Goal: Transaction & Acquisition: Download file/media

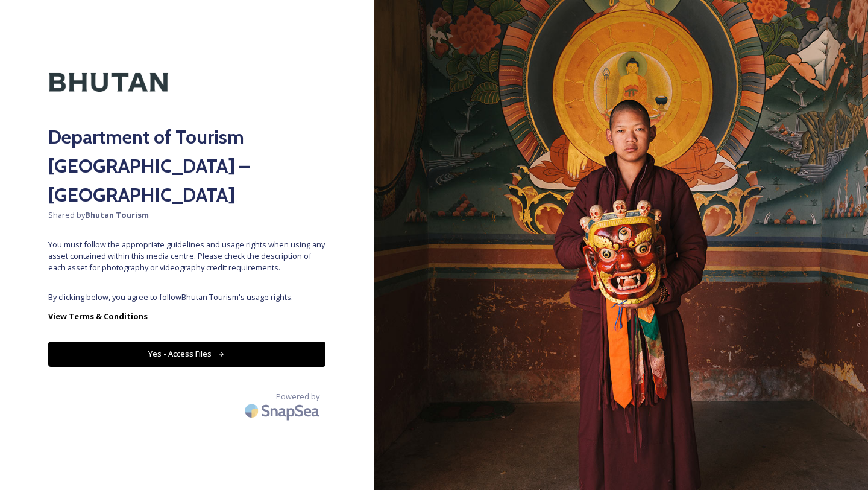
click at [160, 341] on button "Yes - Access Files" at bounding box center [186, 353] width 277 height 25
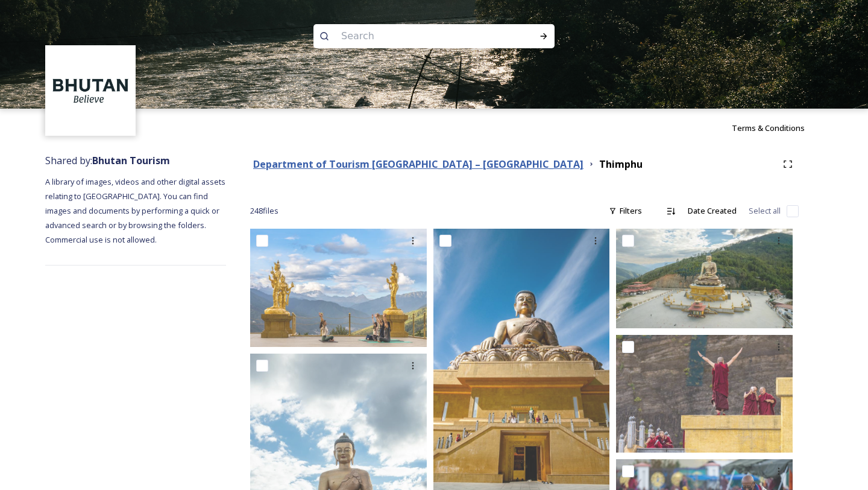
click at [396, 161] on strong "Department of Tourism [GEOGRAPHIC_DATA] – [GEOGRAPHIC_DATA]" at bounding box center [418, 163] width 330 height 13
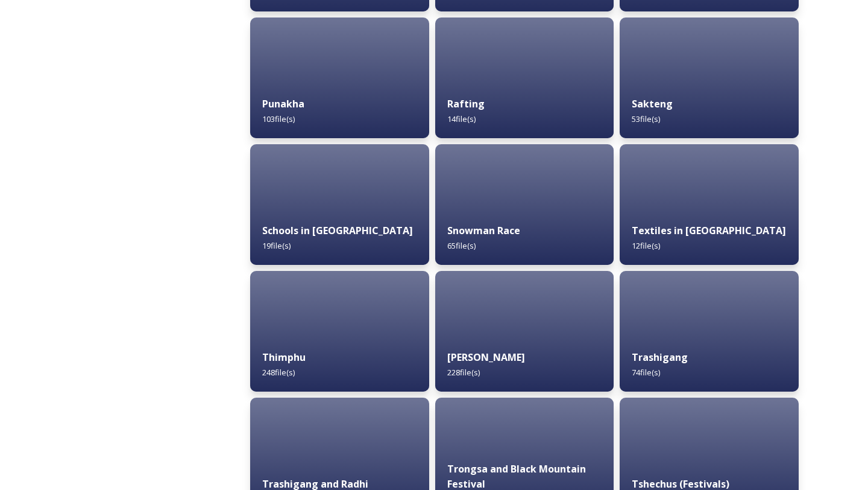
scroll to position [1193, 0]
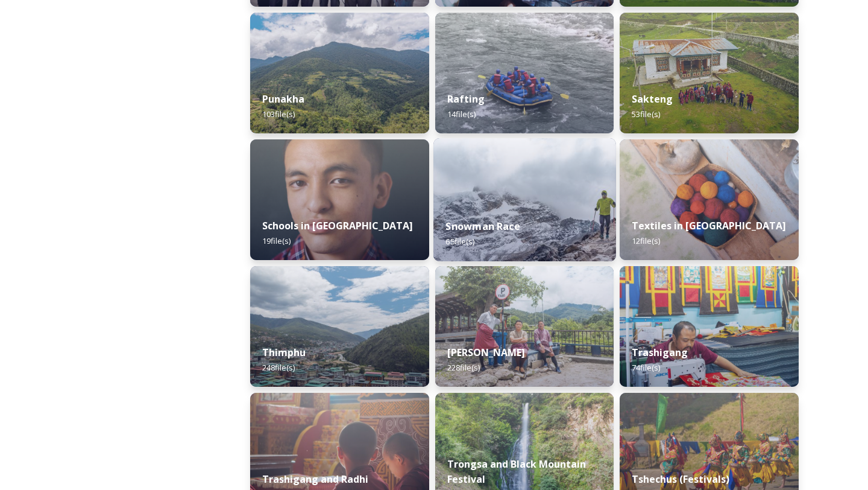
click at [485, 188] on img at bounding box center [525, 199] width 183 height 123
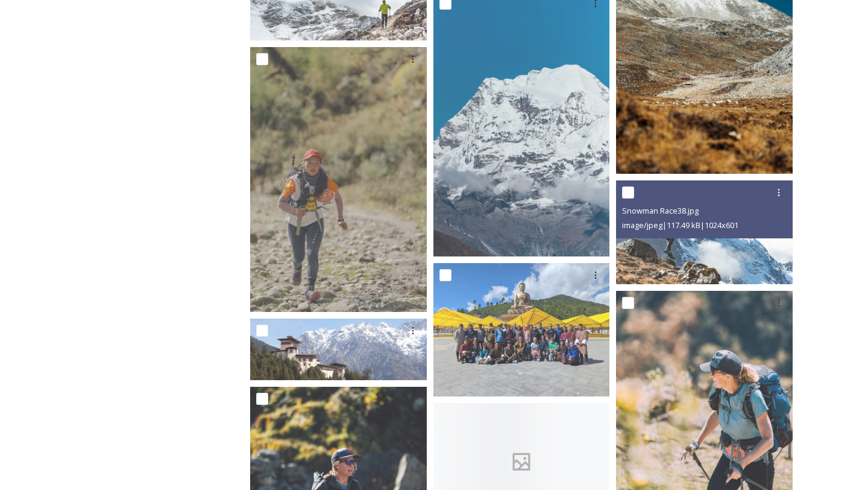
scroll to position [2006, 0]
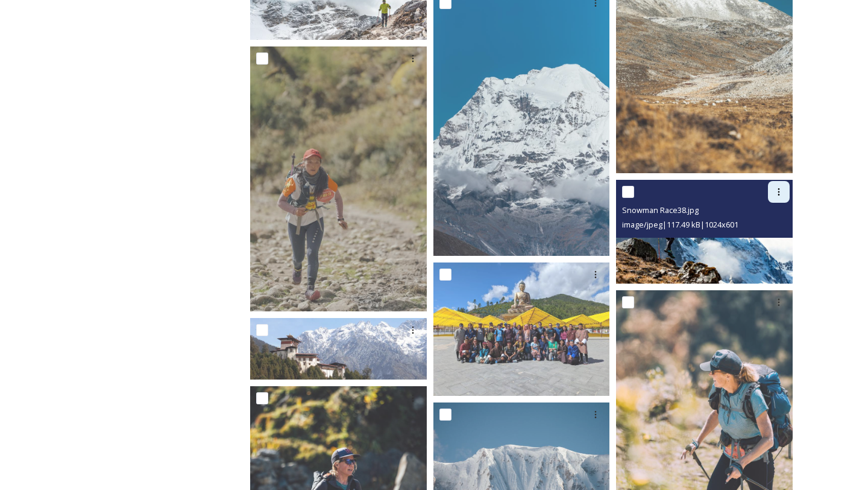
click at [779, 189] on icon at bounding box center [780, 191] width 2 height 7
click at [765, 242] on span "Download" at bounding box center [765, 241] width 37 height 11
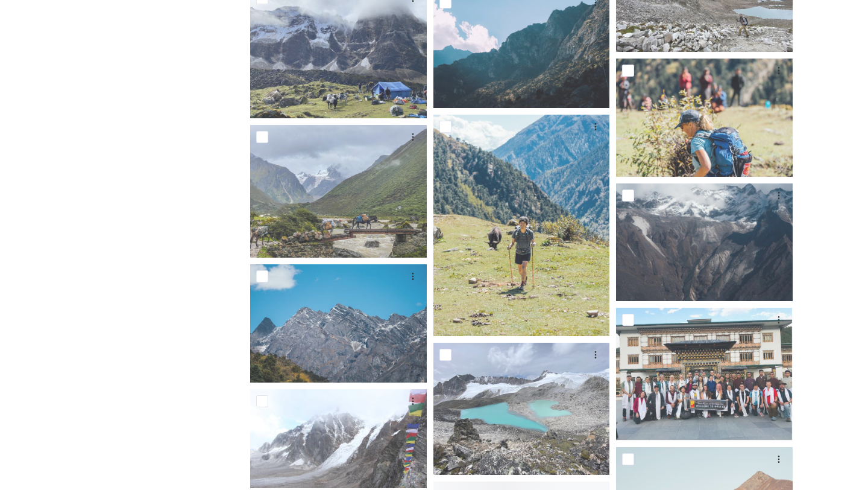
scroll to position [3088, 0]
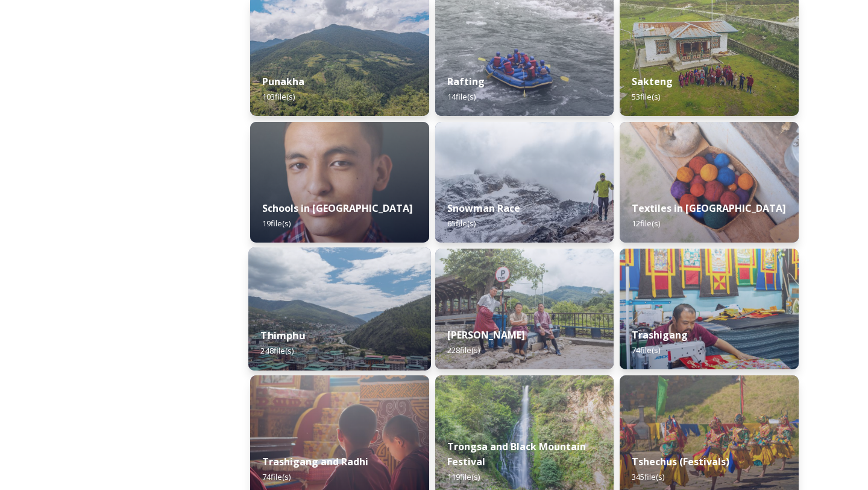
scroll to position [1234, 0]
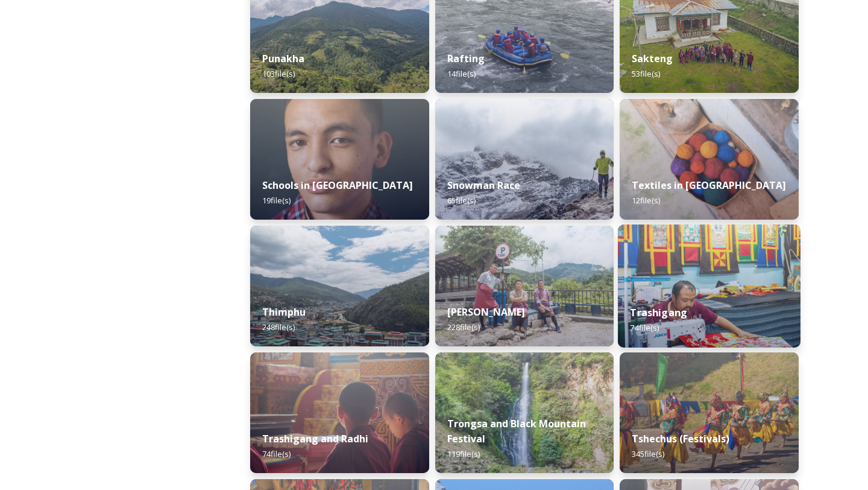
click at [710, 303] on div "Trashigang 74 file(s)" at bounding box center [709, 319] width 183 height 55
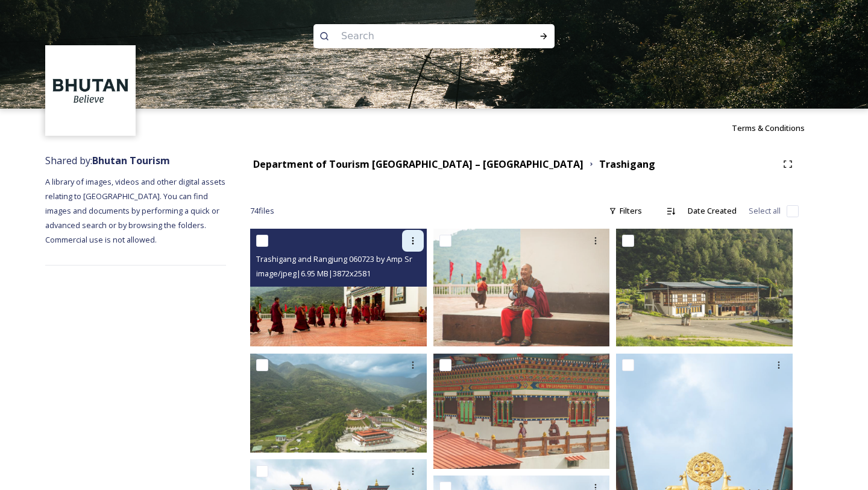
click at [410, 241] on icon at bounding box center [413, 241] width 10 height 10
click at [405, 283] on div "Download" at bounding box center [398, 291] width 49 height 24
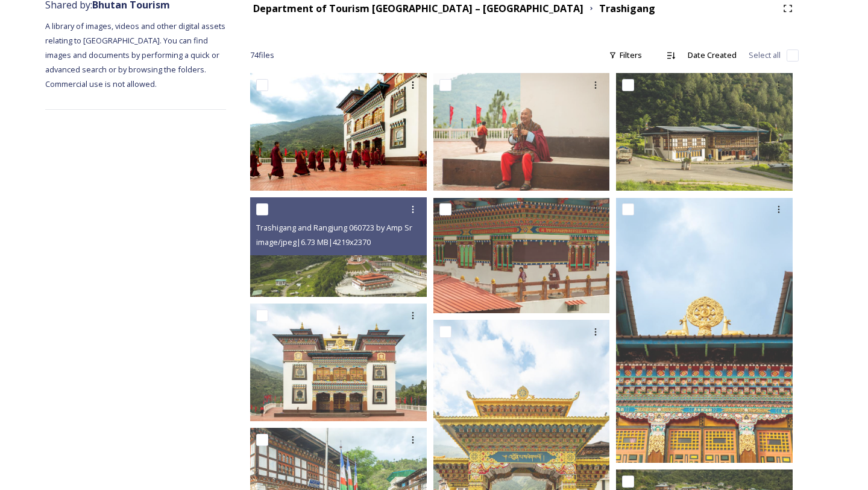
scroll to position [279, 0]
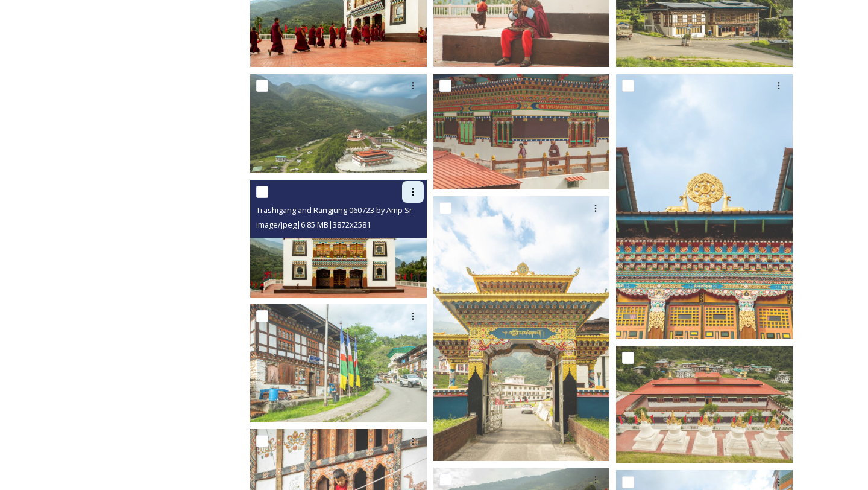
click at [410, 191] on icon at bounding box center [413, 192] width 10 height 10
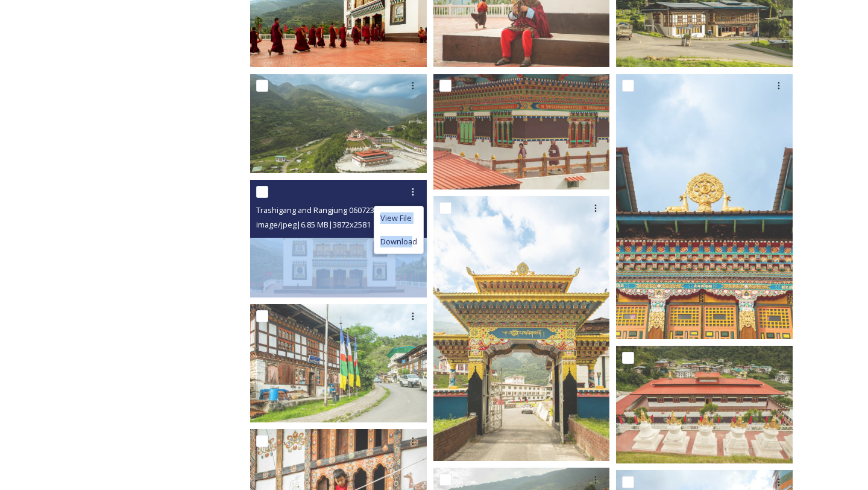
drag, startPoint x: 411, startPoint y: 241, endPoint x: 259, endPoint y: 262, distance: 153.4
click at [259, 262] on div "View File Download Trashigang and Rangjung 060723 by Amp Sripimanwat-18.jpg ima…" at bounding box center [338, 239] width 177 height 118
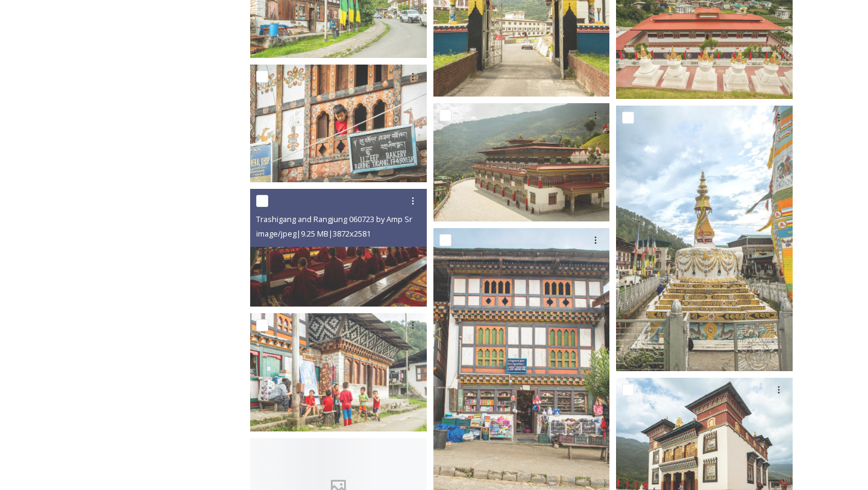
click at [265, 240] on div "image/jpeg | 9.25 MB | 3872 x 2581" at bounding box center [340, 233] width 168 height 14
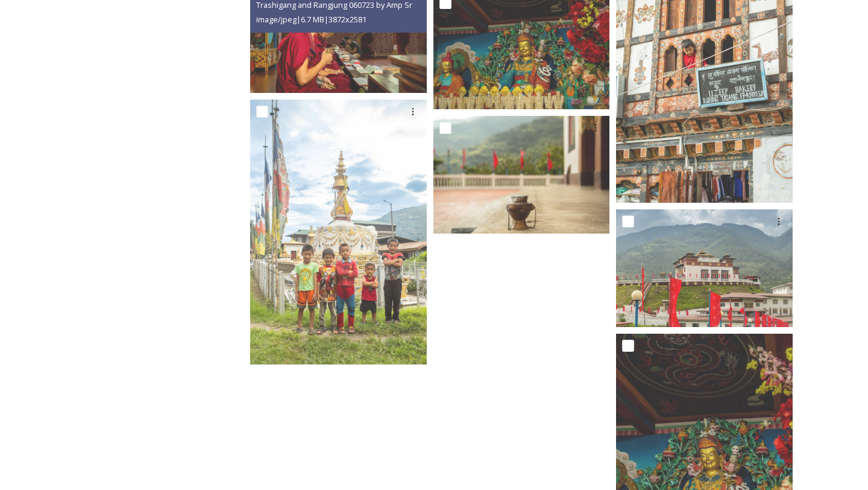
scroll to position [4079, 0]
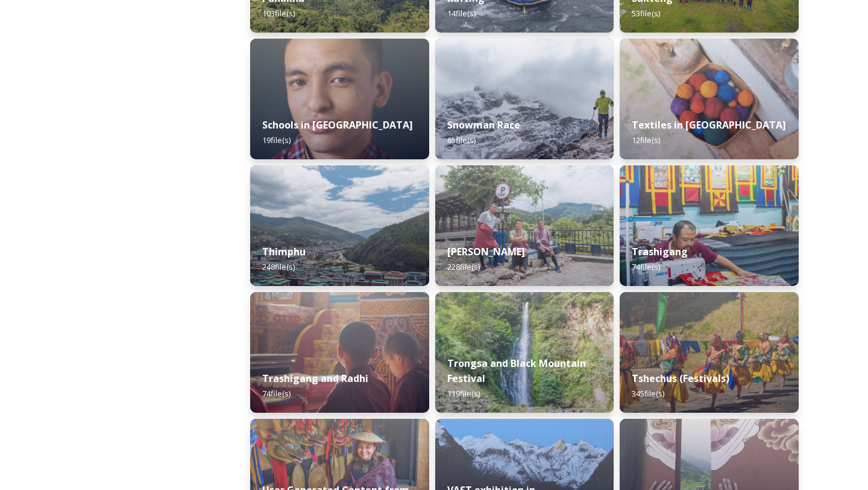
scroll to position [1295, 0]
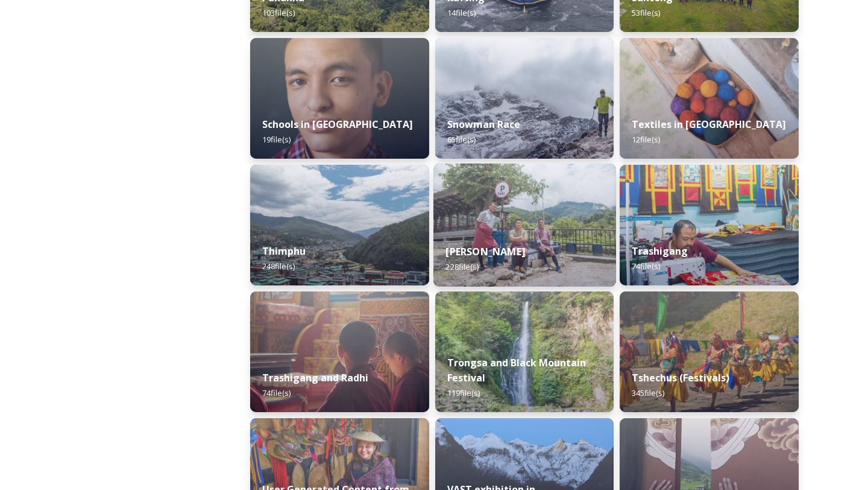
click at [578, 230] on img at bounding box center [525, 224] width 183 height 123
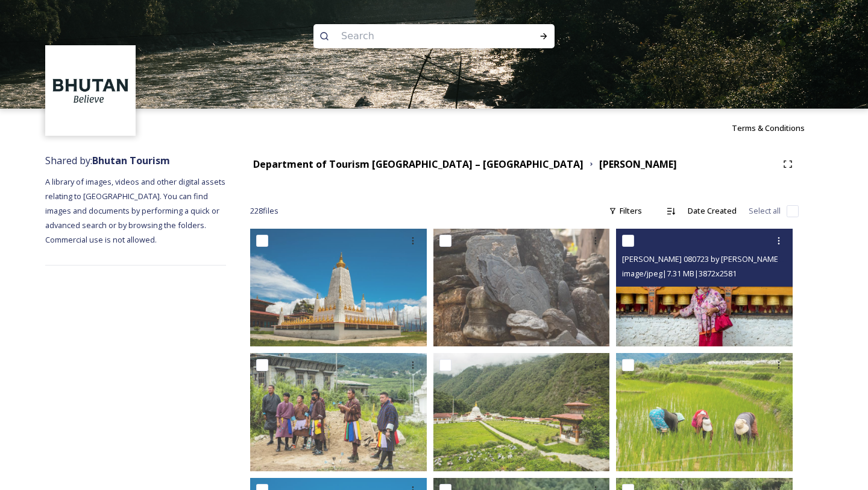
click at [665, 324] on img at bounding box center [704, 288] width 177 height 118
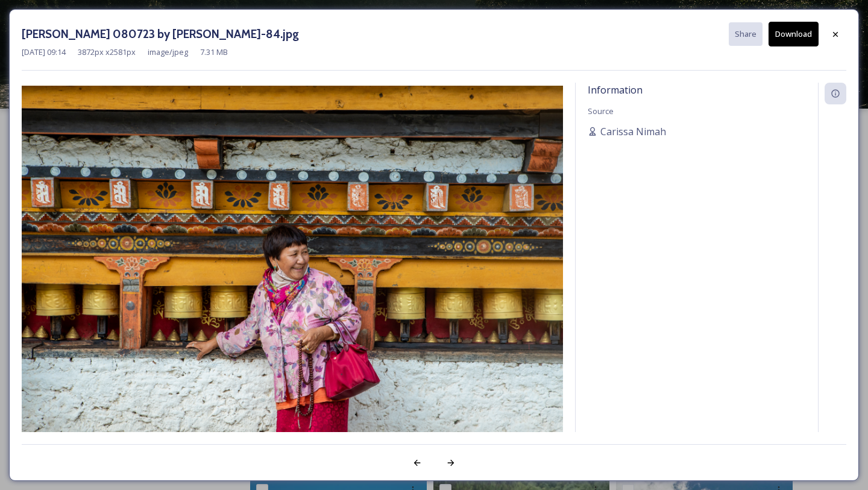
click at [779, 39] on button "Download" at bounding box center [794, 34] width 50 height 25
click at [833, 33] on icon at bounding box center [836, 35] width 10 height 10
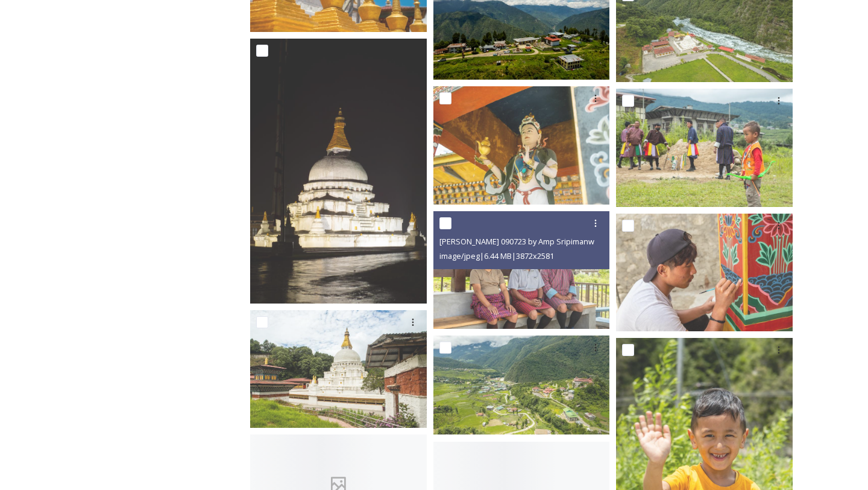
scroll to position [10410, 0]
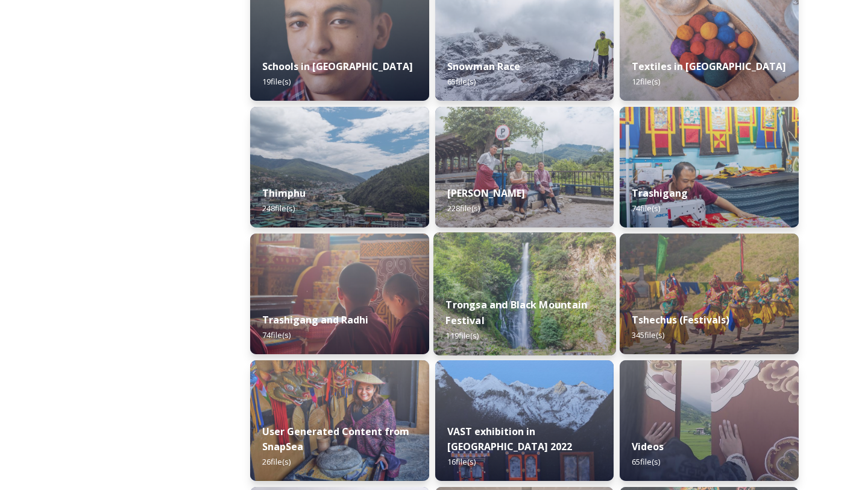
scroll to position [1424, 0]
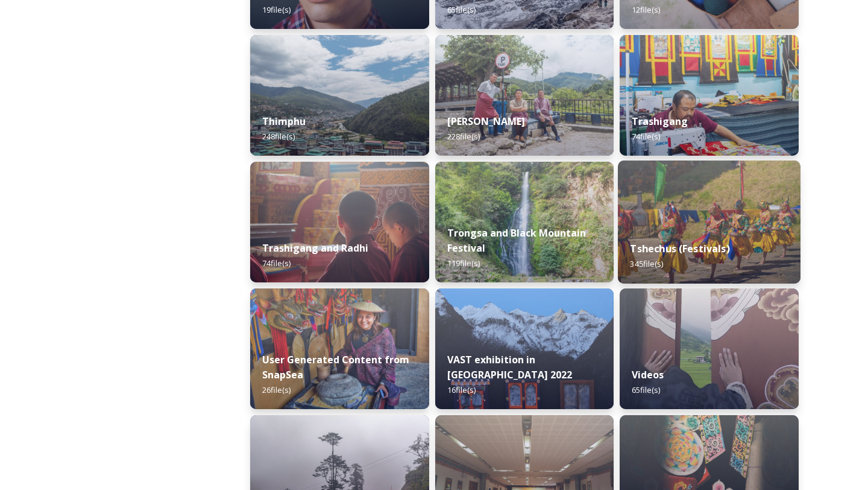
click at [678, 246] on strong "Tshechus (Festivals)" at bounding box center [681, 248] width 100 height 13
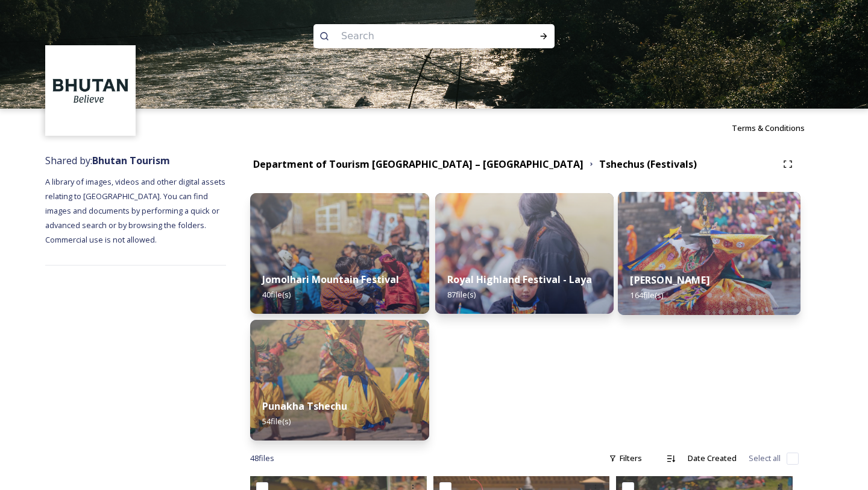
click at [648, 241] on img at bounding box center [709, 253] width 183 height 123
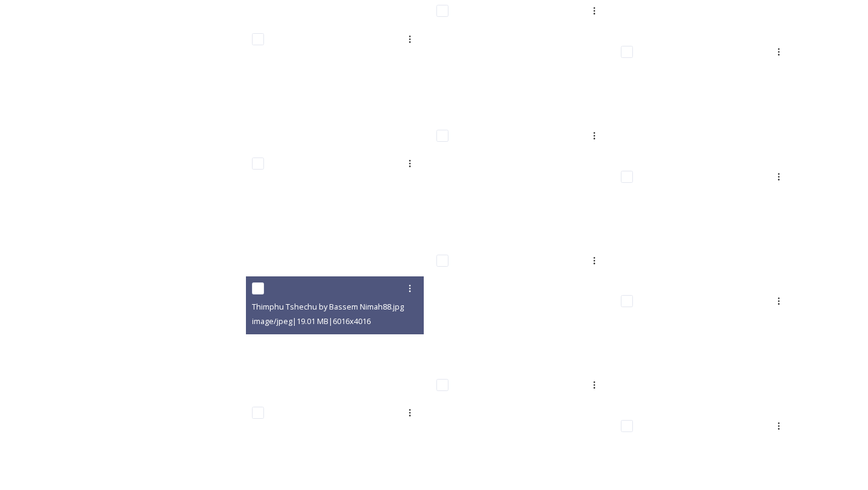
scroll to position [4518, 0]
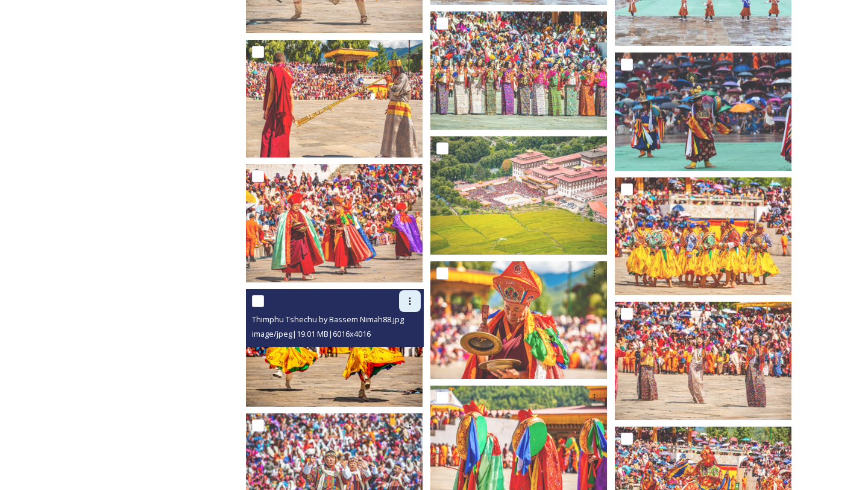
click at [408, 290] on div at bounding box center [410, 301] width 22 height 22
click at [397, 345] on span "Download" at bounding box center [396, 350] width 37 height 11
click at [414, 296] on icon at bounding box center [410, 301] width 10 height 10
click at [400, 345] on span "Download" at bounding box center [396, 350] width 37 height 11
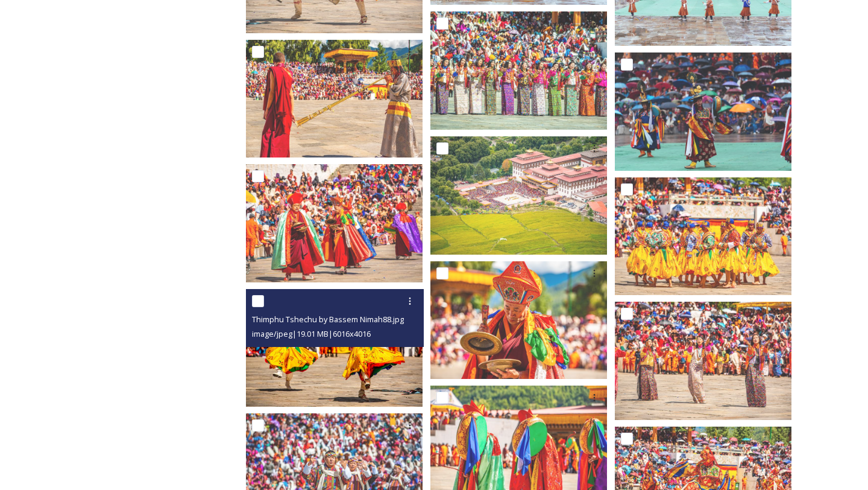
click at [358, 379] on img at bounding box center [334, 348] width 177 height 118
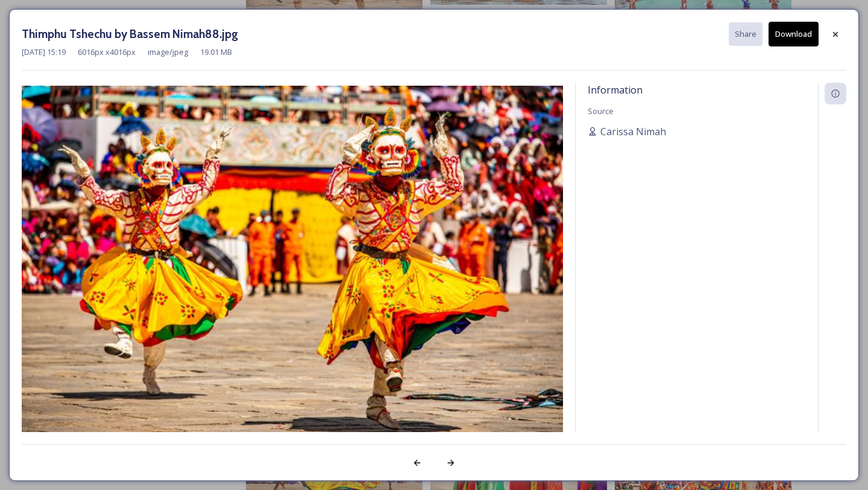
click at [800, 40] on button "Download" at bounding box center [794, 34] width 50 height 25
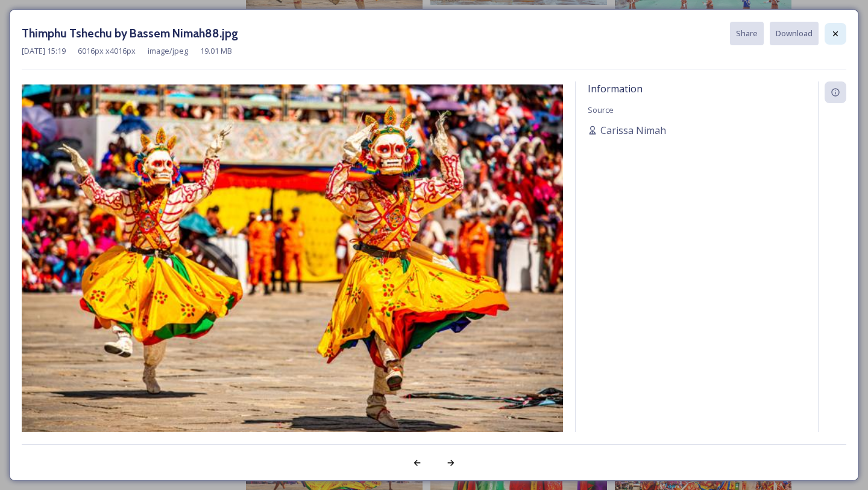
click at [842, 35] on div at bounding box center [836, 34] width 22 height 22
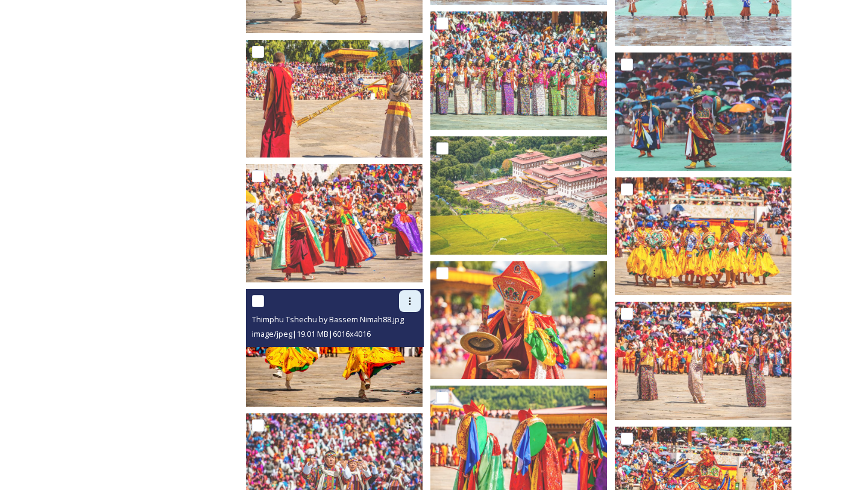
click at [414, 296] on icon at bounding box center [410, 301] width 10 height 10
click at [397, 353] on div "View File Download" at bounding box center [396, 339] width 50 height 48
click at [397, 353] on div "Download" at bounding box center [395, 351] width 49 height 24
click at [397, 353] on img at bounding box center [334, 348] width 177 height 118
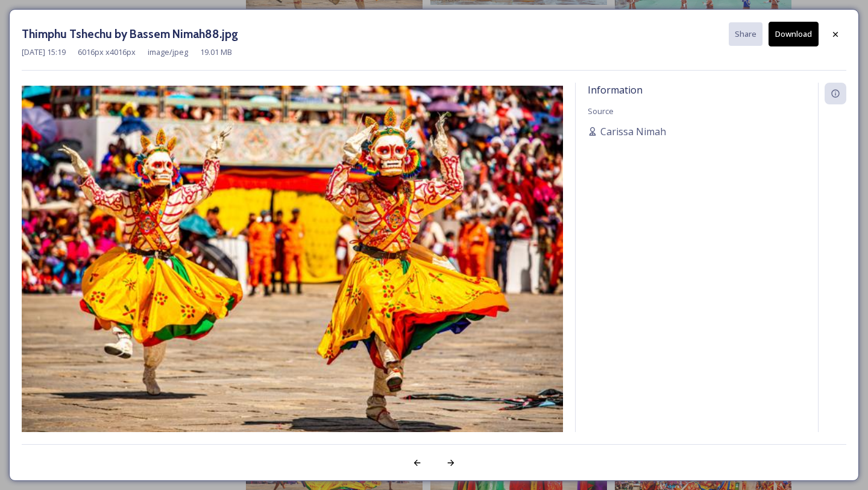
click at [712, 176] on div "Information Source Carissa Nimah" at bounding box center [697, 273] width 242 height 381
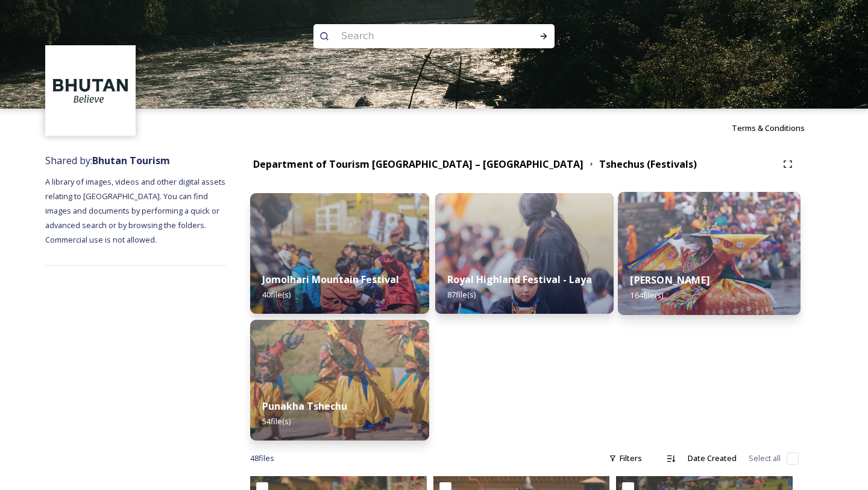
click at [714, 263] on div "Thimphu Tshechu 164 file(s)" at bounding box center [709, 287] width 183 height 55
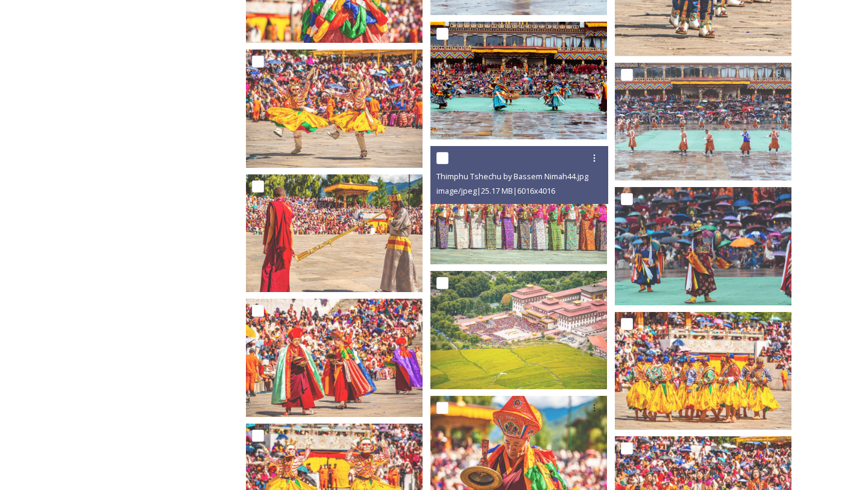
scroll to position [4652, 0]
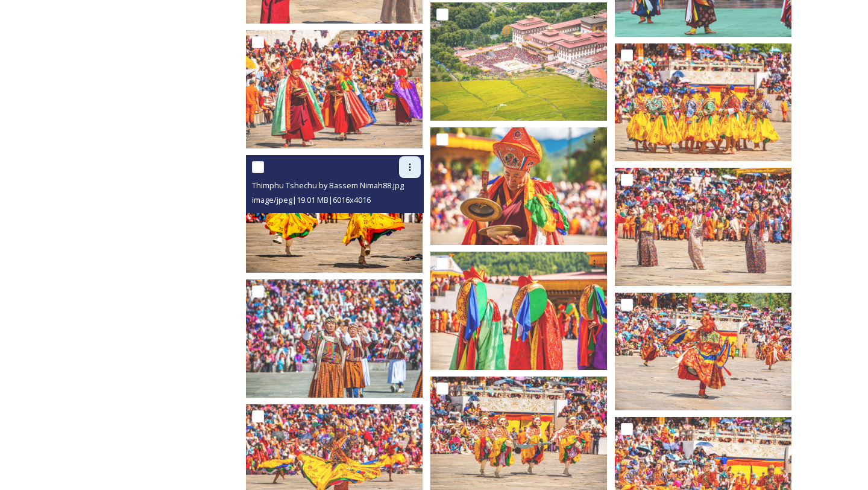
click at [421, 156] on div at bounding box center [410, 167] width 22 height 22
click at [412, 205] on div "Download" at bounding box center [395, 217] width 49 height 24
click at [399, 221] on img at bounding box center [334, 214] width 177 height 118
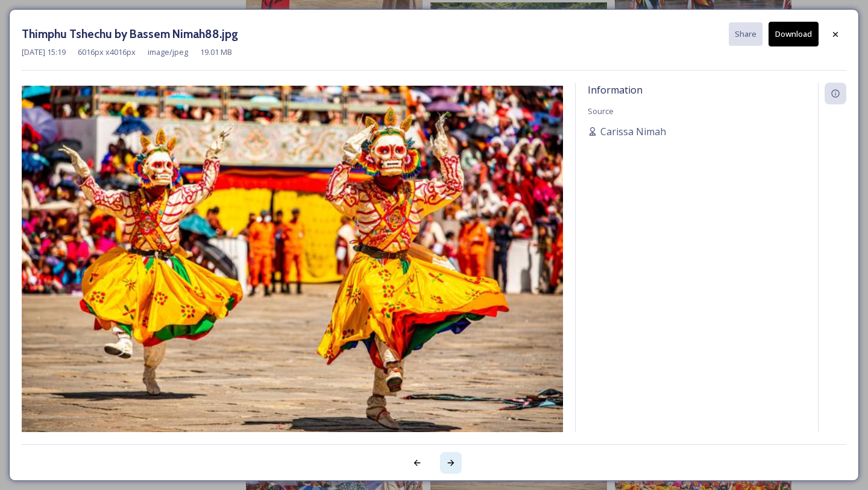
click at [449, 464] on icon at bounding box center [451, 463] width 10 height 10
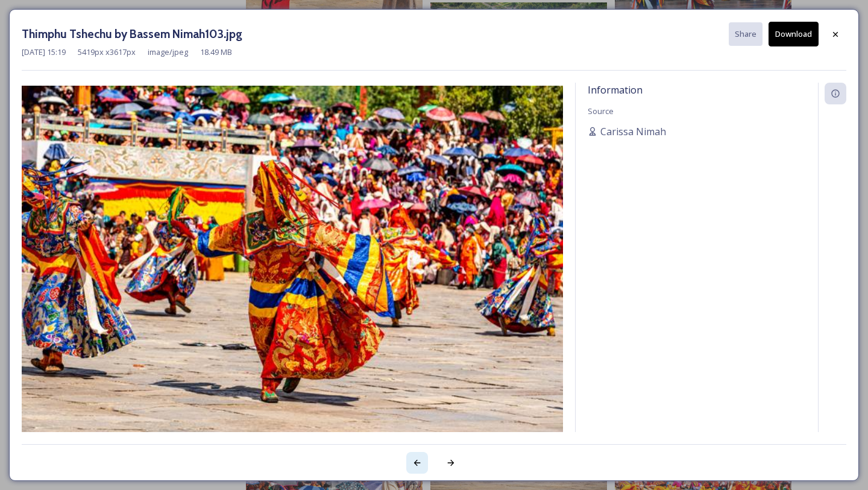
click at [412, 461] on div at bounding box center [417, 463] width 22 height 22
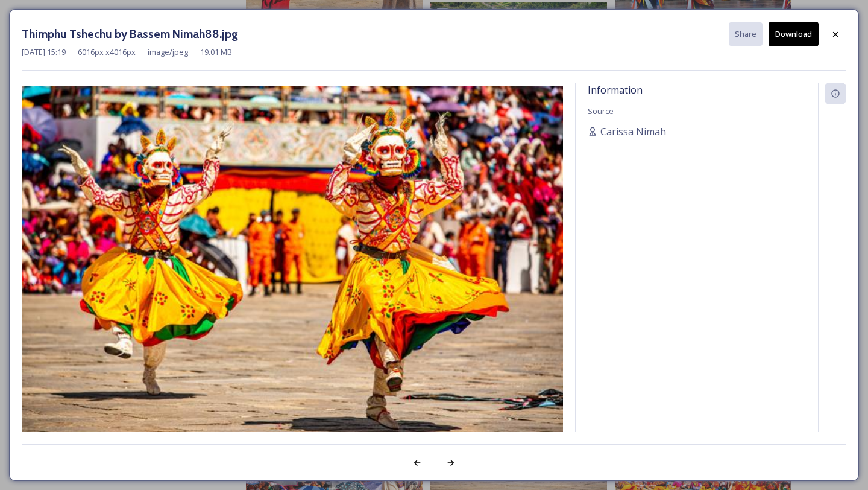
click at [729, 157] on div "Information Source Carissa Nimah" at bounding box center [697, 273] width 242 height 381
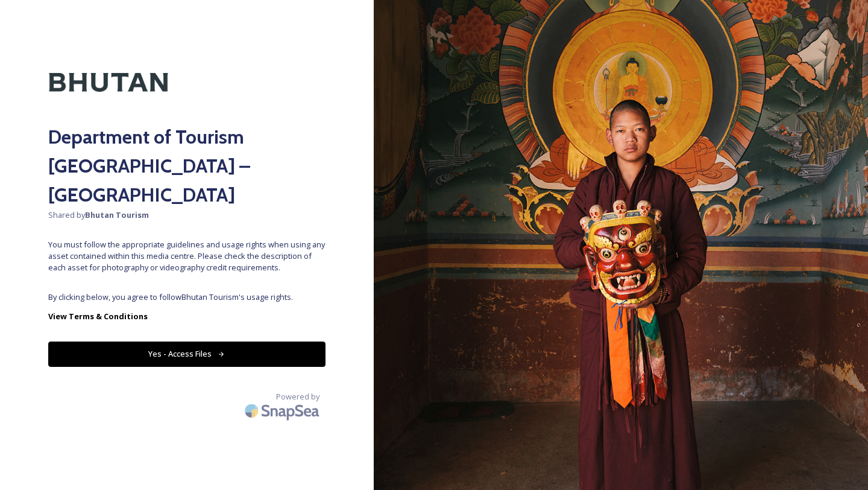
click at [95, 341] on button "Yes - Access Files" at bounding box center [186, 353] width 277 height 25
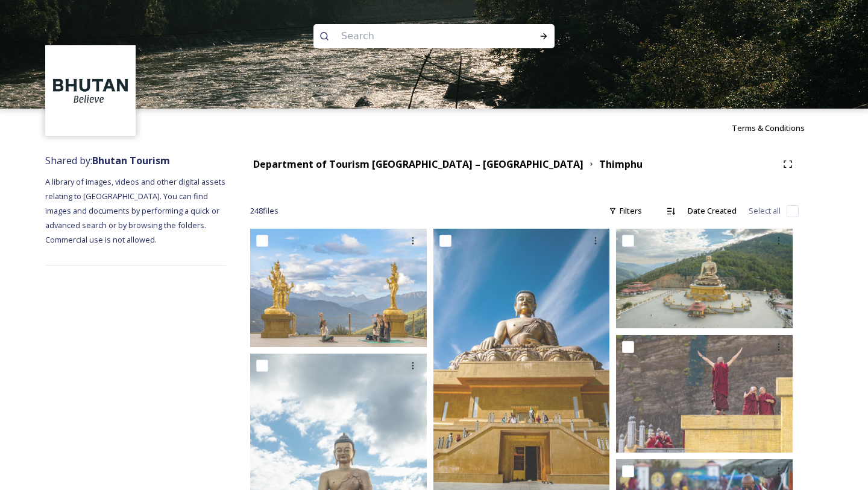
click at [362, 173] on div "Department of Tourism [GEOGRAPHIC_DATA] – [GEOGRAPHIC_DATA] Thimphu" at bounding box center [524, 164] width 549 height 22
click at [360, 167] on strong "Department of Tourism [GEOGRAPHIC_DATA] – [GEOGRAPHIC_DATA]" at bounding box center [418, 163] width 330 height 13
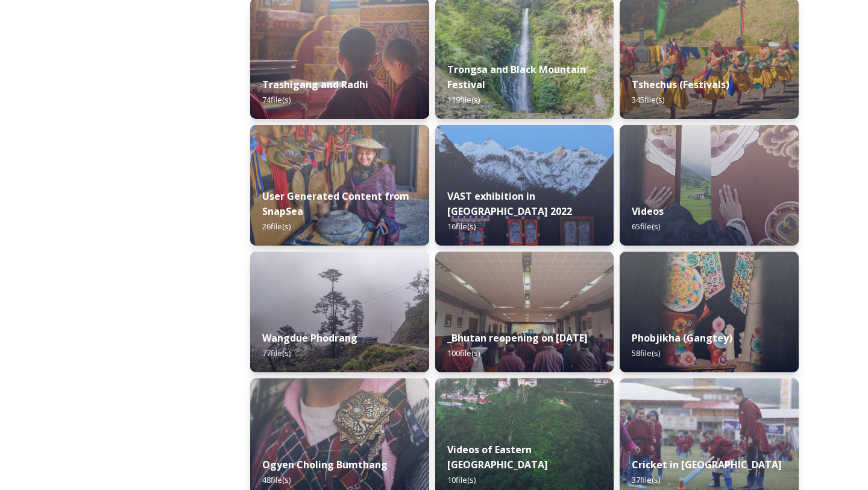
scroll to position [1565, 0]
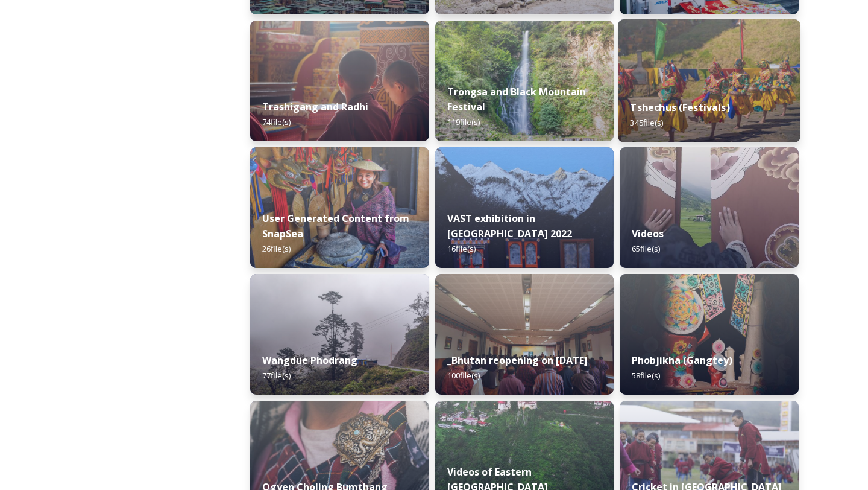
click at [746, 95] on div "Tshechus (Festivals) 345 file(s)" at bounding box center [709, 114] width 183 height 55
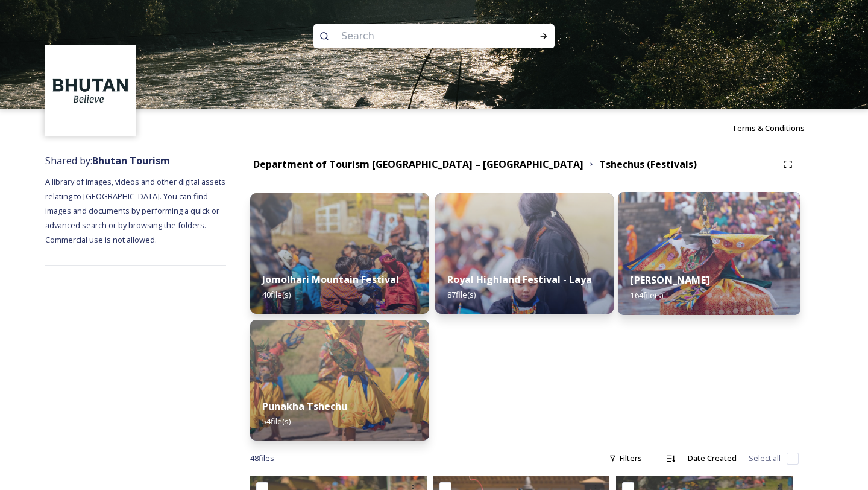
click at [677, 247] on img at bounding box center [709, 253] width 183 height 123
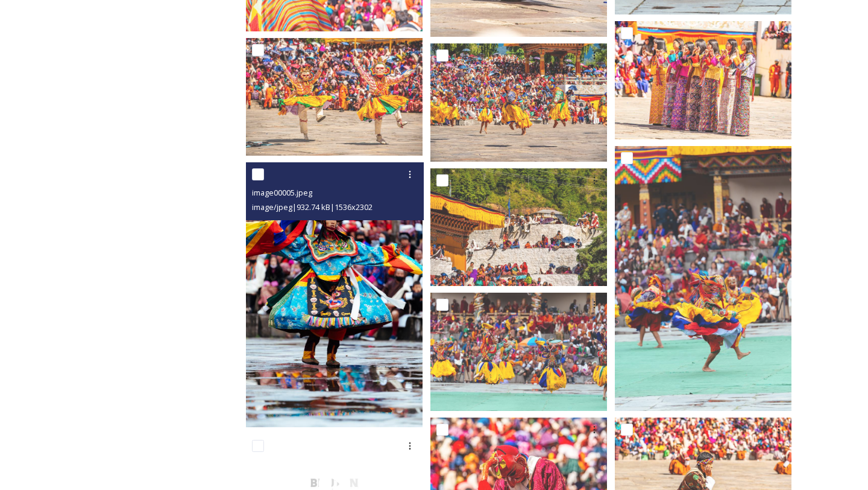
scroll to position [2134, 0]
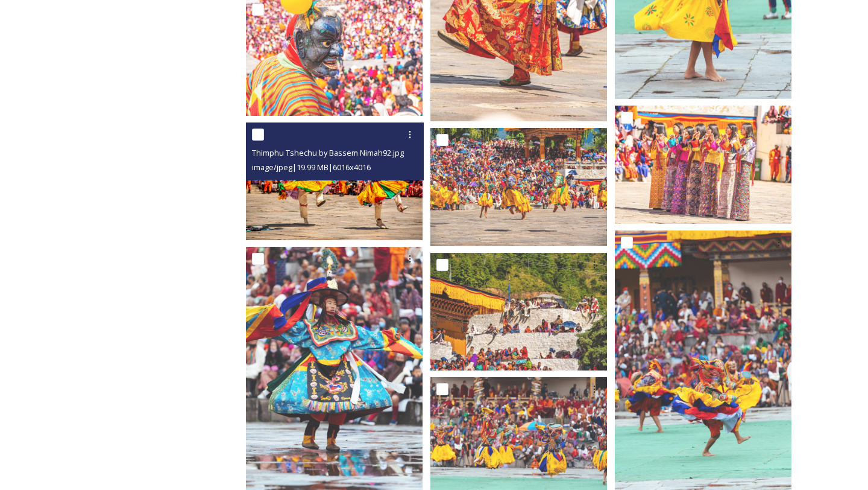
click at [370, 177] on img at bounding box center [334, 181] width 177 height 118
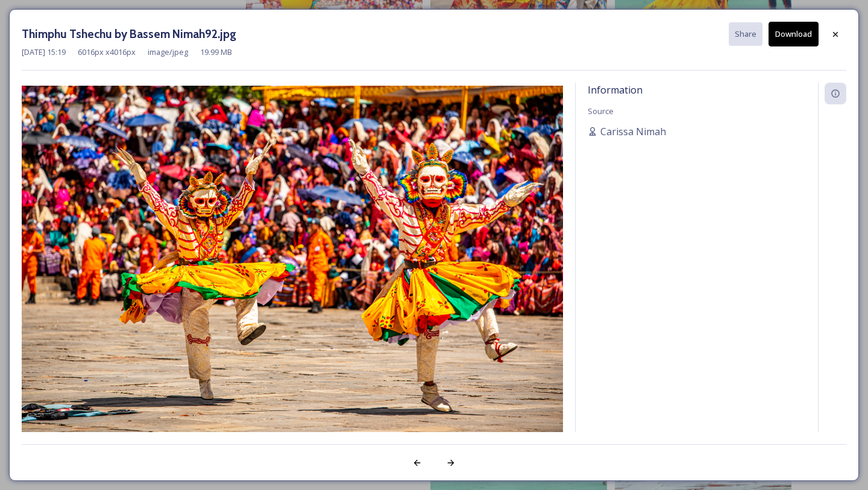
click at [813, 37] on button "Download" at bounding box center [794, 34] width 50 height 25
click at [830, 36] on div at bounding box center [836, 35] width 22 height 22
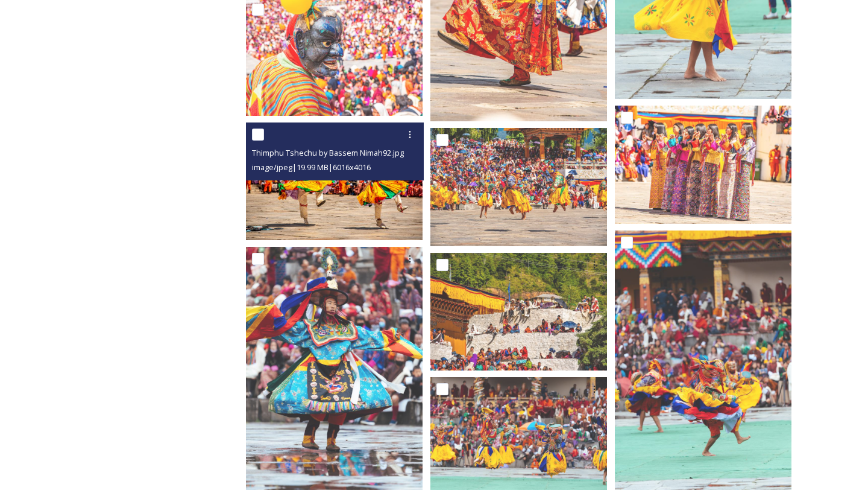
click at [309, 147] on span "Thimphu Tshechu by Bassem Nimah92.jpg" at bounding box center [328, 152] width 152 height 11
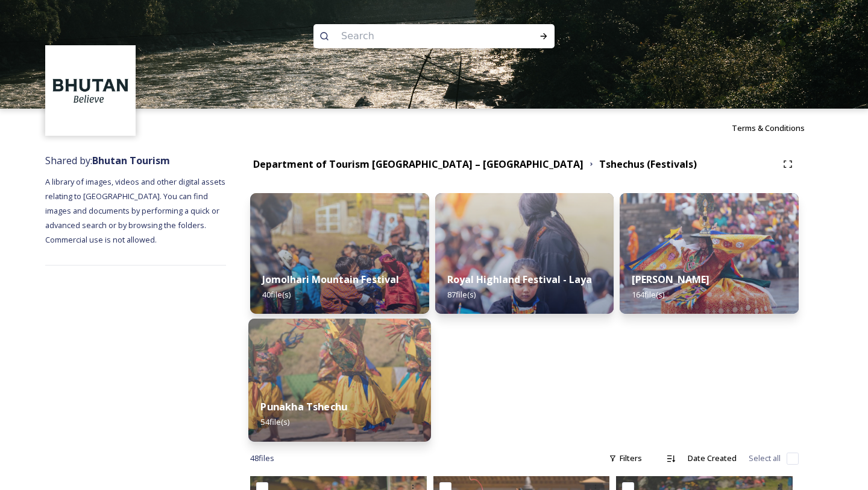
click at [362, 359] on img at bounding box center [339, 379] width 183 height 123
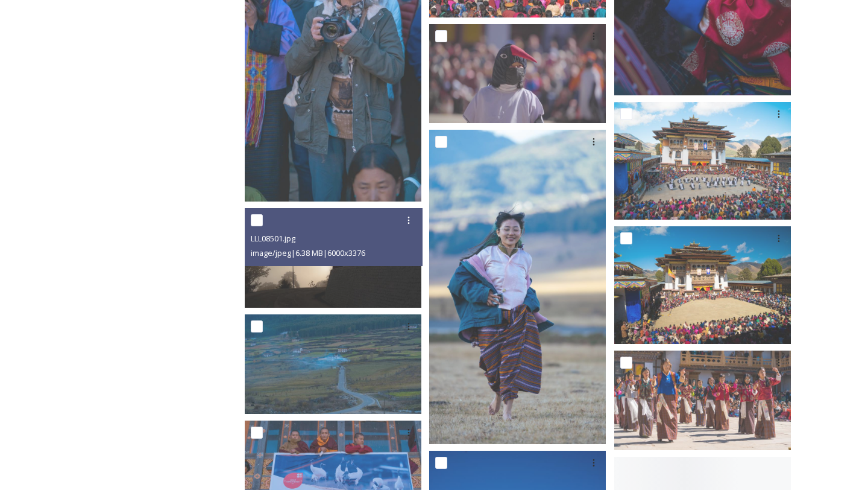
scroll to position [853, 0]
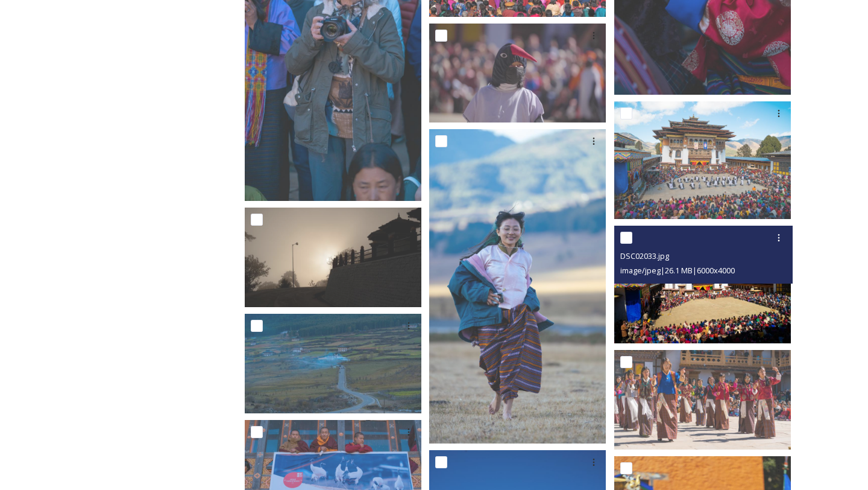
click at [694, 286] on img at bounding box center [702, 285] width 177 height 118
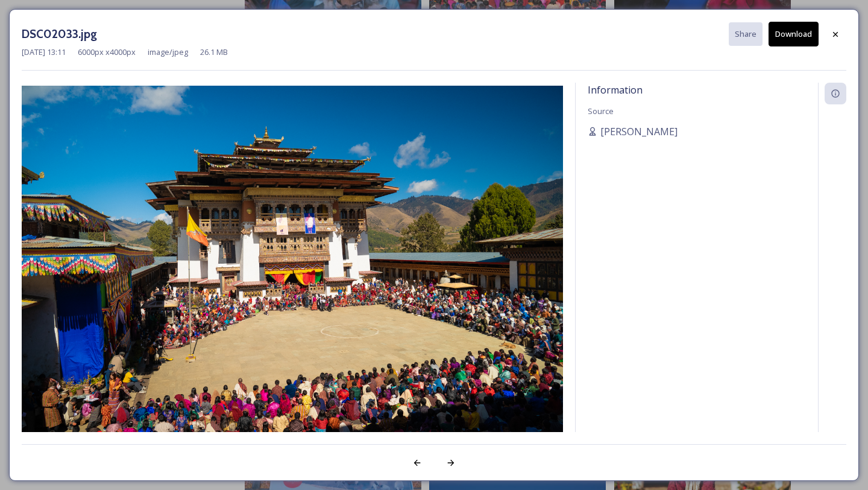
click at [806, 40] on button "Download" at bounding box center [794, 34] width 50 height 25
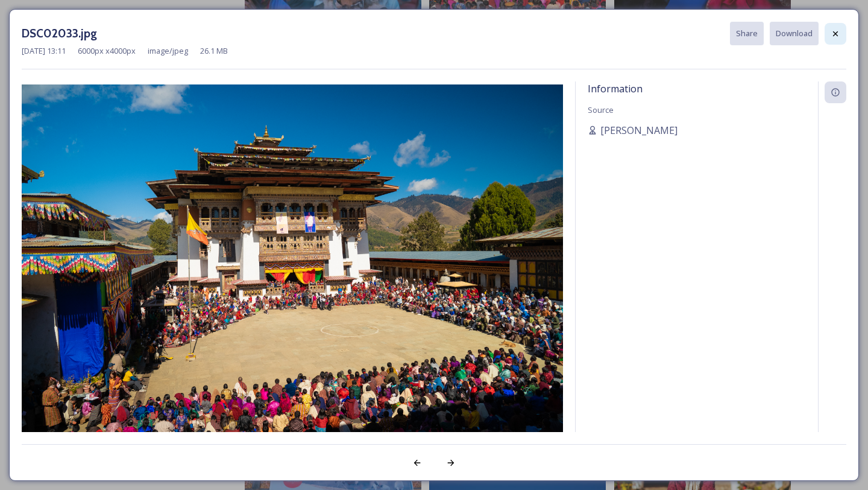
click at [832, 35] on icon at bounding box center [836, 34] width 10 height 10
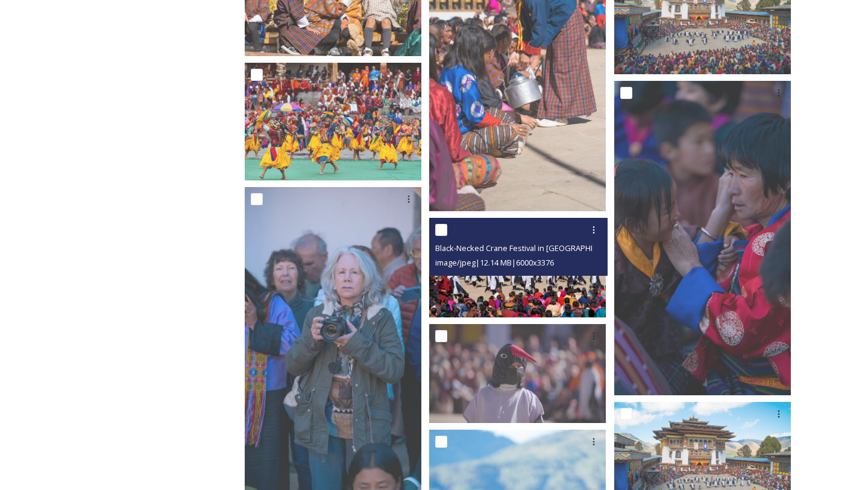
scroll to position [803, 0]
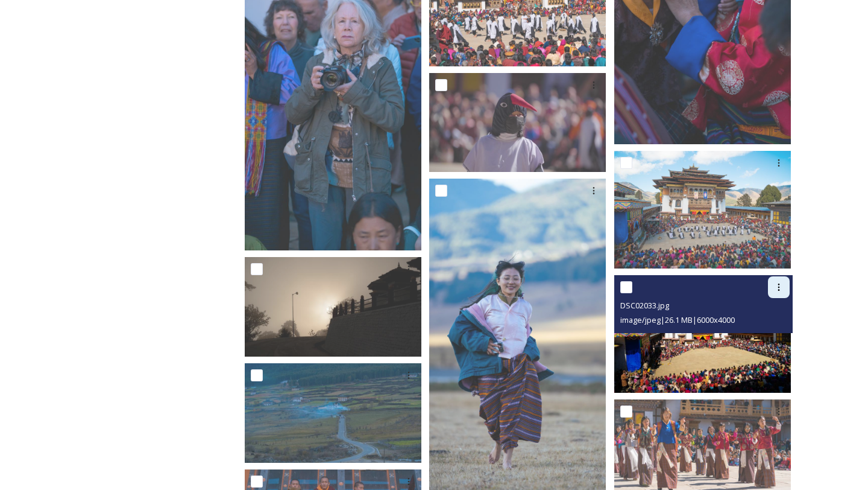
click at [779, 283] on icon at bounding box center [779, 287] width 10 height 10
click at [769, 331] on span "Download" at bounding box center [765, 336] width 37 height 11
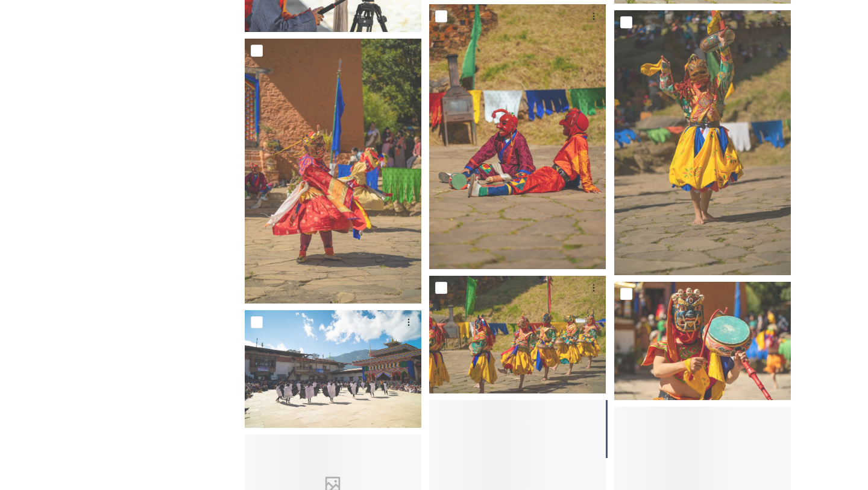
scroll to position [1863, 0]
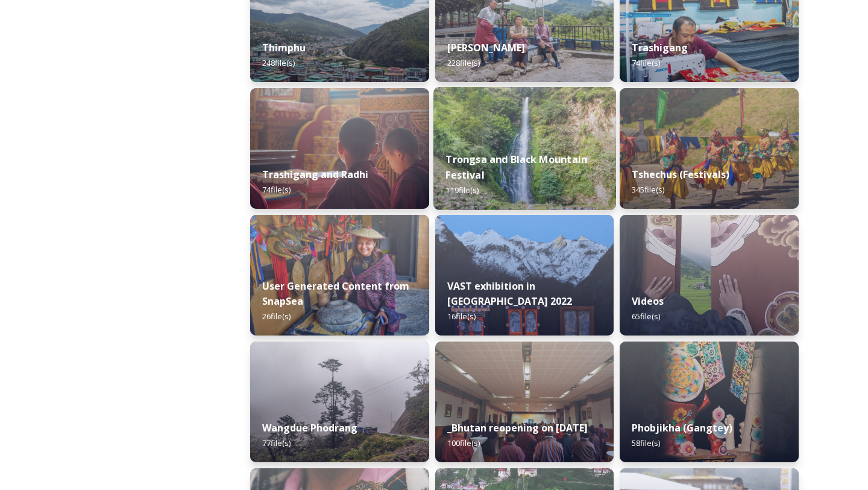
scroll to position [1499, 0]
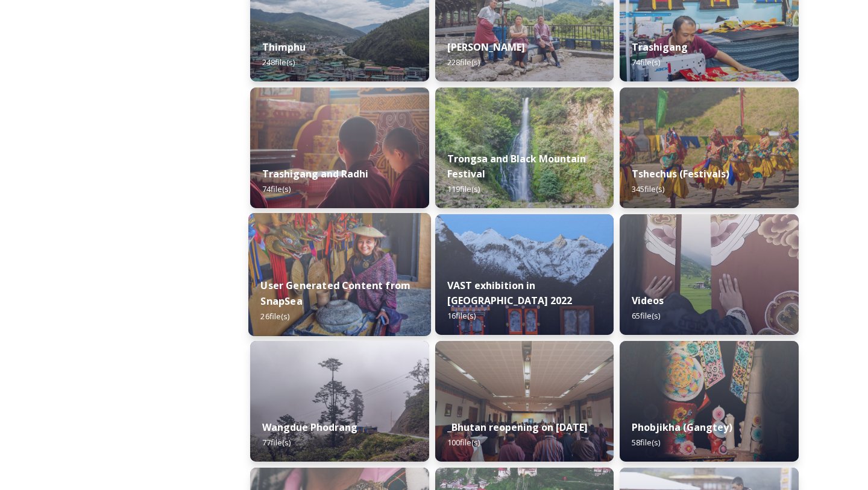
click at [312, 314] on div "User Generated Content from SnapSea 26 file(s)" at bounding box center [339, 301] width 183 height 70
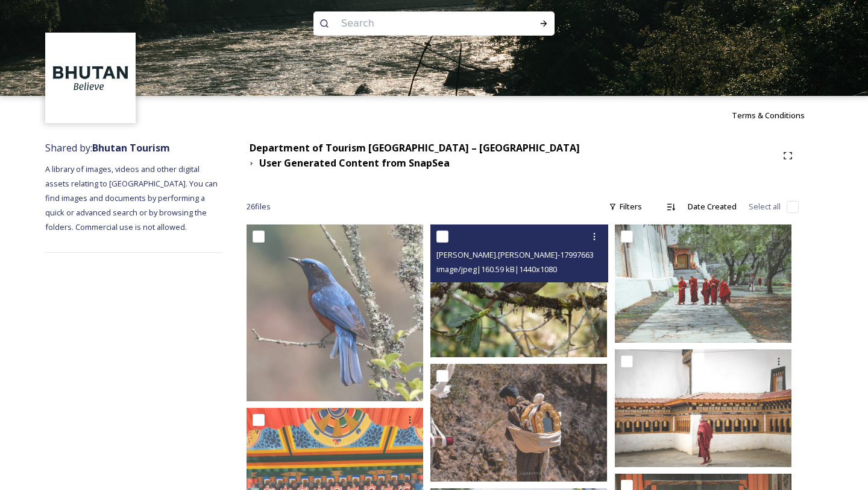
scroll to position [33, 0]
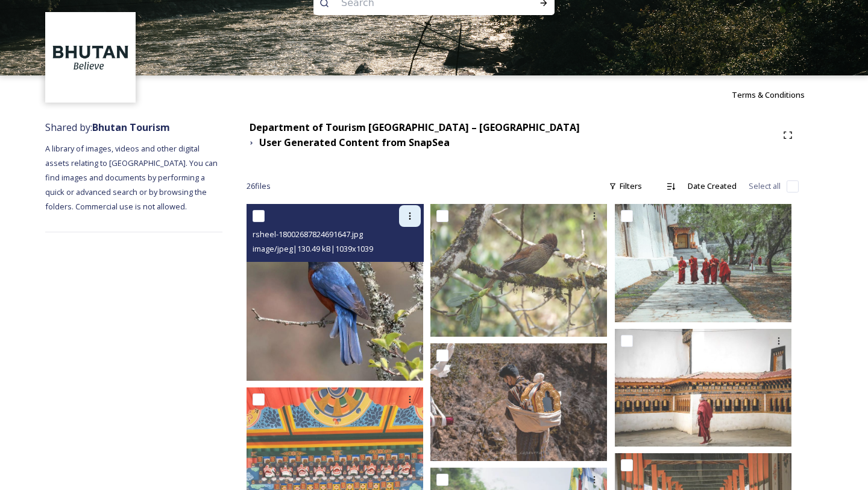
click at [405, 211] on div at bounding box center [410, 216] width 22 height 22
click at [412, 211] on icon at bounding box center [410, 216] width 10 height 10
click at [400, 260] on span "Download" at bounding box center [396, 265] width 37 height 11
click at [362, 298] on img at bounding box center [335, 292] width 177 height 177
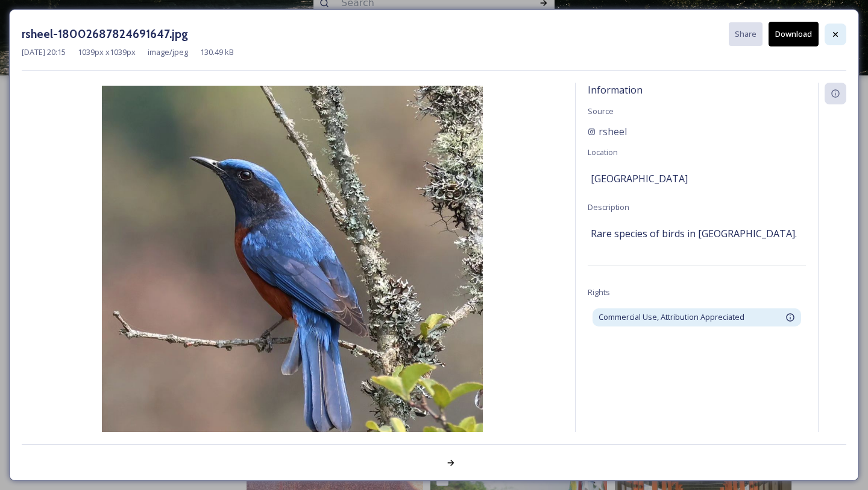
click at [826, 34] on div at bounding box center [836, 35] width 22 height 22
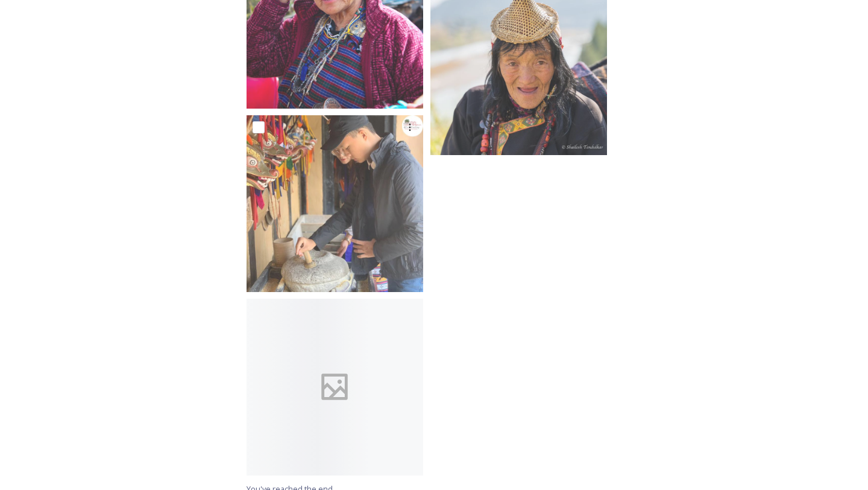
scroll to position [1536, 0]
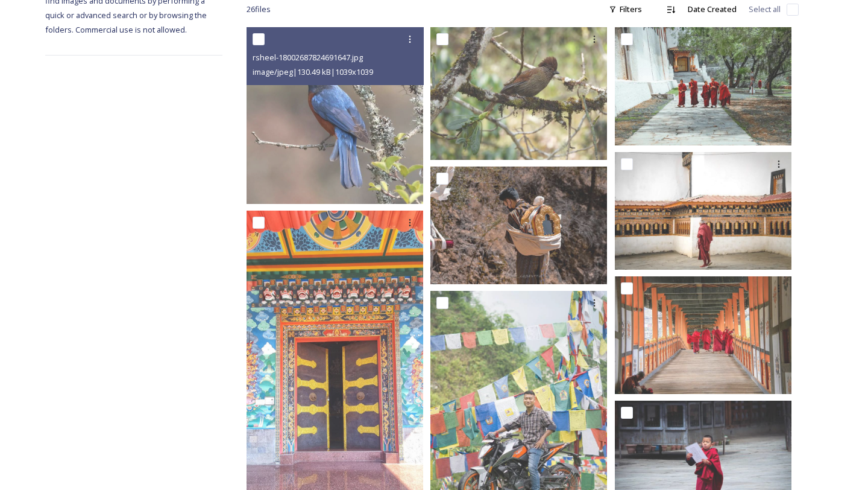
scroll to position [485, 0]
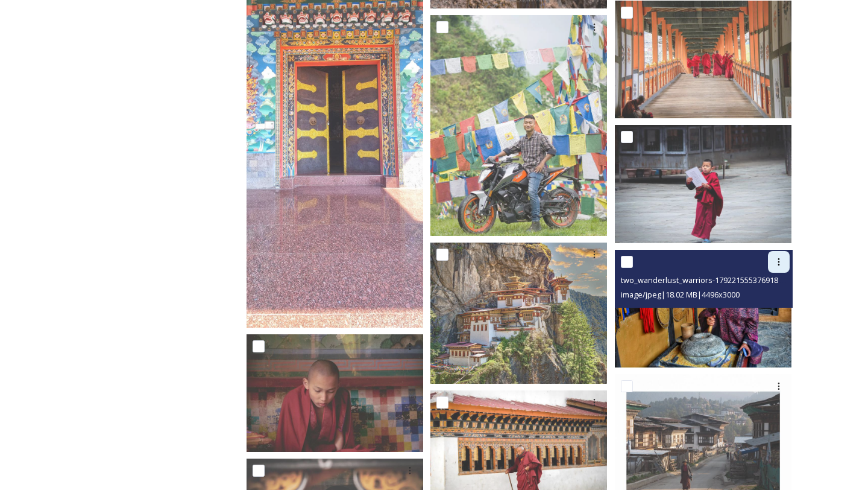
click at [779, 258] on div at bounding box center [779, 262] width 22 height 22
click at [759, 306] on span "Download" at bounding box center [765, 311] width 37 height 11
click at [771, 255] on div at bounding box center [779, 262] width 22 height 22
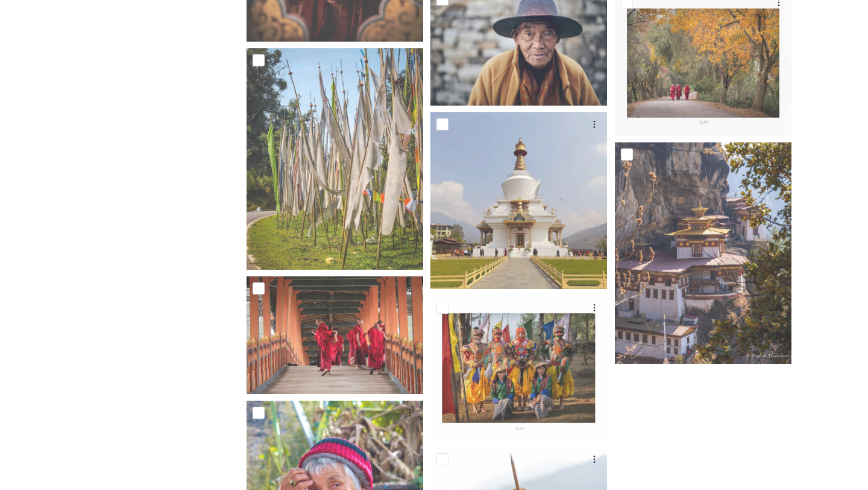
scroll to position [1021, 0]
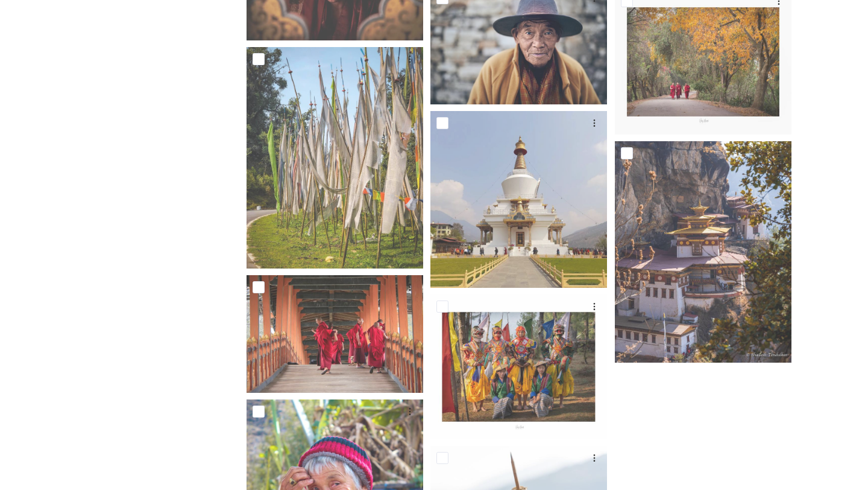
click at [150, 417] on div "Shared by: Bhutan Tourism A library of images, videos and other digital assets …" at bounding box center [133, 69] width 177 height 1887
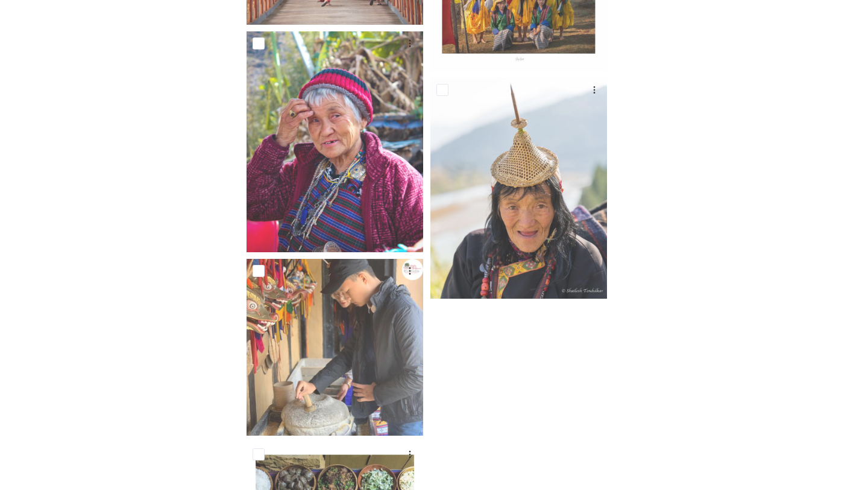
scroll to position [1411, 0]
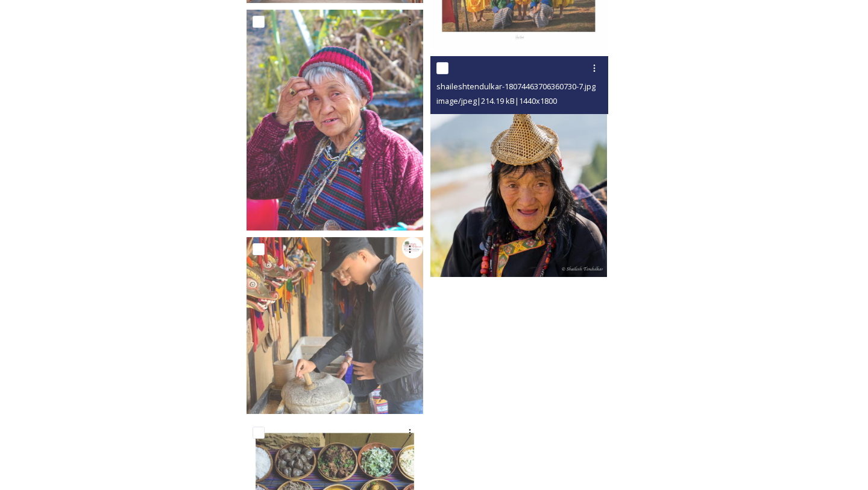
click at [545, 157] on img at bounding box center [519, 166] width 177 height 221
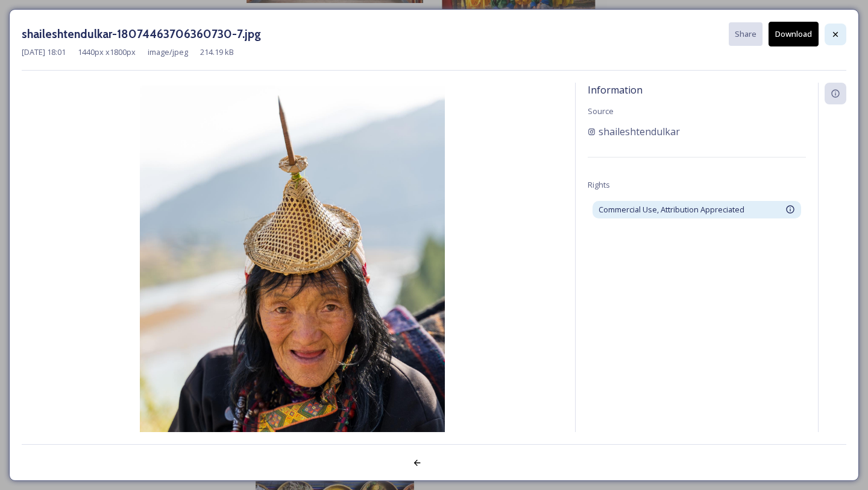
click at [832, 38] on icon at bounding box center [836, 35] width 10 height 10
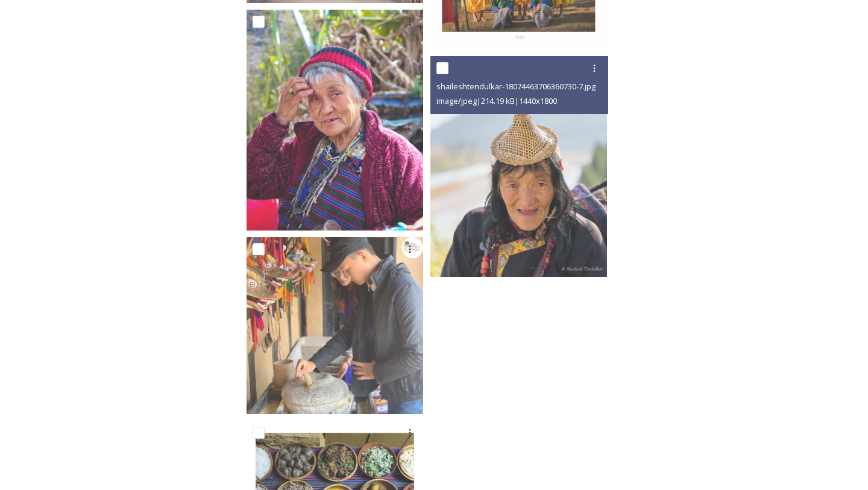
scroll to position [1536, 0]
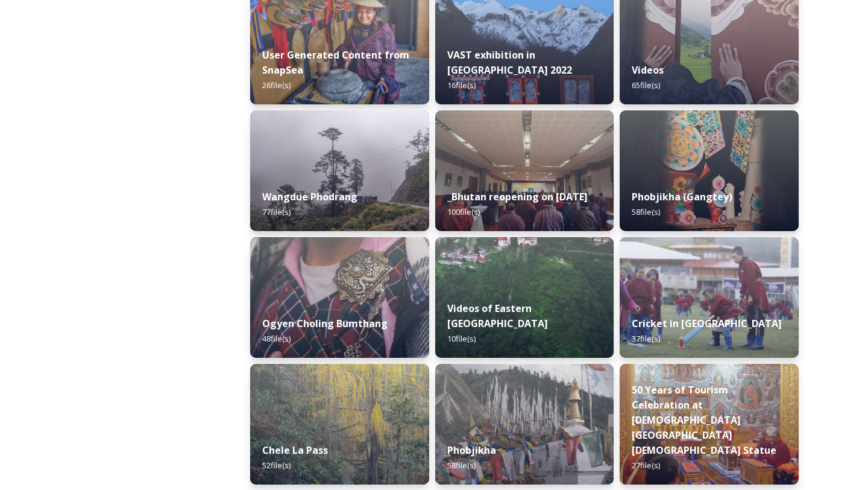
scroll to position [1730, 0]
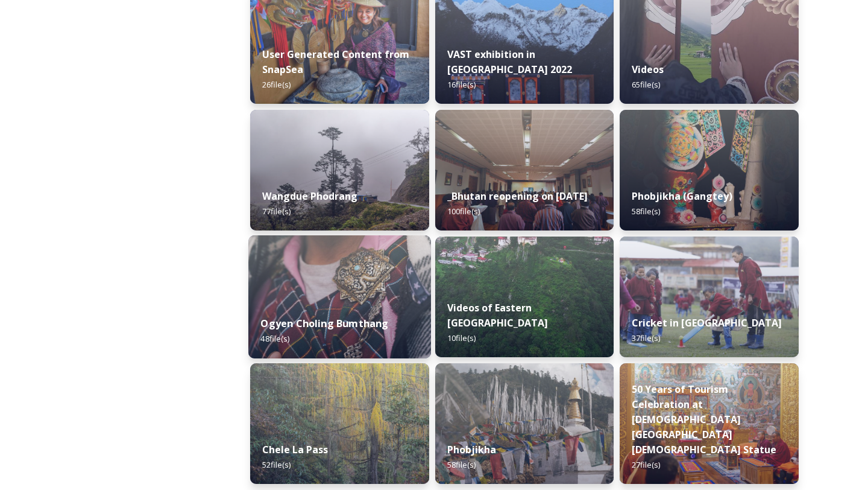
click at [295, 324] on strong "Ogyen Choling Bumthang" at bounding box center [325, 323] width 128 height 13
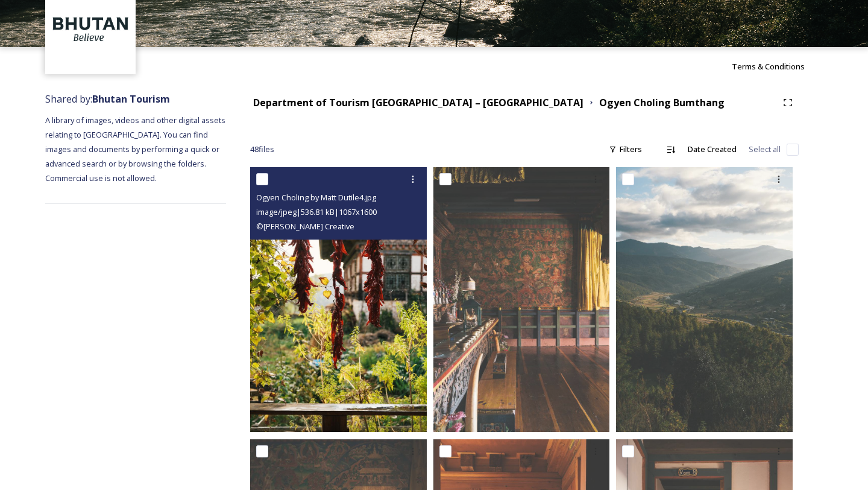
scroll to position [74, 0]
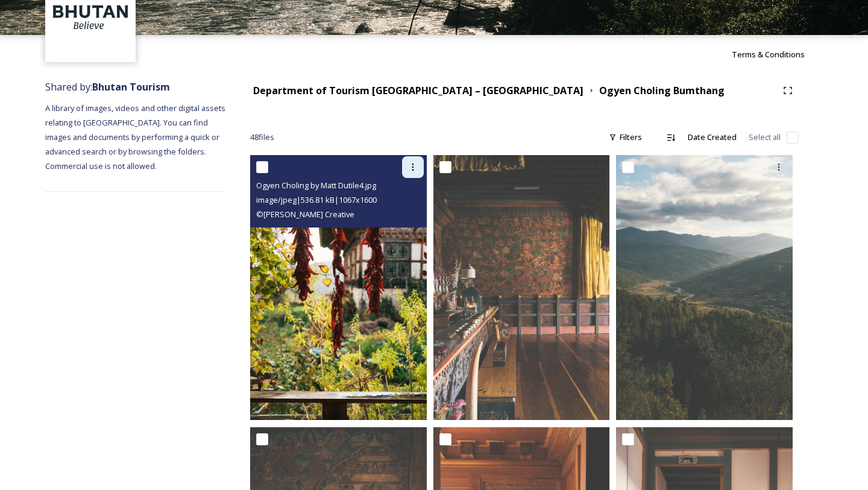
click at [411, 174] on div at bounding box center [413, 167] width 22 height 22
click at [410, 212] on span "Download" at bounding box center [399, 216] width 37 height 11
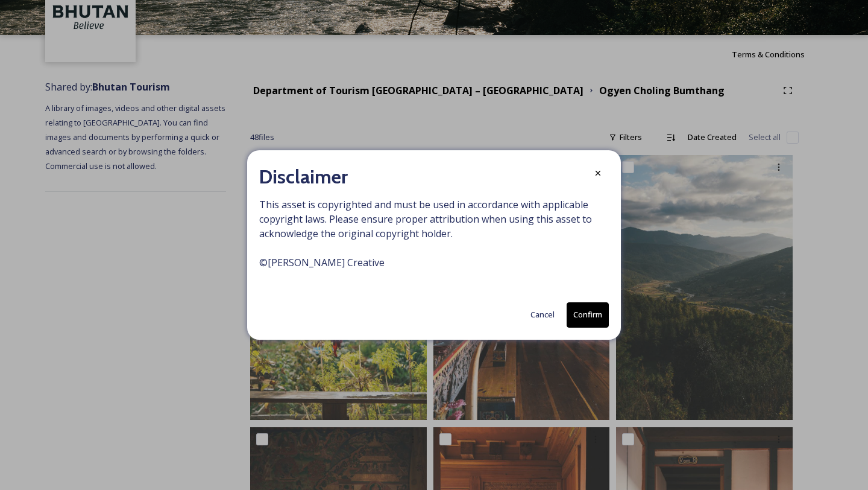
click at [587, 312] on button "Confirm" at bounding box center [588, 314] width 42 height 25
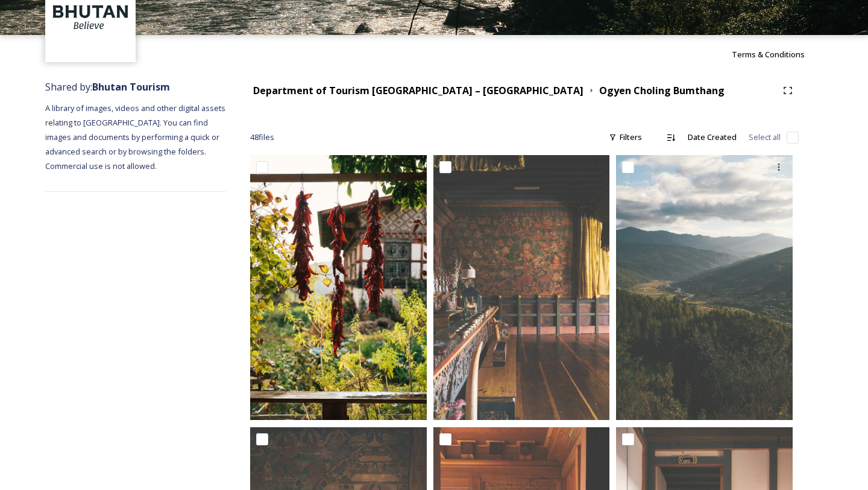
click at [293, 301] on img at bounding box center [338, 287] width 177 height 265
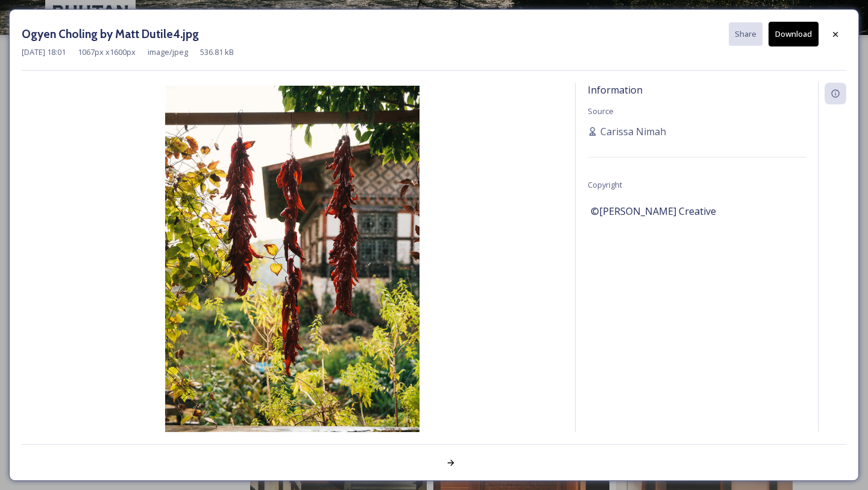
click at [772, 43] on button "Download" at bounding box center [794, 34] width 50 height 25
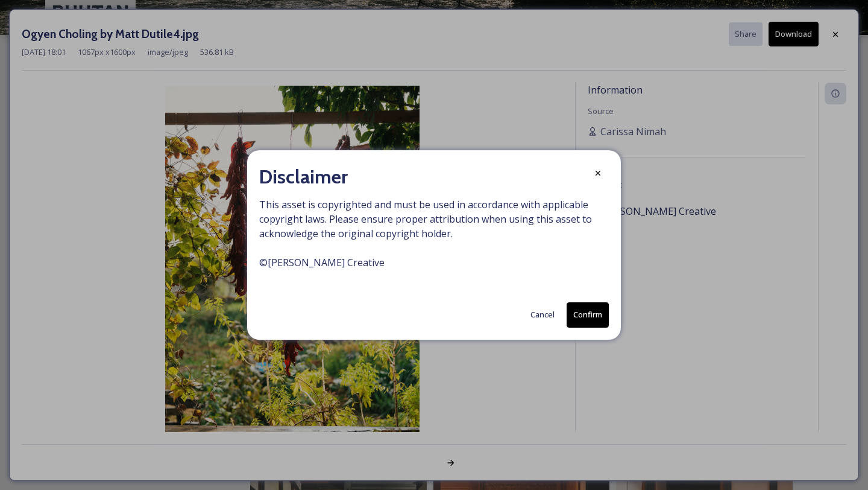
click at [581, 316] on button "Confirm" at bounding box center [588, 314] width 42 height 25
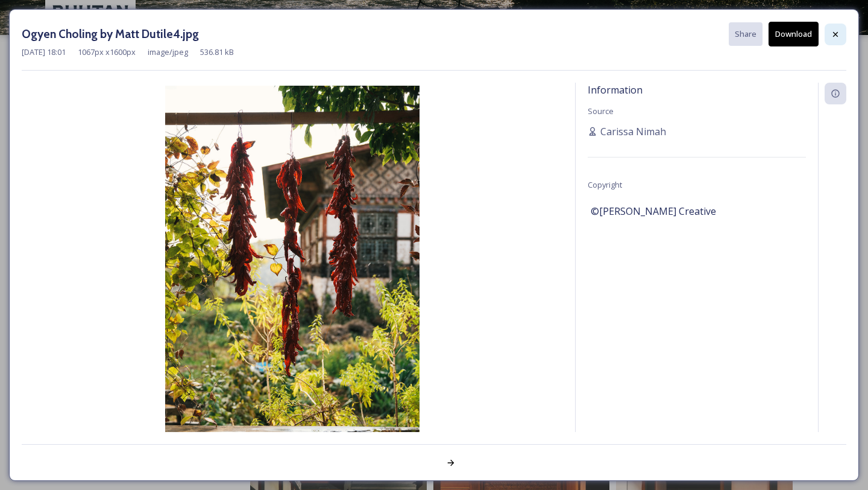
click at [833, 33] on icon at bounding box center [836, 35] width 10 height 10
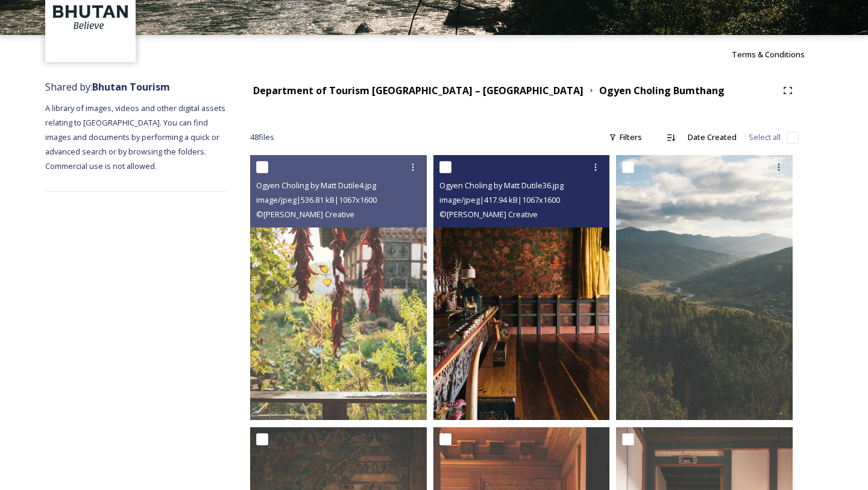
scroll to position [153, 0]
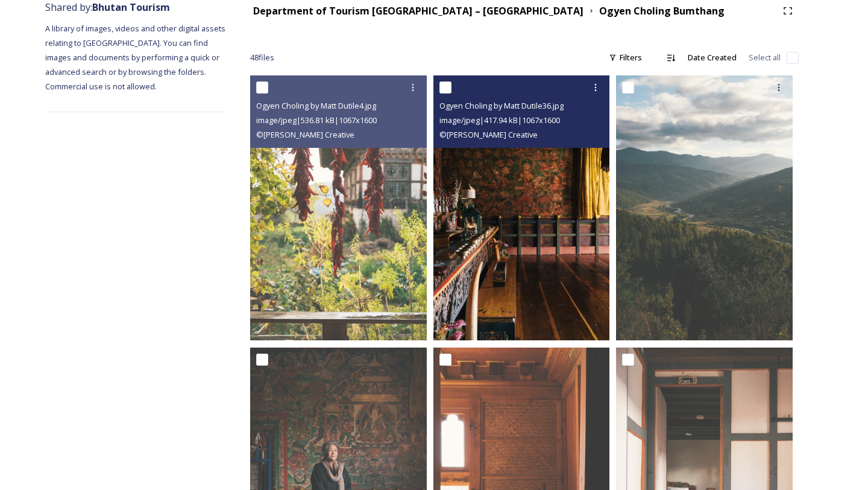
click at [531, 303] on img at bounding box center [522, 207] width 177 height 265
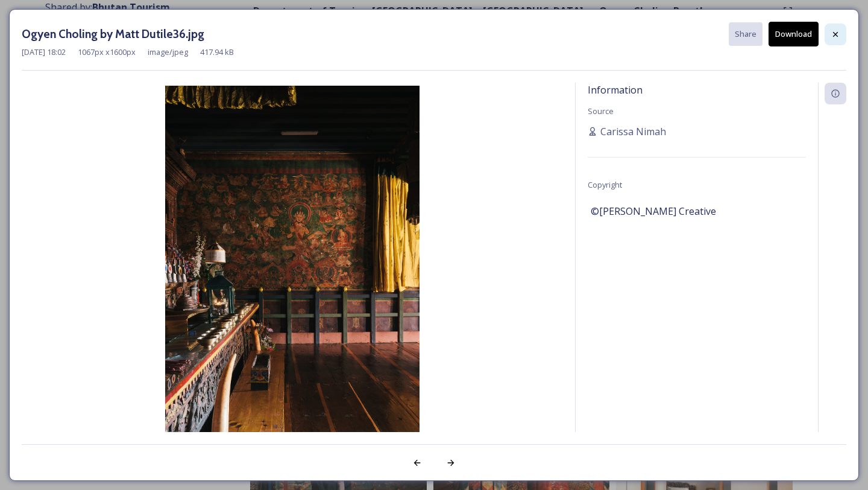
click at [836, 36] on icon at bounding box center [836, 35] width 10 height 10
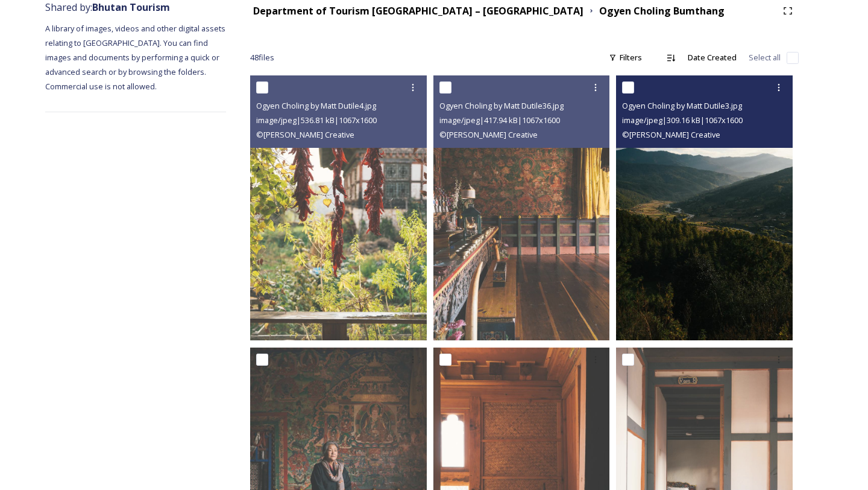
click at [707, 250] on img at bounding box center [704, 207] width 177 height 265
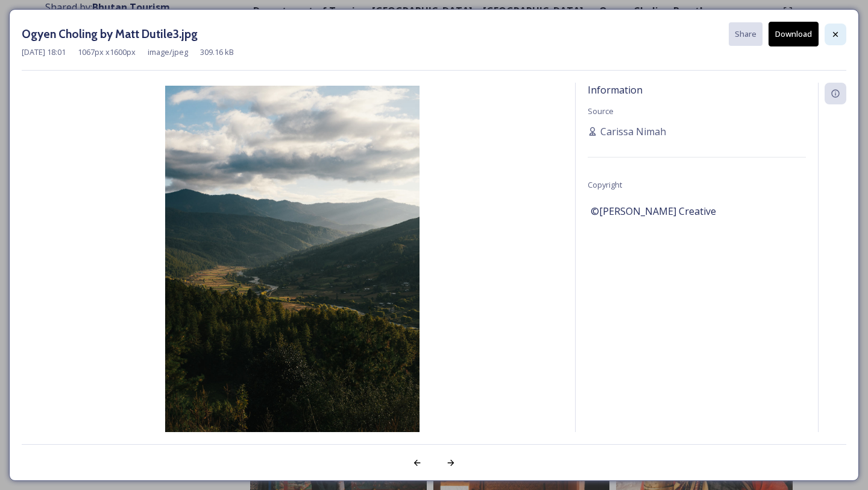
click at [838, 31] on icon at bounding box center [836, 35] width 10 height 10
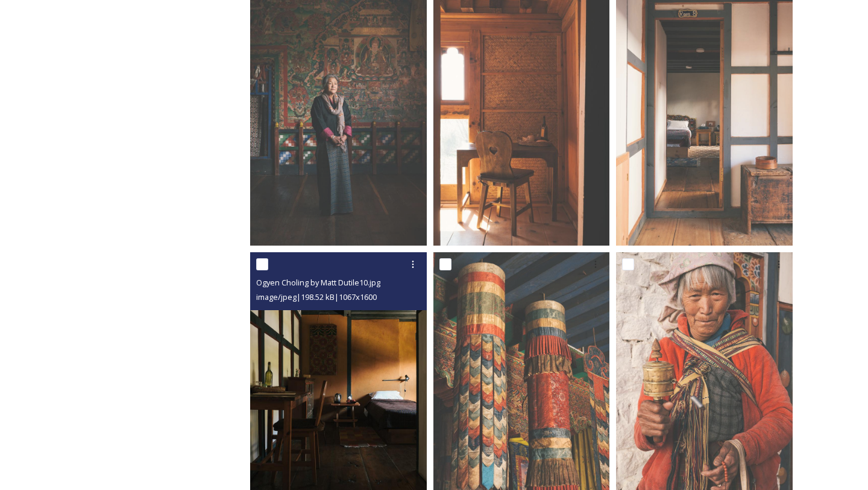
scroll to position [547, 0]
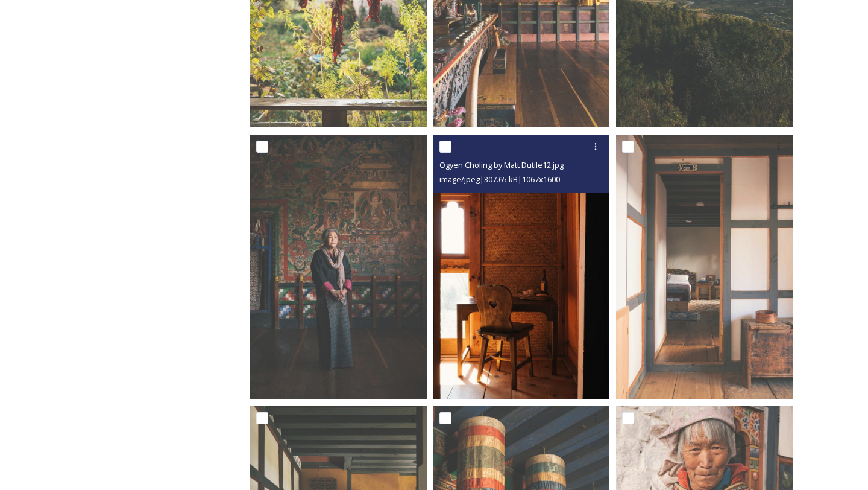
scroll to position [315, 0]
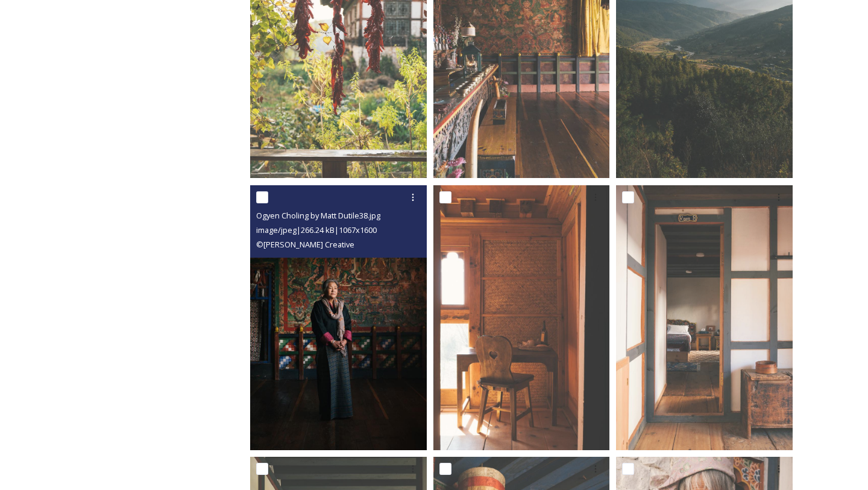
click at [332, 368] on img at bounding box center [338, 317] width 177 height 265
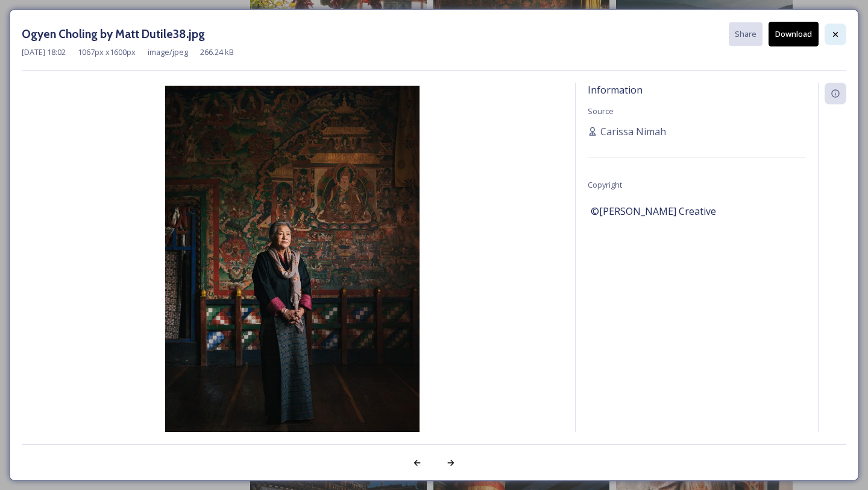
click at [830, 40] on div at bounding box center [836, 35] width 22 height 22
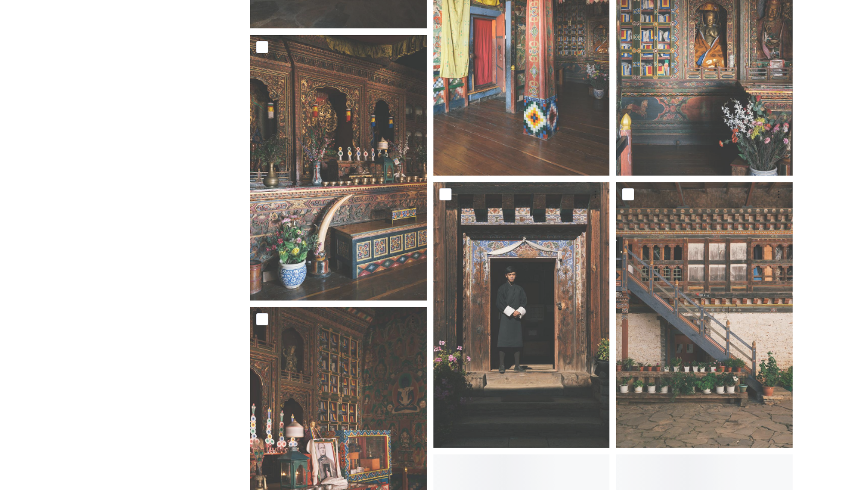
scroll to position [1684, 0]
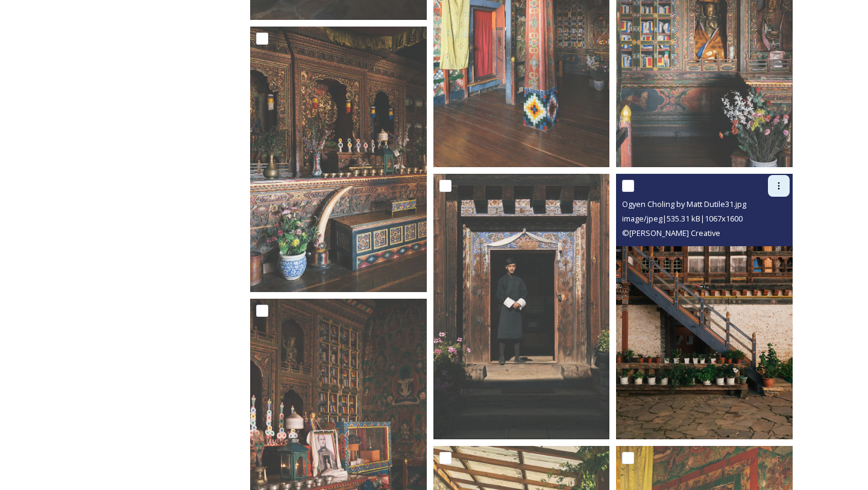
click at [776, 189] on icon at bounding box center [779, 186] width 10 height 10
click at [766, 241] on div "Download" at bounding box center [765, 236] width 49 height 24
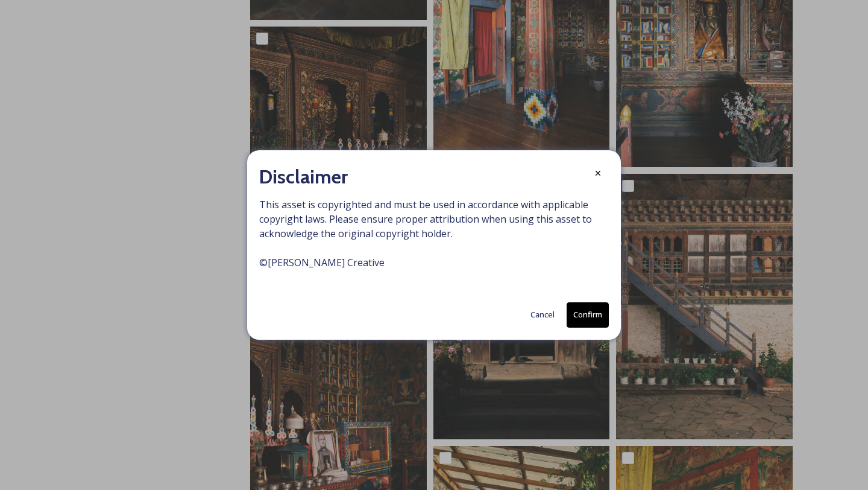
click at [593, 313] on button "Confirm" at bounding box center [588, 314] width 42 height 25
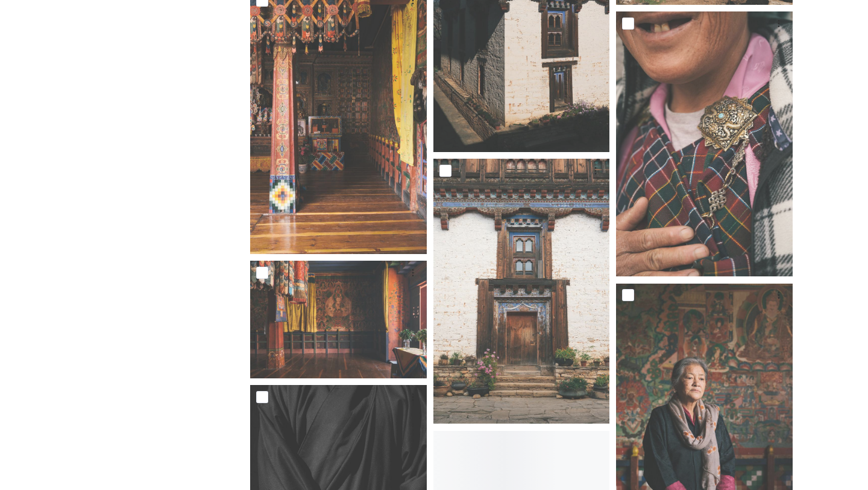
scroll to position [3079, 0]
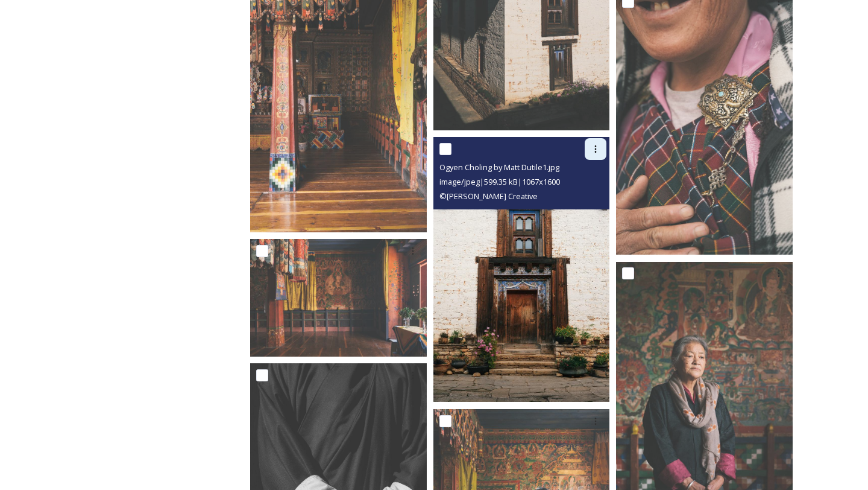
click at [592, 151] on icon at bounding box center [596, 149] width 10 height 10
click at [589, 207] on div "Download" at bounding box center [581, 199] width 49 height 24
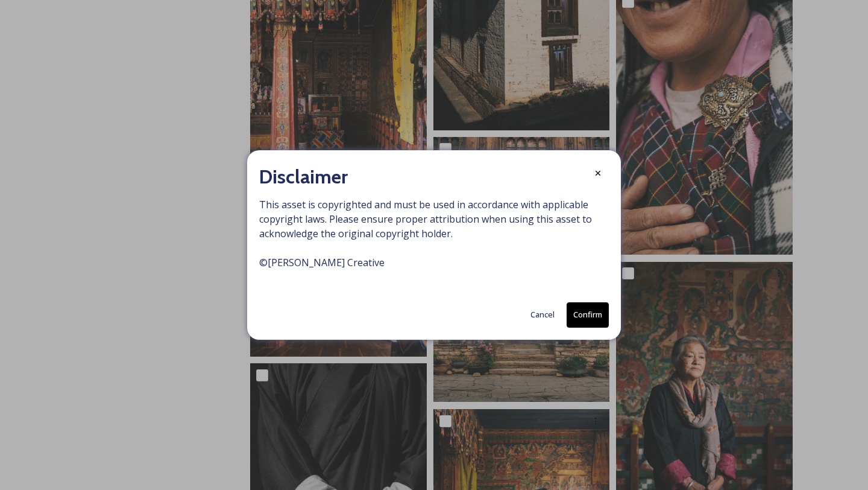
click at [577, 322] on button "Confirm" at bounding box center [588, 314] width 42 height 25
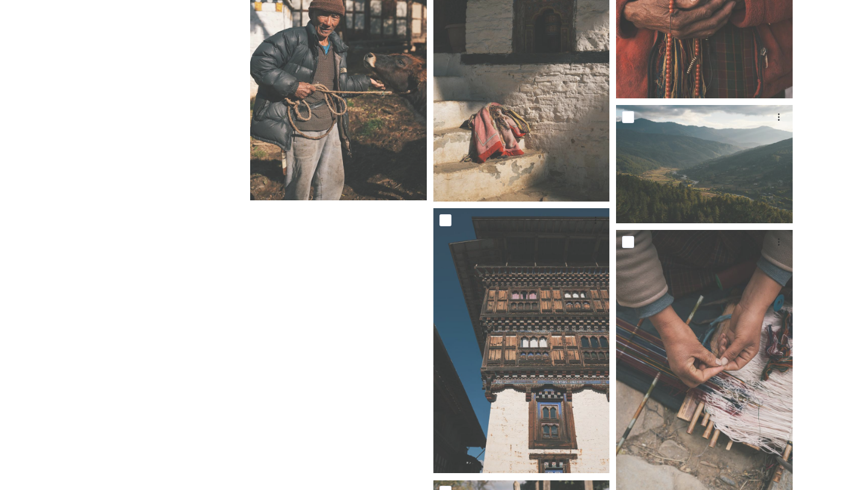
scroll to position [3694, 0]
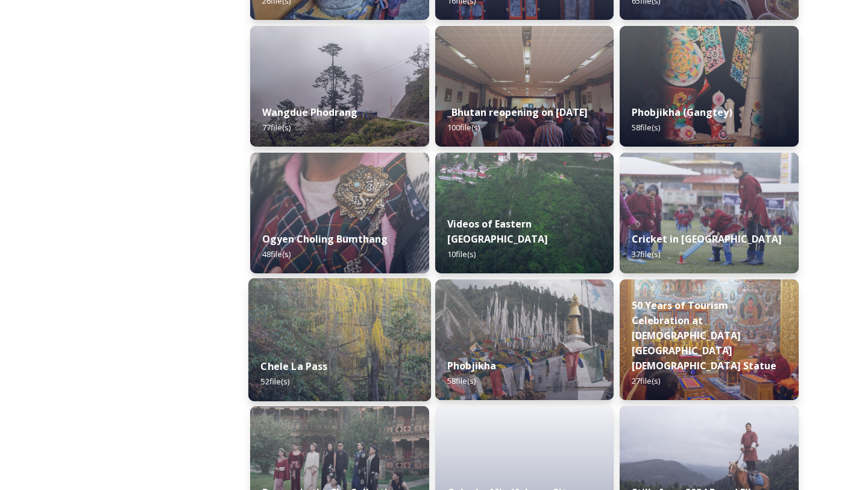
scroll to position [1815, 0]
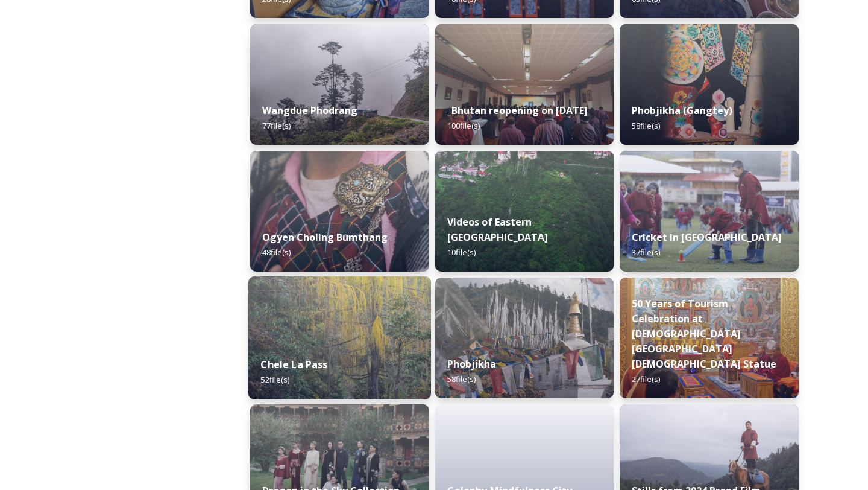
click at [295, 378] on div "Chele La Pass 52 file(s)" at bounding box center [339, 371] width 183 height 55
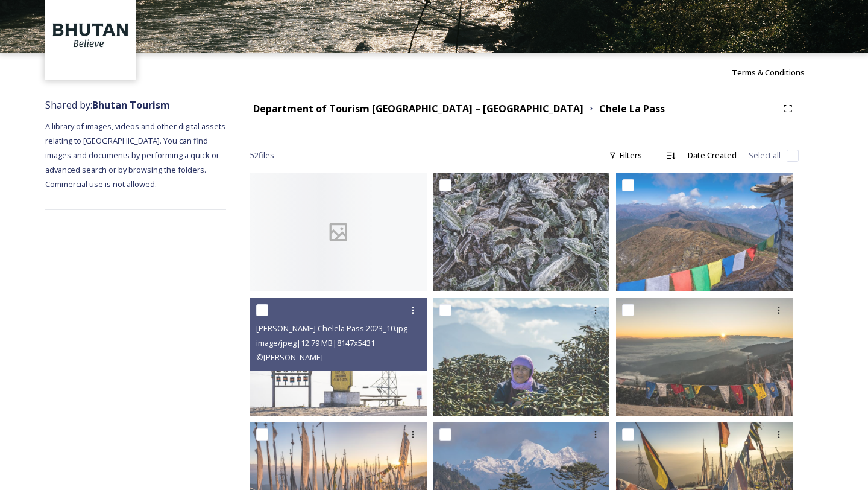
scroll to position [56, 0]
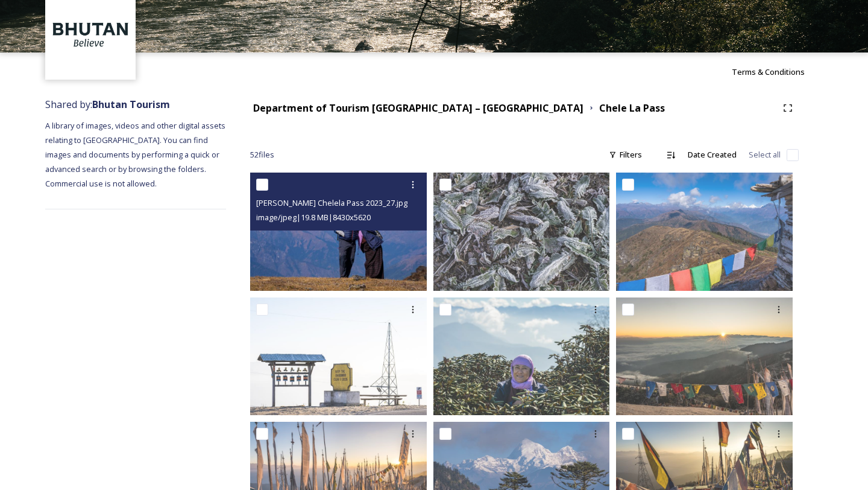
click at [325, 264] on img at bounding box center [338, 231] width 177 height 118
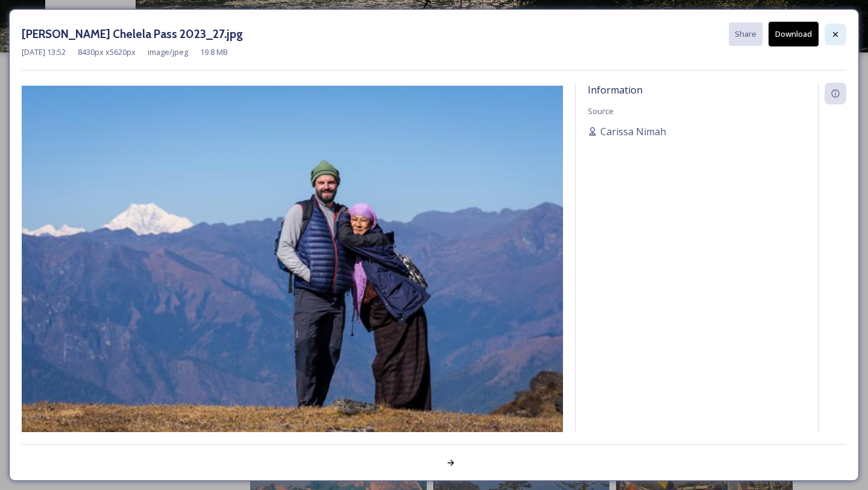
click at [833, 40] on div at bounding box center [836, 35] width 22 height 22
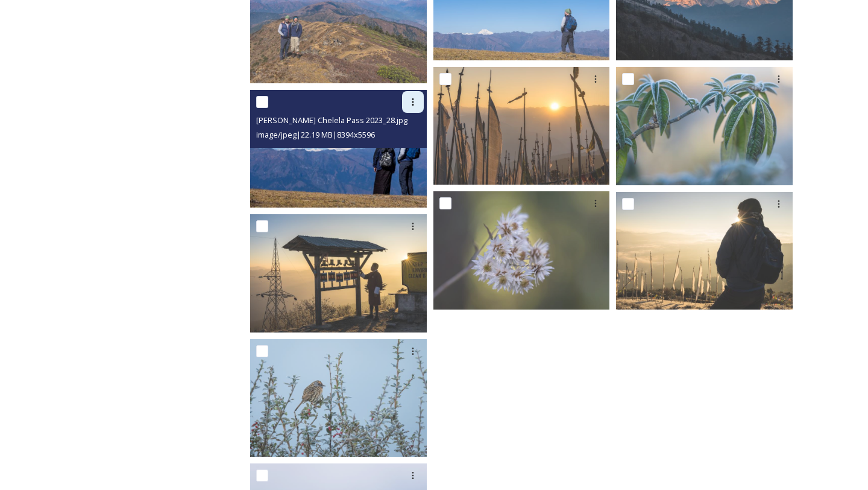
scroll to position [1951, 0]
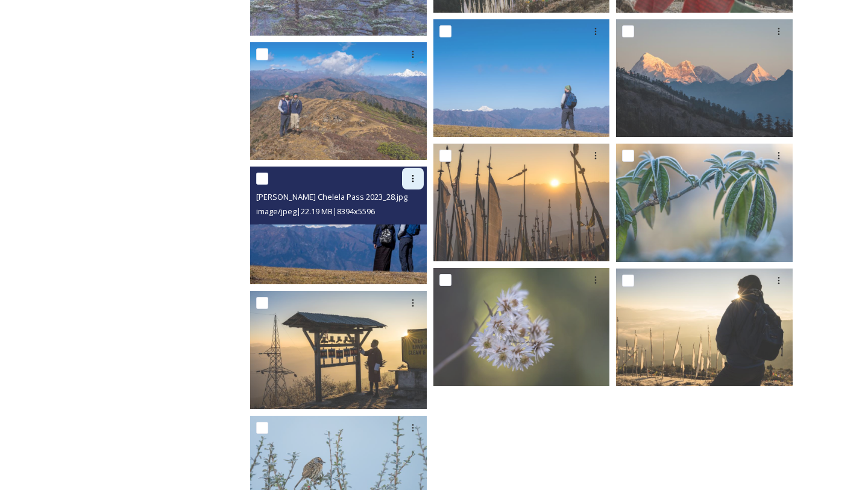
click at [414, 180] on icon at bounding box center [413, 179] width 10 height 10
click at [406, 233] on span "Download" at bounding box center [399, 228] width 37 height 11
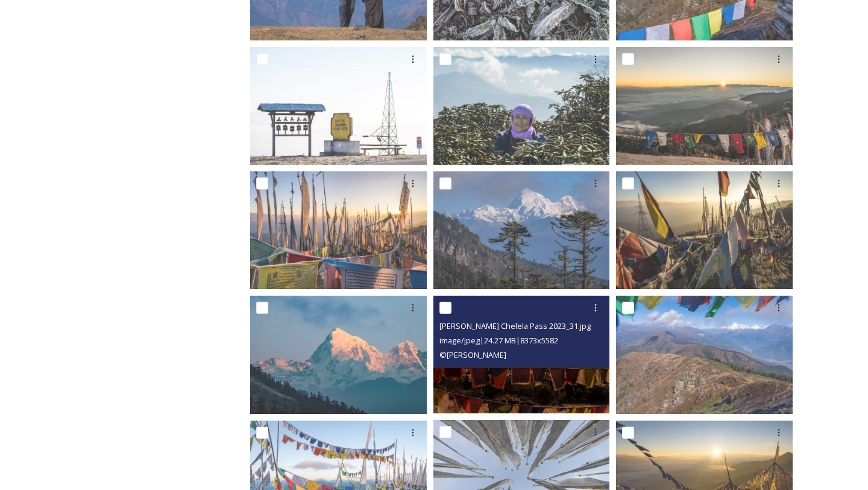
scroll to position [191, 0]
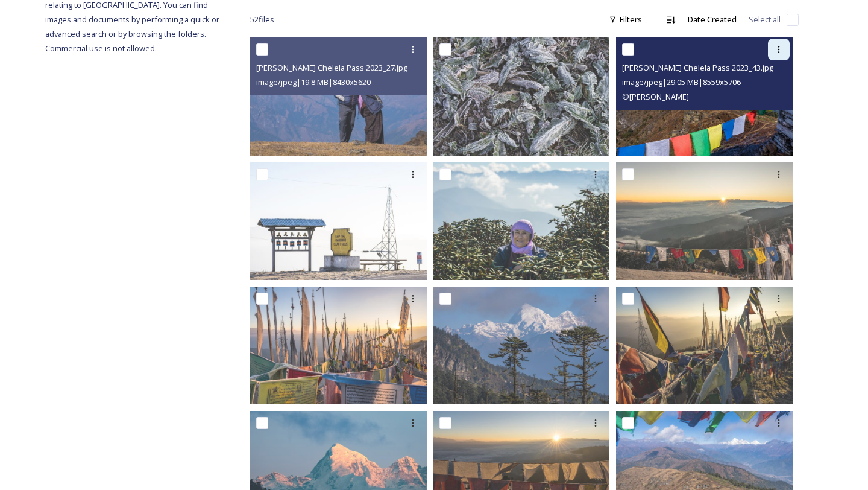
click at [774, 46] on icon at bounding box center [779, 50] width 10 height 10
click at [757, 106] on div "Download" at bounding box center [765, 99] width 49 height 24
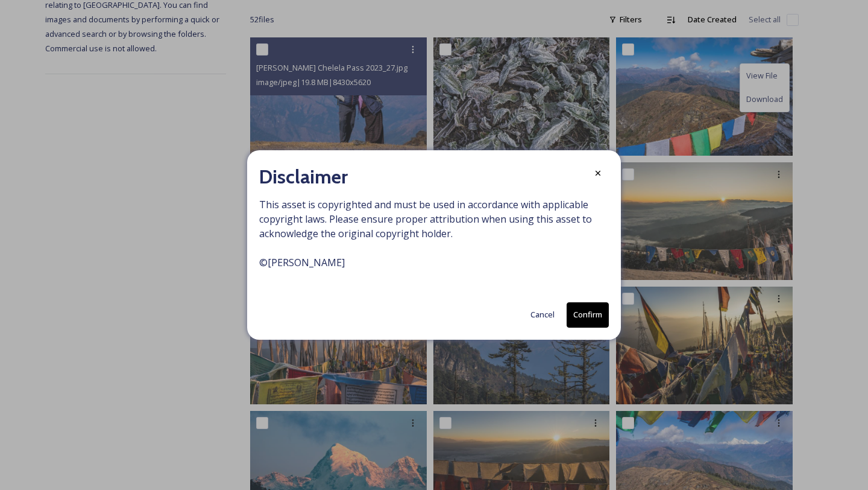
click at [584, 318] on button "Confirm" at bounding box center [588, 314] width 42 height 25
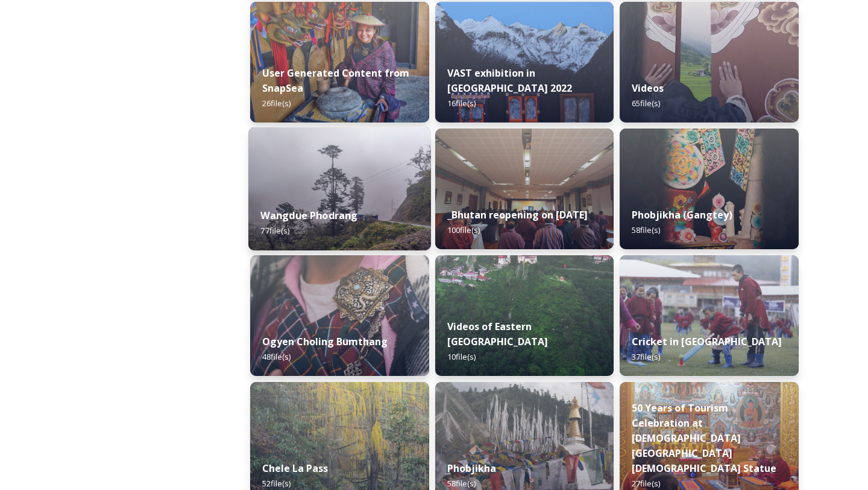
scroll to position [1713, 0]
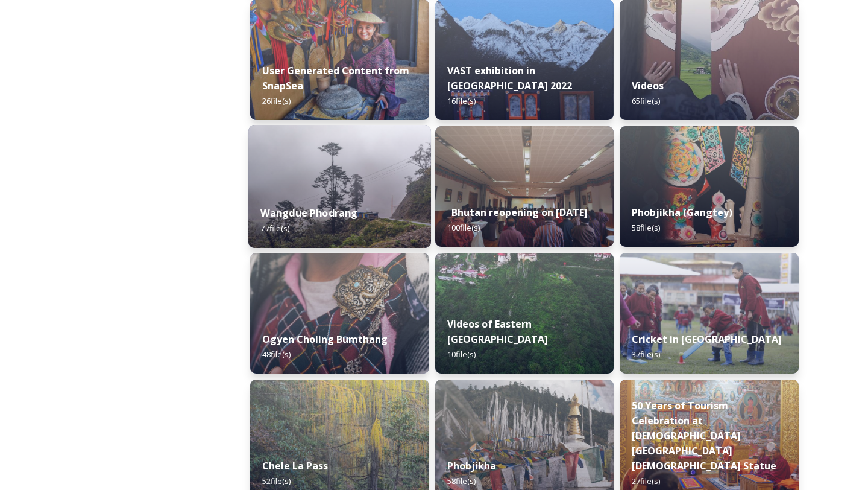
click at [355, 221] on div "Wangdue Phodrang 77 file(s)" at bounding box center [339, 220] width 183 height 55
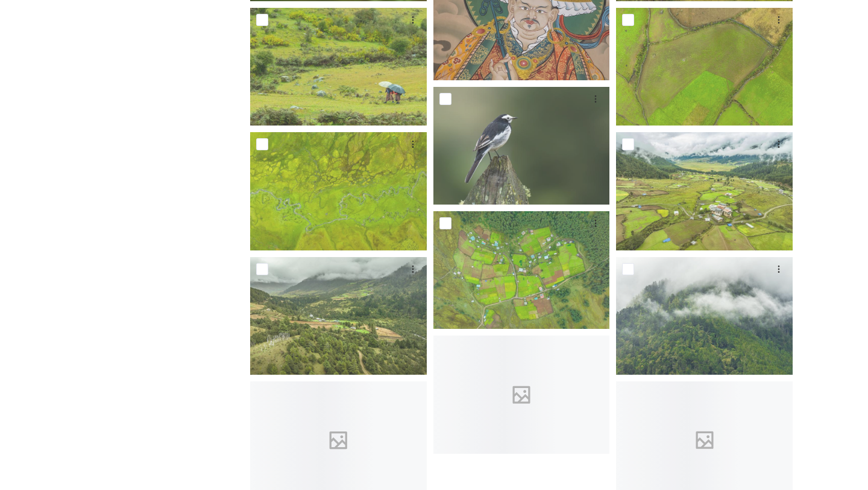
scroll to position [3288, 0]
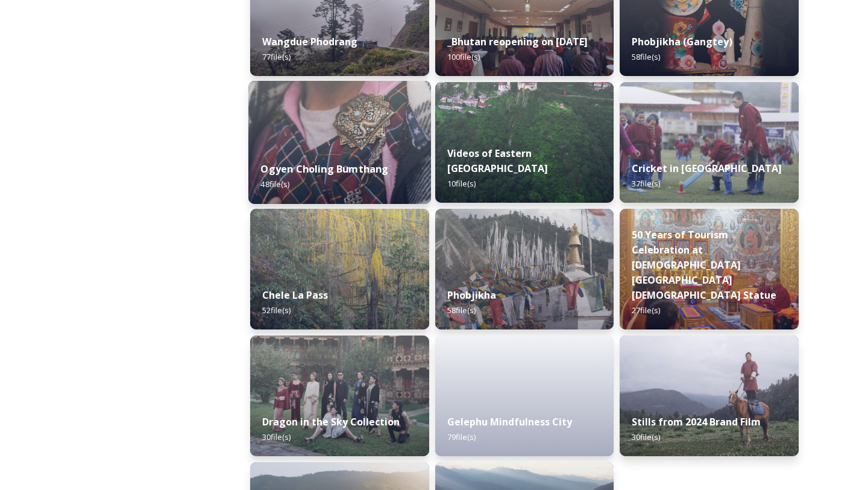
scroll to position [1895, 0]
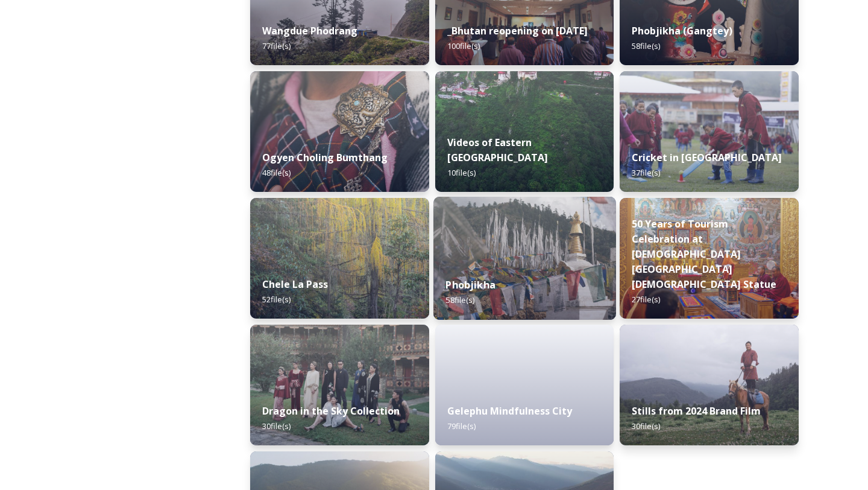
click at [475, 259] on img at bounding box center [525, 258] width 183 height 123
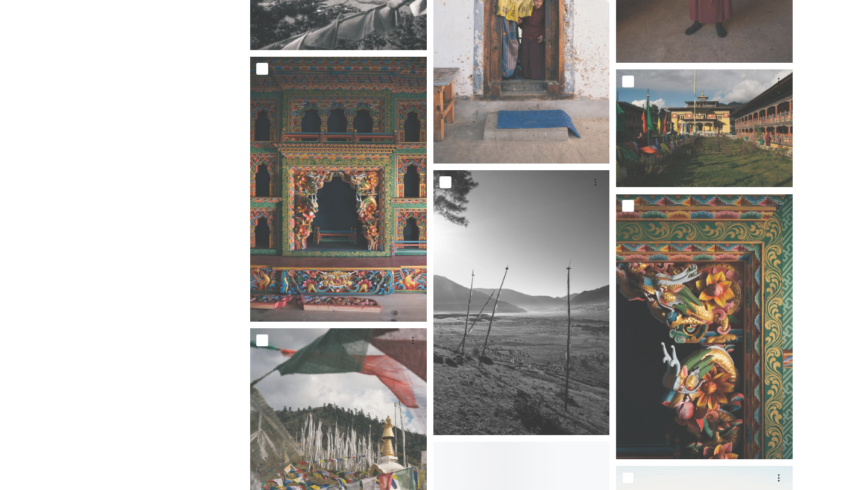
scroll to position [2804, 0]
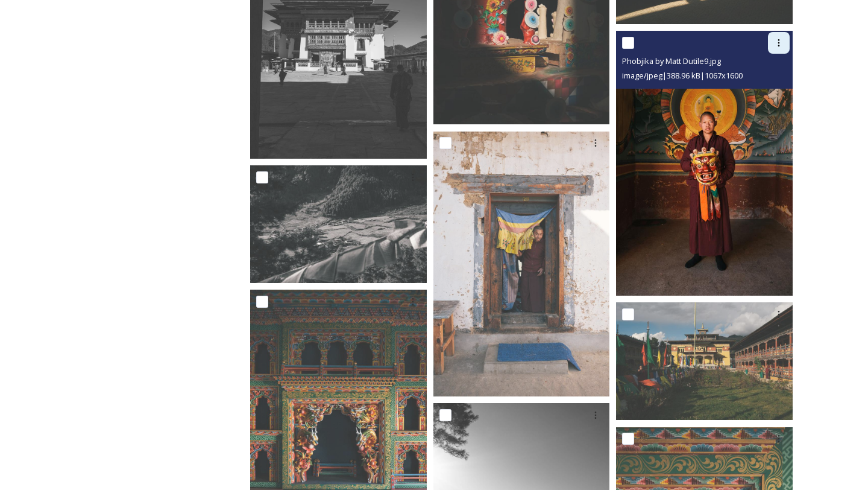
click at [776, 46] on icon at bounding box center [779, 43] width 10 height 10
click at [767, 100] on div "Download" at bounding box center [765, 93] width 49 height 24
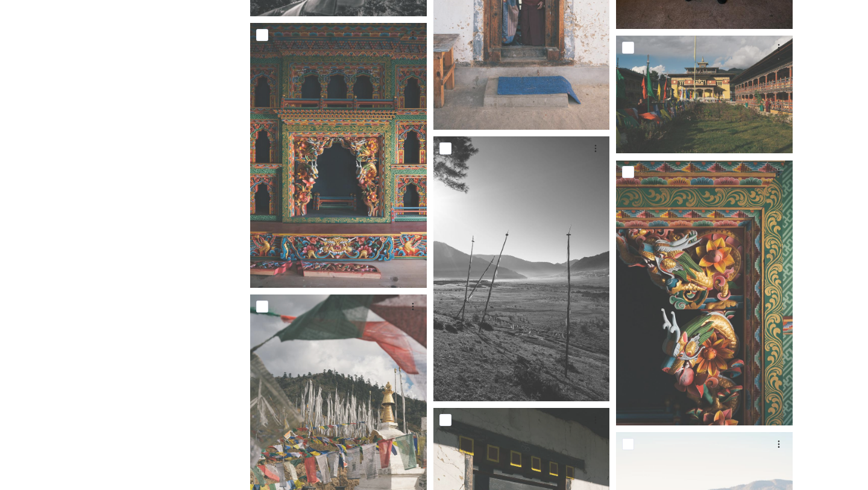
scroll to position [3138, 0]
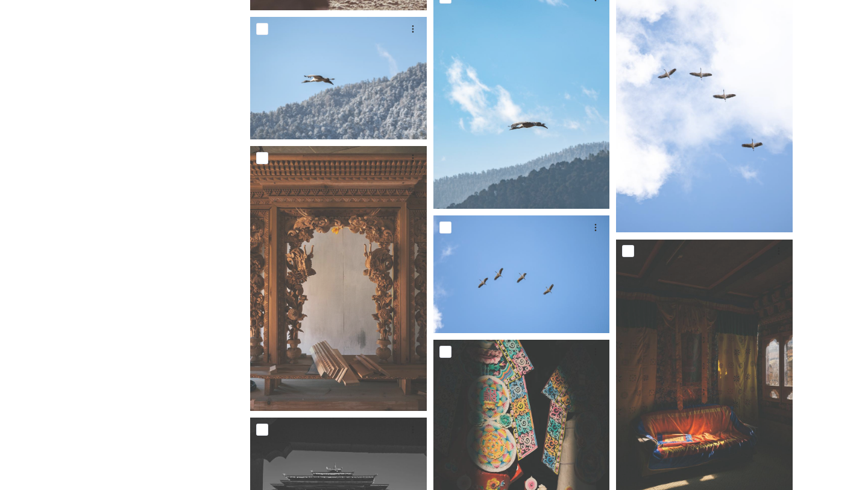
scroll to position [2324, 0]
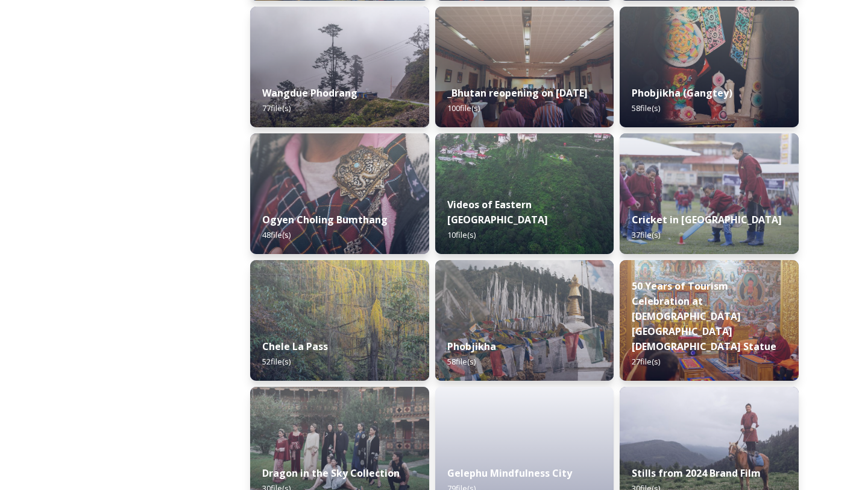
scroll to position [1989, 0]
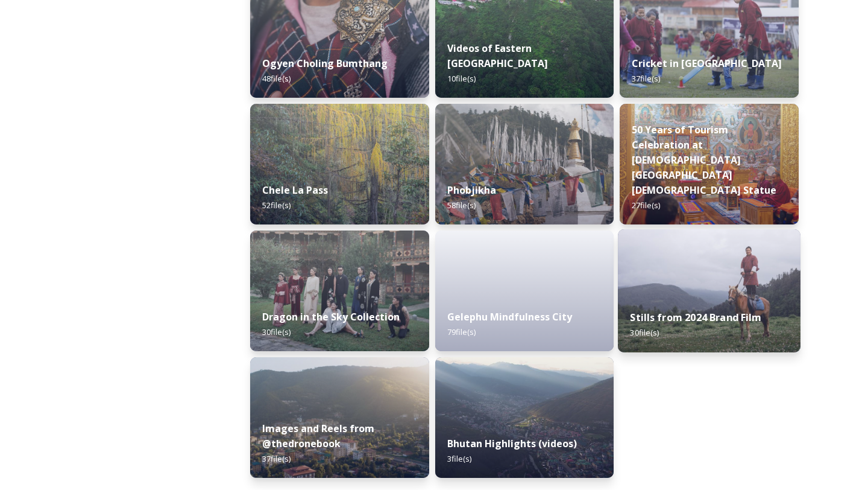
click at [671, 318] on strong "Stills from 2024 Brand Film" at bounding box center [696, 317] width 131 height 13
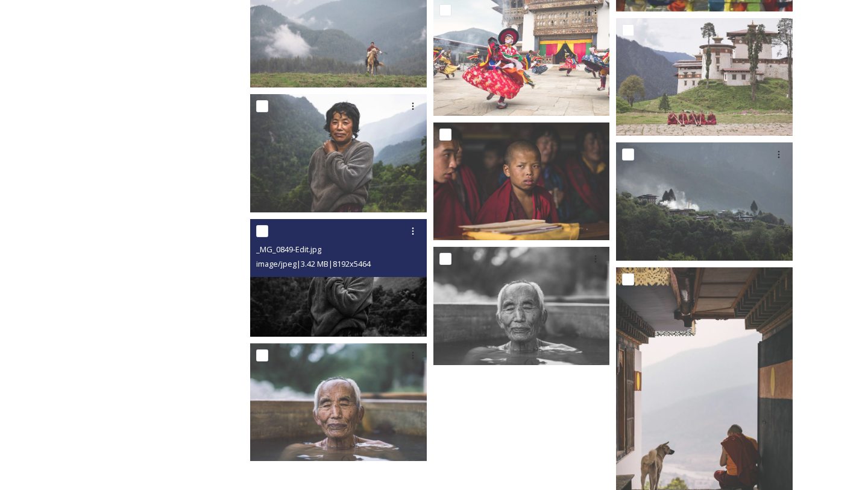
scroll to position [1164, 0]
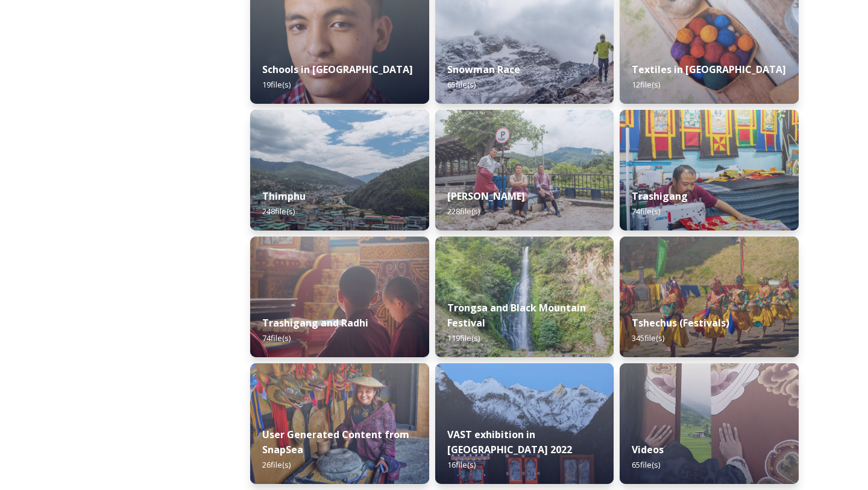
scroll to position [1339, 0]
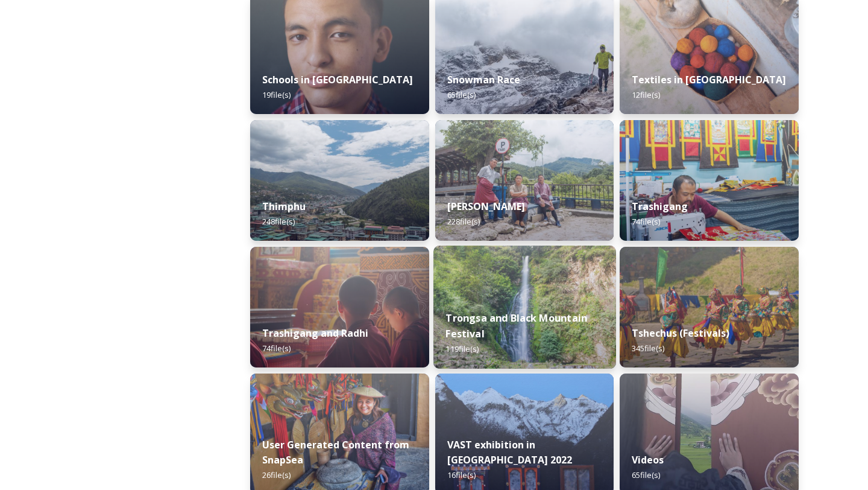
click at [540, 324] on strong "Trongsa and Black Mountain Festival" at bounding box center [517, 325] width 142 height 29
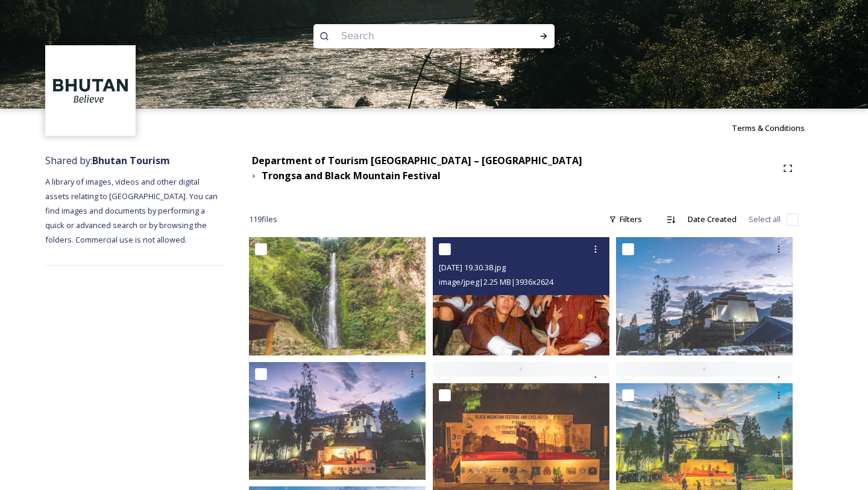
click at [514, 316] on img at bounding box center [521, 296] width 177 height 118
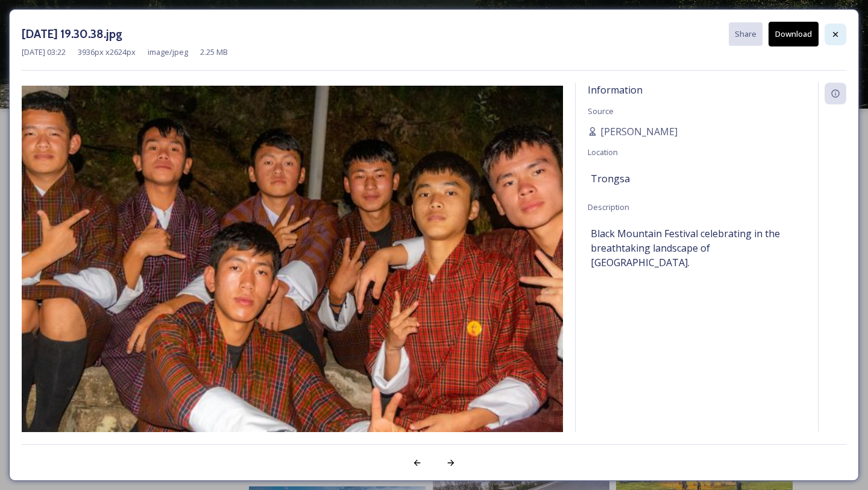
click at [830, 42] on div at bounding box center [836, 35] width 22 height 22
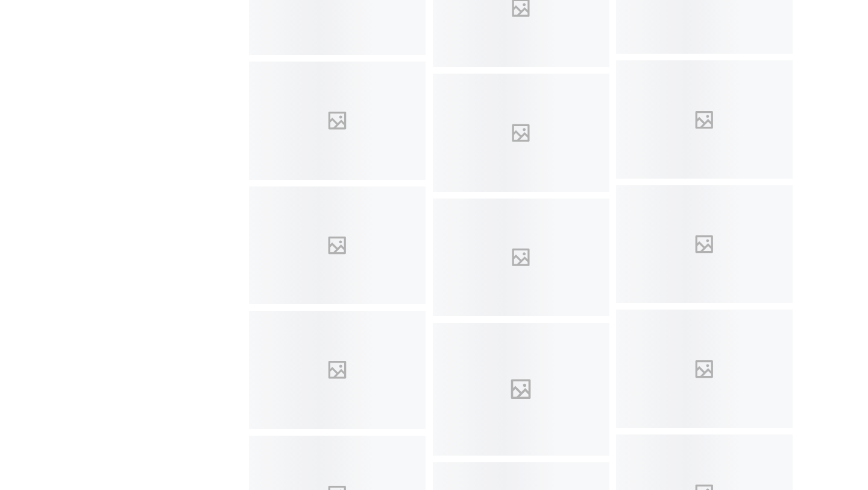
scroll to position [2336, 0]
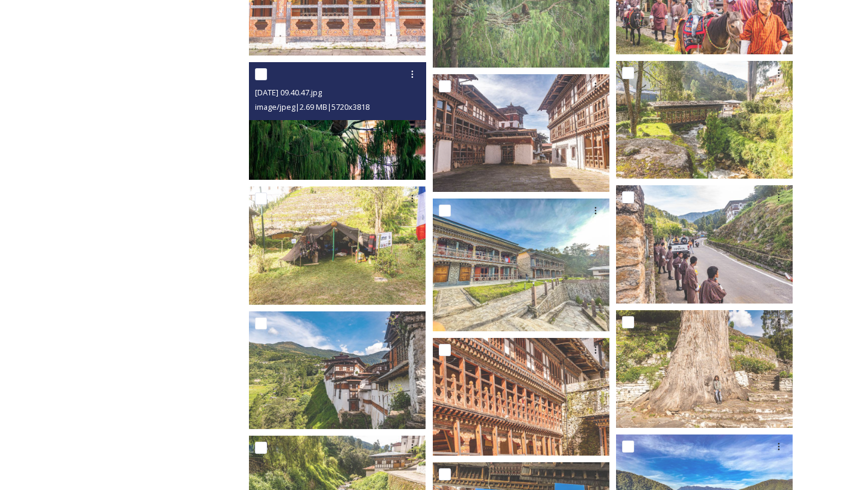
click at [352, 166] on img at bounding box center [337, 121] width 177 height 118
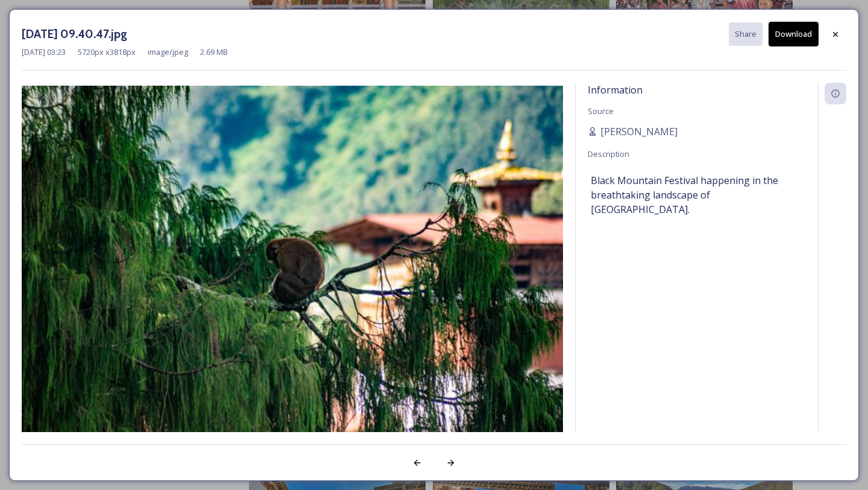
click at [830, 22] on div "[DATE] 09.40.47.jpg Share Download" at bounding box center [434, 34] width 825 height 25
click at [833, 26] on div at bounding box center [836, 35] width 22 height 22
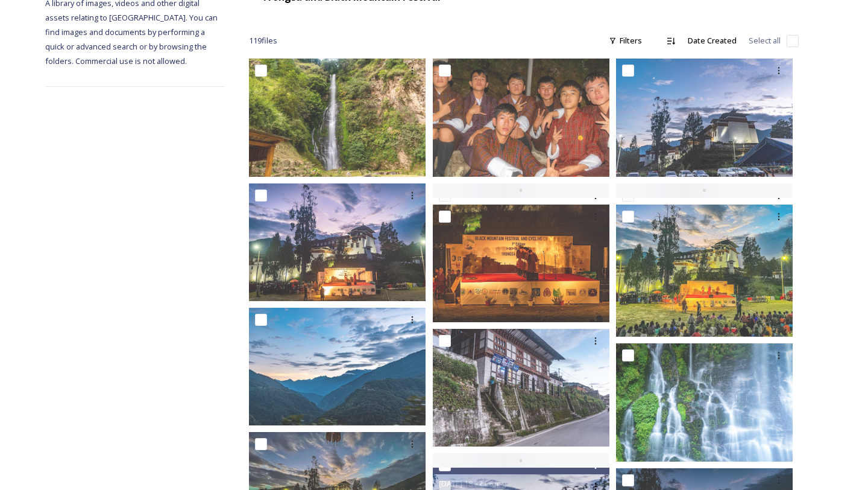
scroll to position [182, 0]
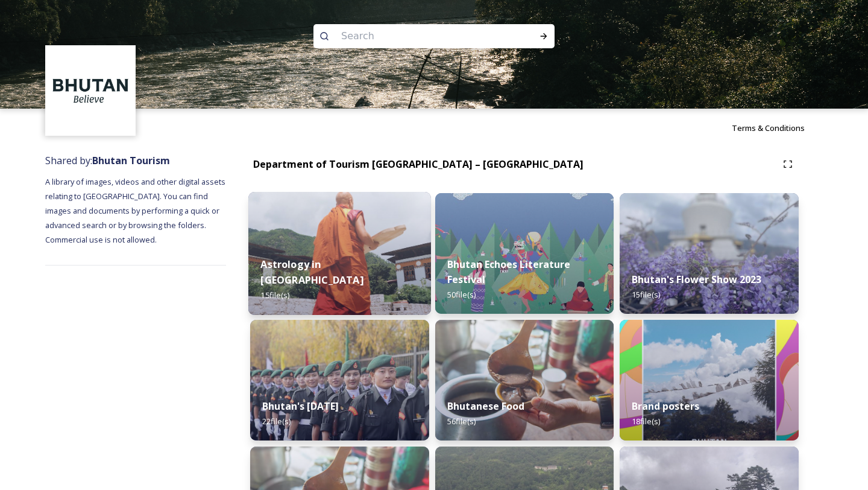
click at [354, 265] on div "Astrology in [GEOGRAPHIC_DATA] 15 file(s)" at bounding box center [339, 280] width 183 height 70
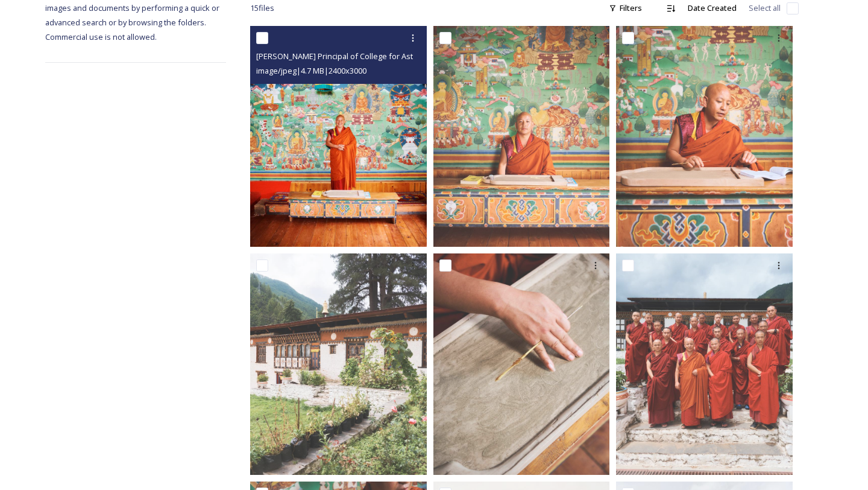
scroll to position [212, 0]
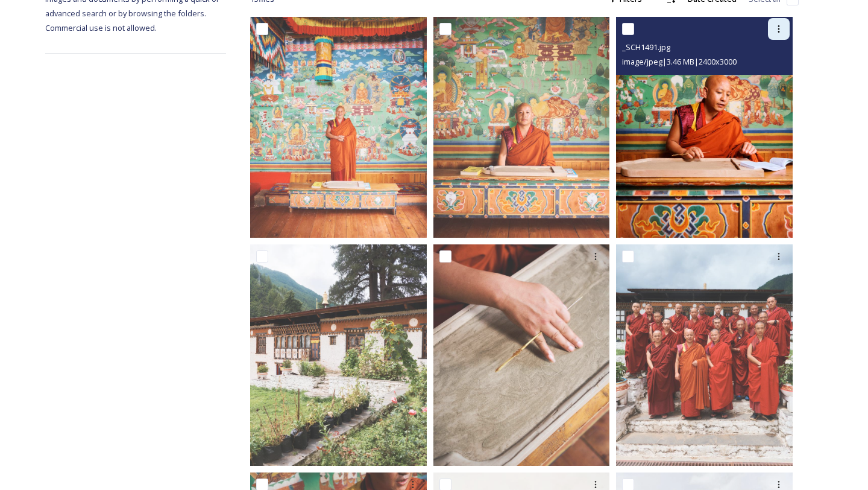
click at [783, 25] on icon at bounding box center [779, 29] width 10 height 10
click at [782, 84] on span "Download" at bounding box center [765, 78] width 37 height 11
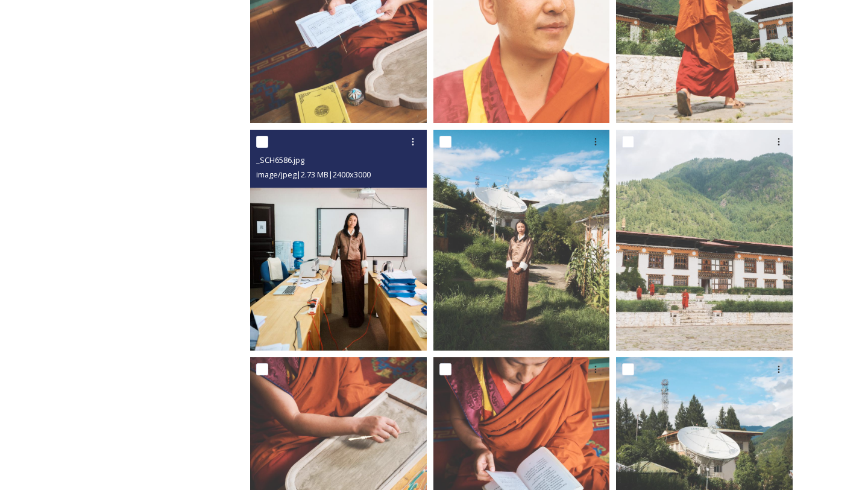
scroll to position [896, 0]
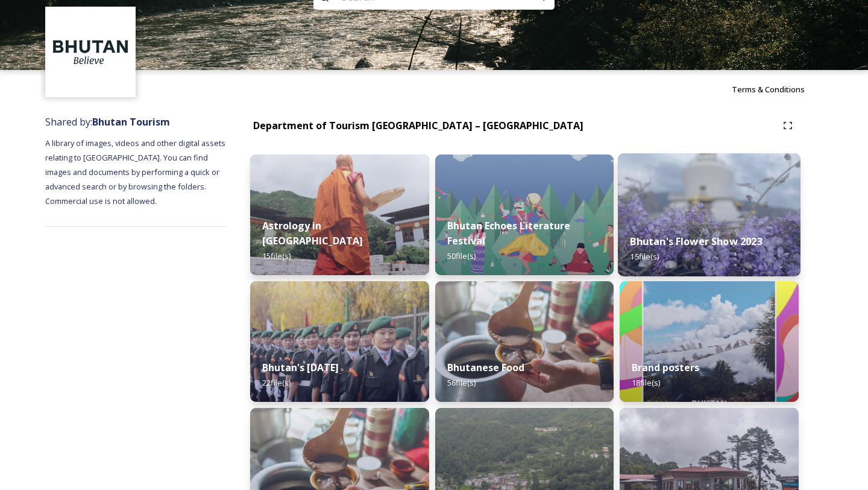
scroll to position [49, 0]
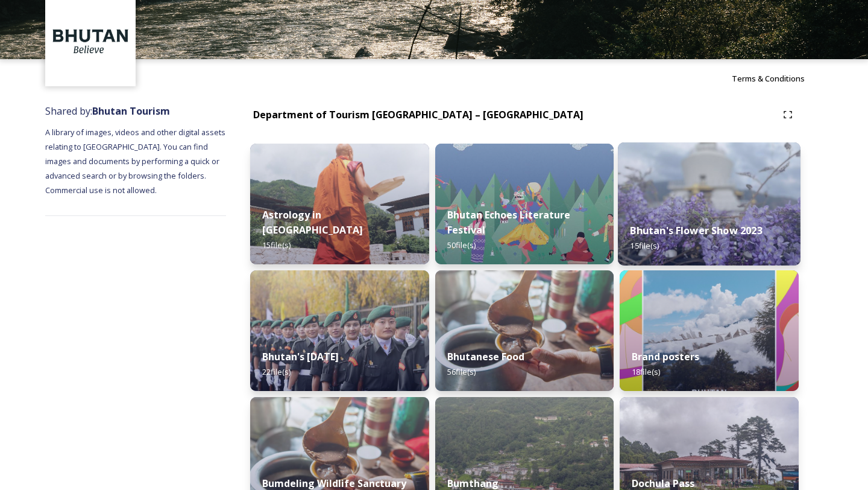
click at [736, 244] on div "Bhutan's Flower Show 2023 15 file(s)" at bounding box center [709, 237] width 183 height 55
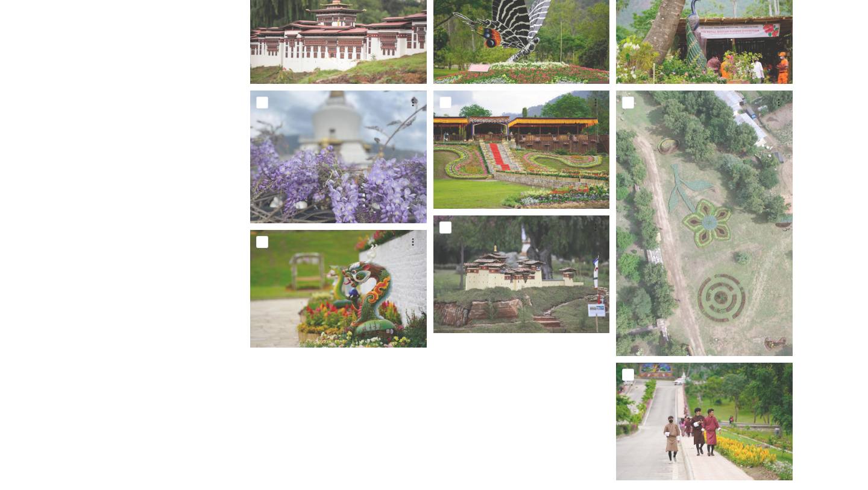
scroll to position [528, 0]
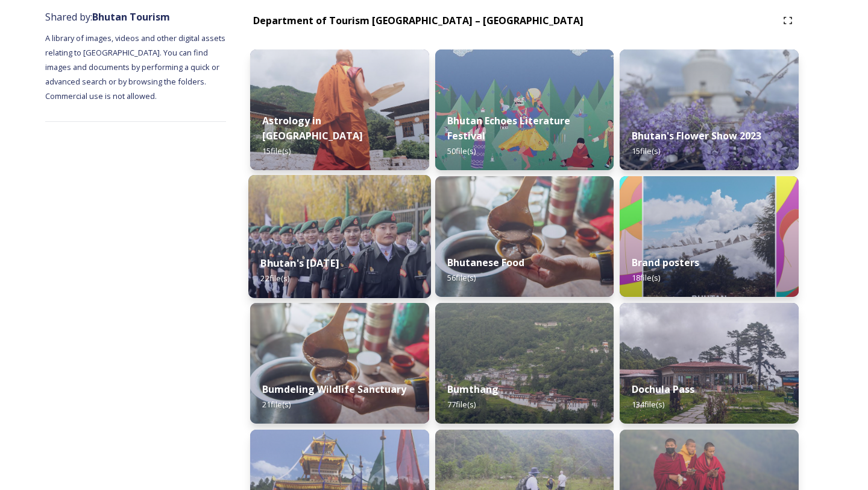
scroll to position [210, 0]
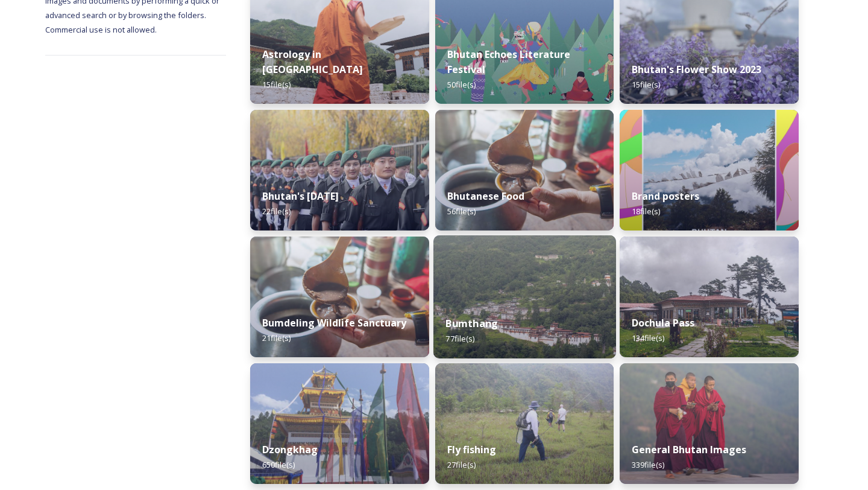
click at [586, 326] on div "Bumthang 77 file(s)" at bounding box center [525, 330] width 183 height 55
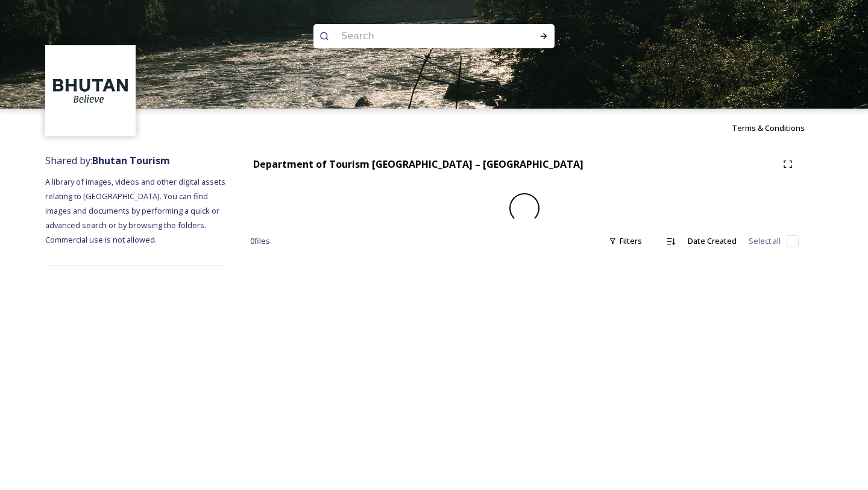
click at [586, 326] on div "Terms & Conditions Shared by: Bhutan Tourism A library of images, videos and ot…" at bounding box center [434, 245] width 868 height 490
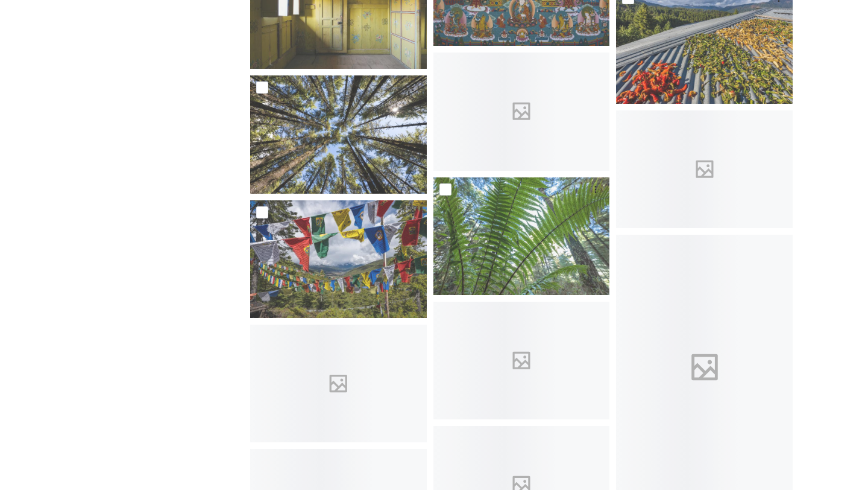
scroll to position [2219, 0]
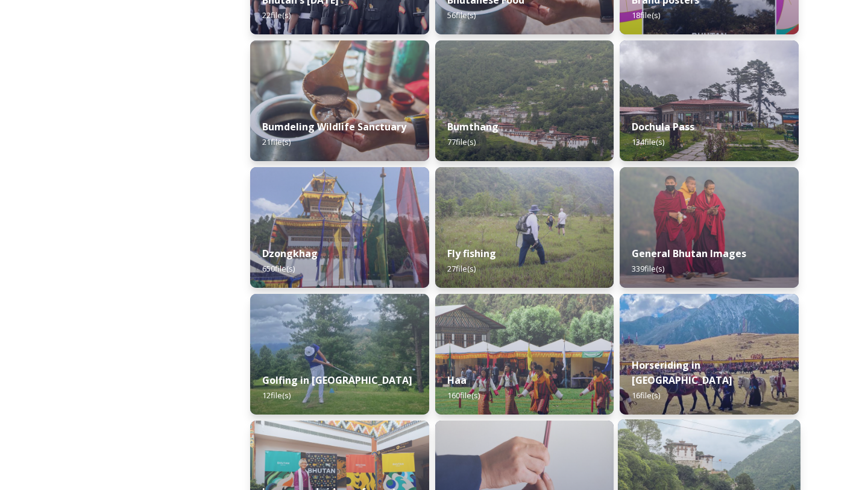
scroll to position [326, 0]
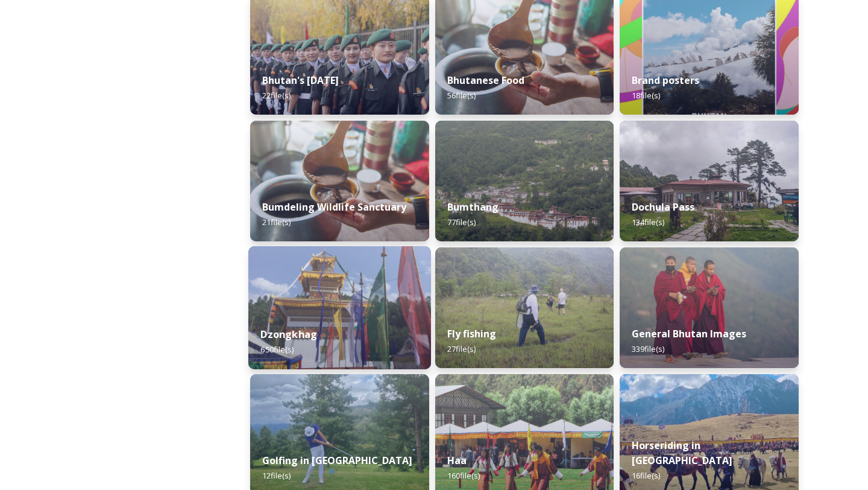
click at [399, 276] on img at bounding box center [339, 307] width 183 height 123
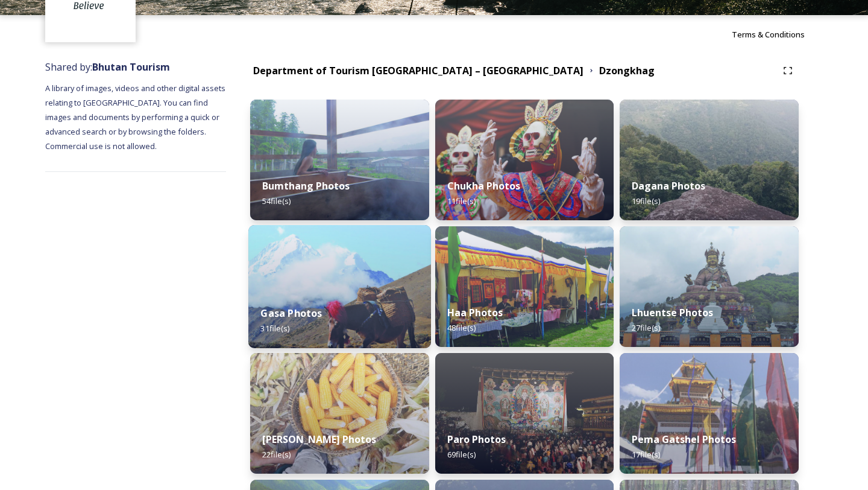
scroll to position [93, 0]
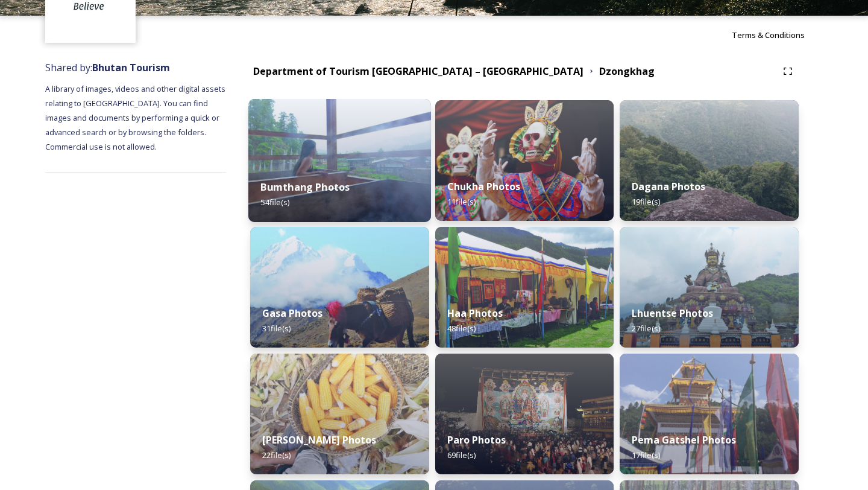
click at [363, 190] on div "Bumthang Photos 54 file(s)" at bounding box center [339, 194] width 183 height 55
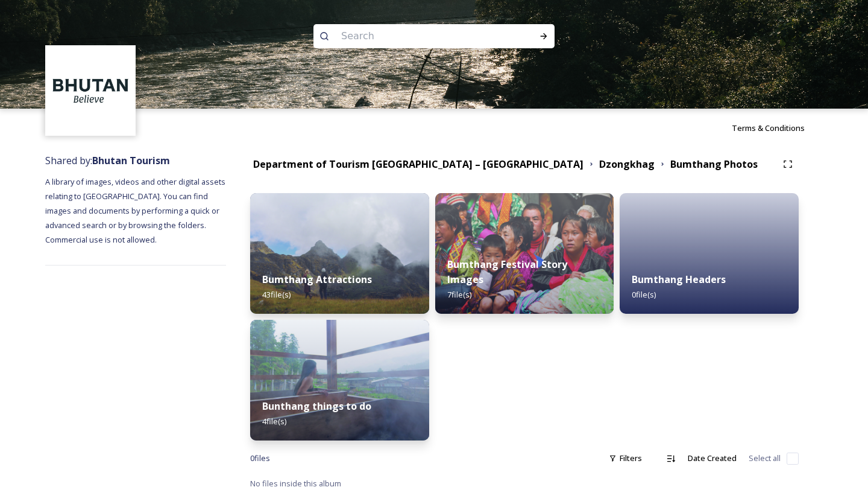
click at [364, 33] on input at bounding box center [417, 36] width 165 height 27
type input "spa"
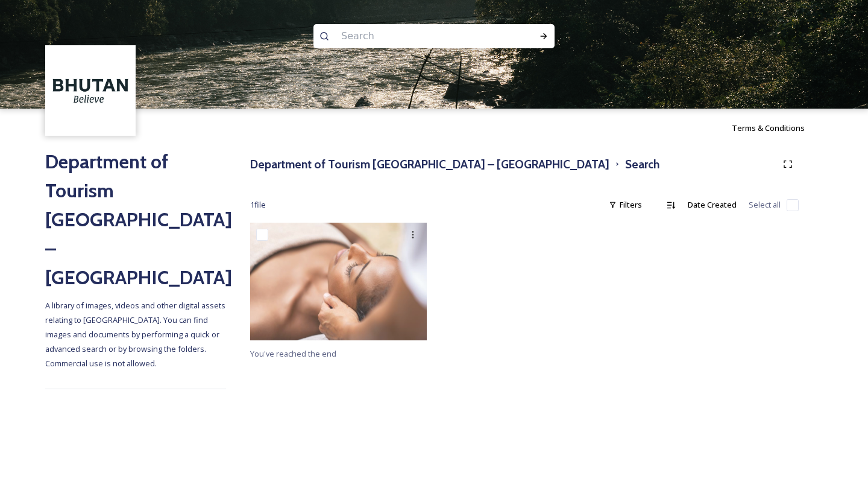
click at [413, 39] on input at bounding box center [417, 36] width 165 height 27
type input "wellness"
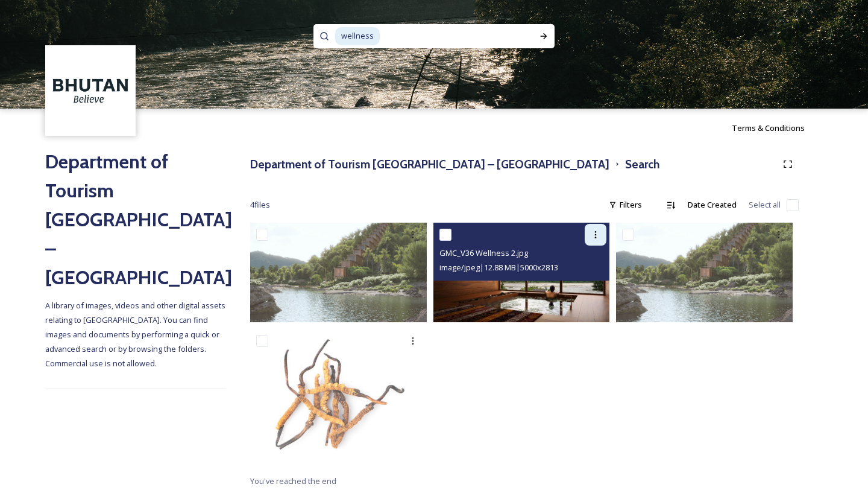
click at [600, 238] on icon at bounding box center [596, 235] width 10 height 10
click at [589, 292] on div "Download" at bounding box center [581, 285] width 49 height 24
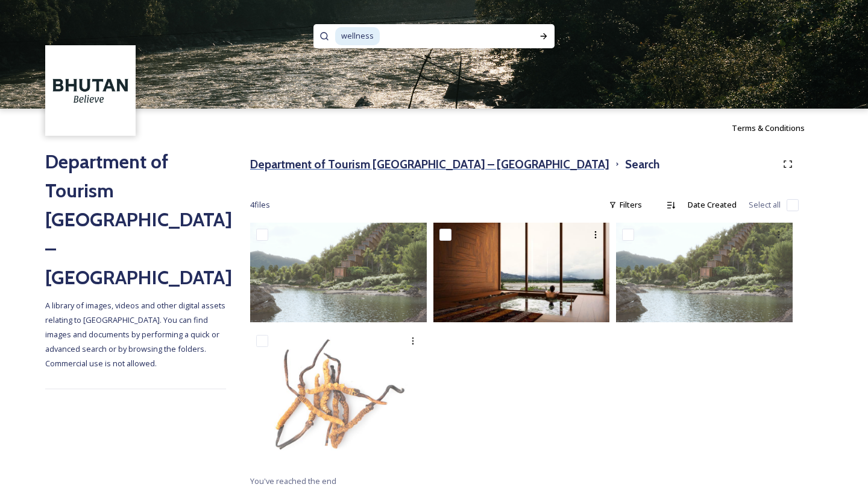
click at [390, 158] on h3 "Department of Tourism [GEOGRAPHIC_DATA] – [GEOGRAPHIC_DATA]" at bounding box center [429, 164] width 359 height 17
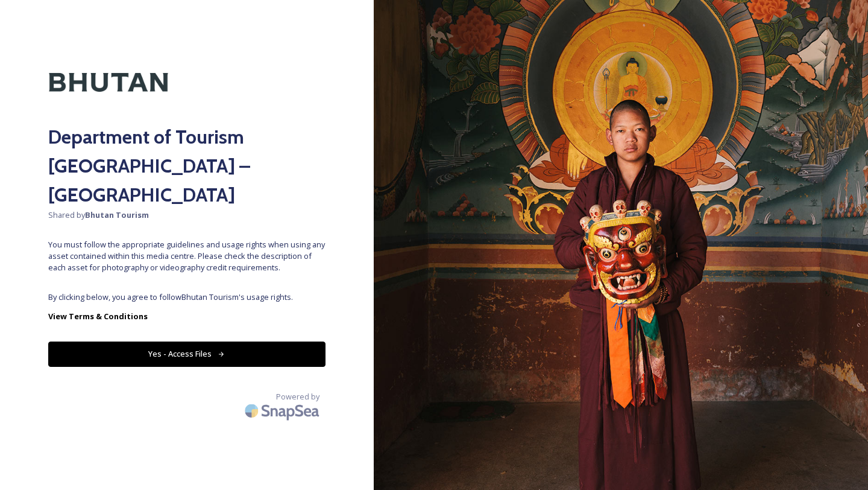
click at [185, 341] on button "Yes - Access Files" at bounding box center [186, 353] width 277 height 25
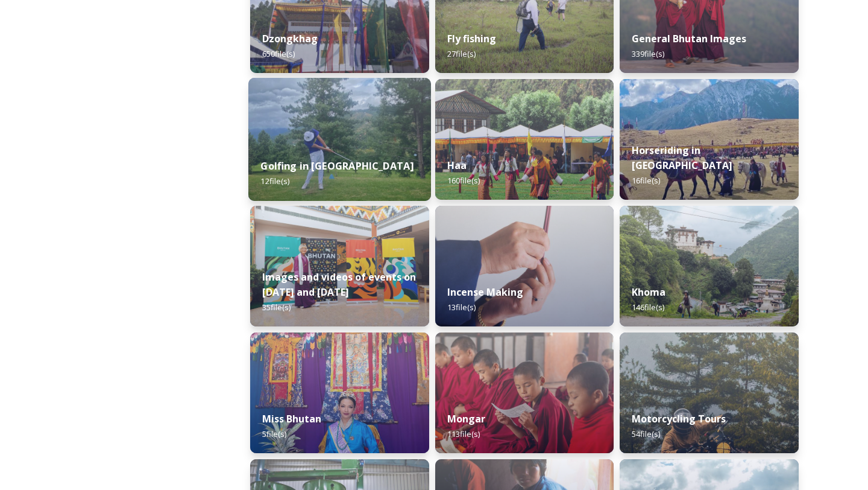
scroll to position [631, 0]
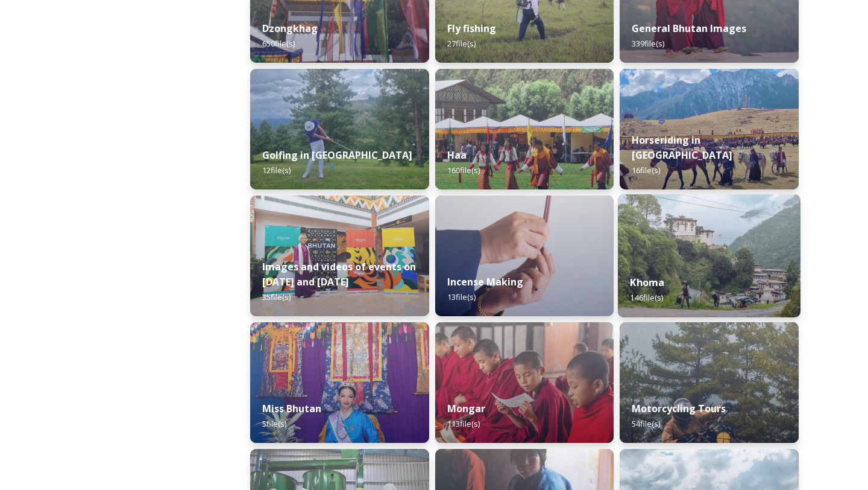
click at [686, 293] on div "Khoma 146 file(s)" at bounding box center [709, 289] width 183 height 55
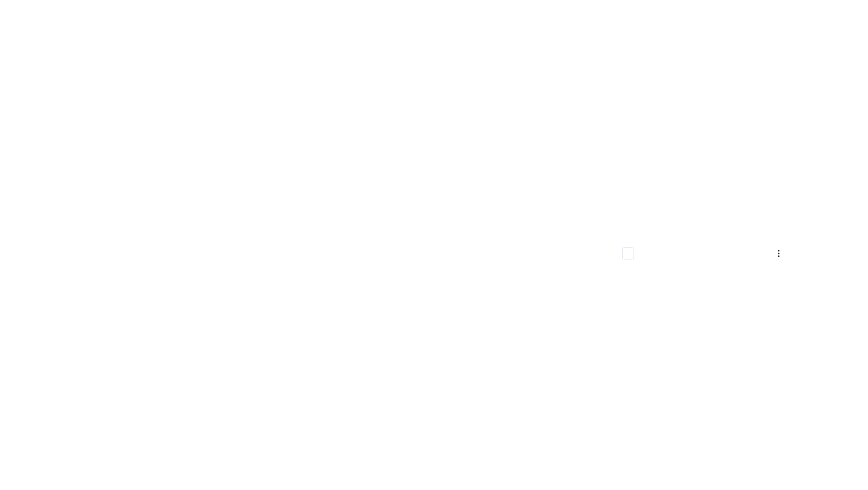
scroll to position [9173, 0]
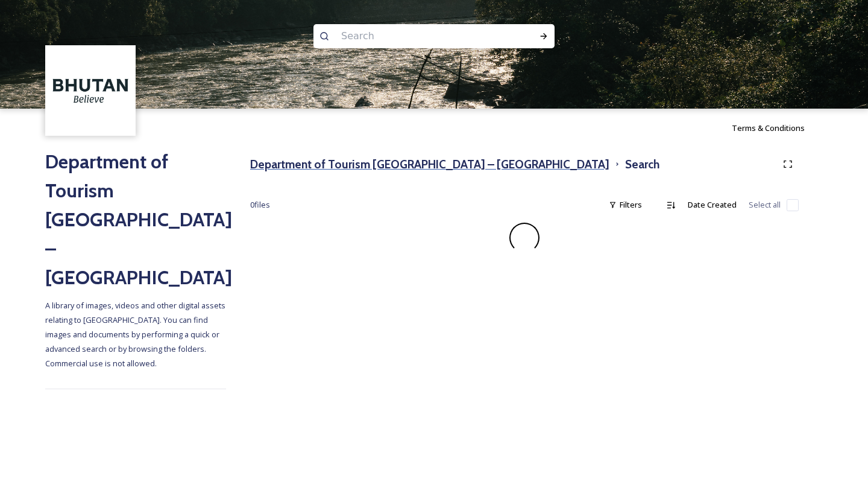
click at [412, 168] on h3 "Department of Tourism [GEOGRAPHIC_DATA] – [GEOGRAPHIC_DATA]" at bounding box center [429, 164] width 359 height 17
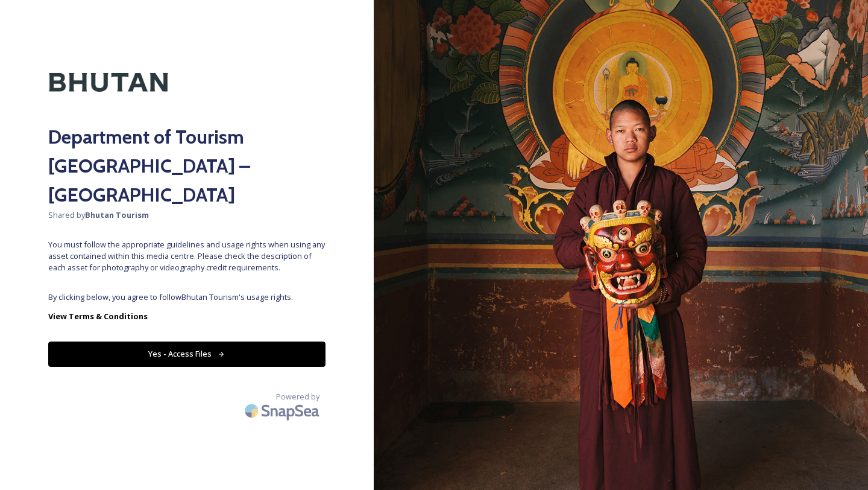
click at [178, 341] on button "Yes - Access Files" at bounding box center [186, 353] width 277 height 25
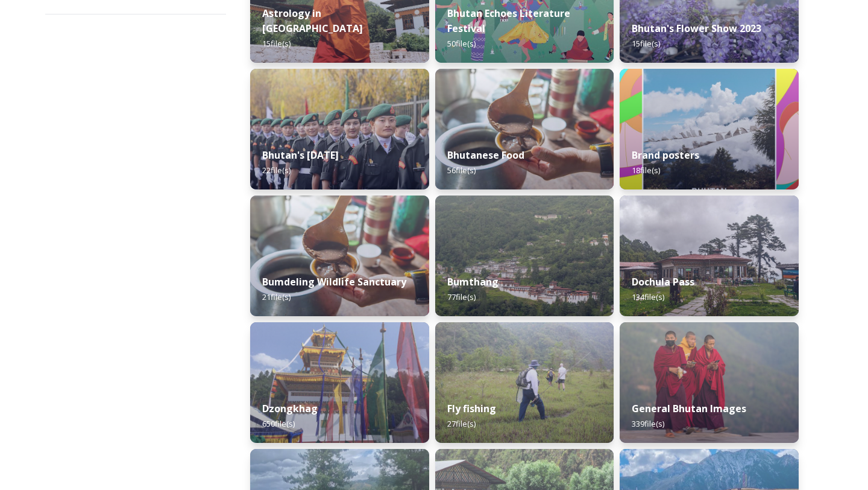
scroll to position [280, 0]
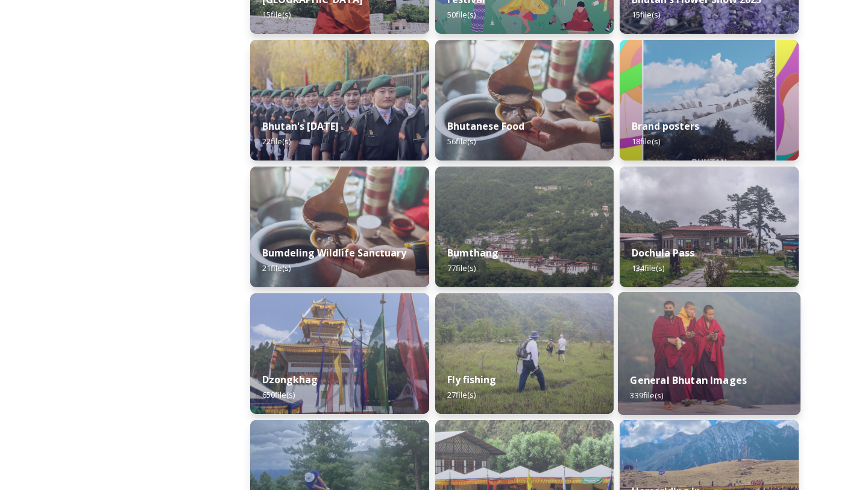
click at [786, 292] on img at bounding box center [709, 353] width 183 height 123
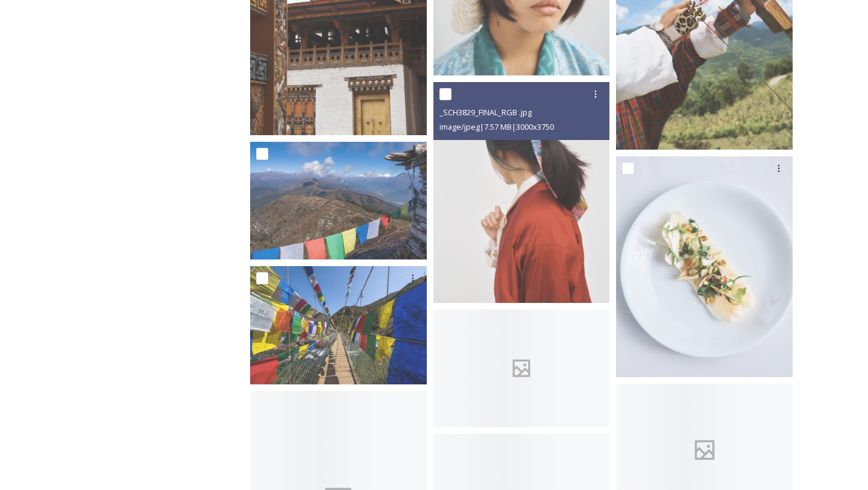
scroll to position [1375, 0]
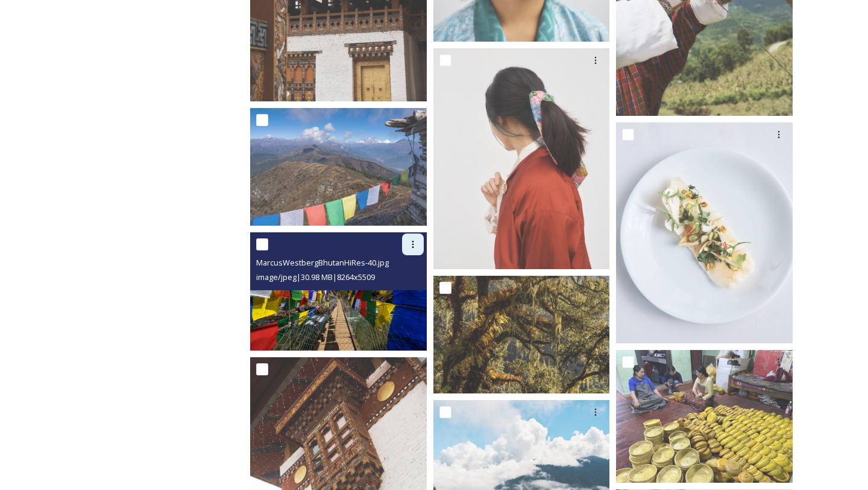
click at [413, 247] on icon at bounding box center [413, 244] width 2 height 7
click at [395, 289] on span "Download" at bounding box center [399, 294] width 37 height 11
click at [412, 244] on icon at bounding box center [413, 244] width 10 height 10
click at [394, 289] on span "Download" at bounding box center [399, 294] width 37 height 11
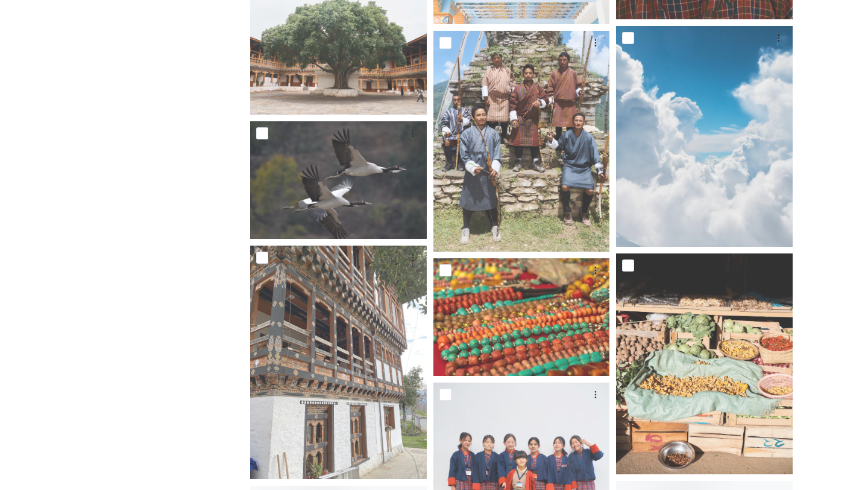
scroll to position [3700, 0]
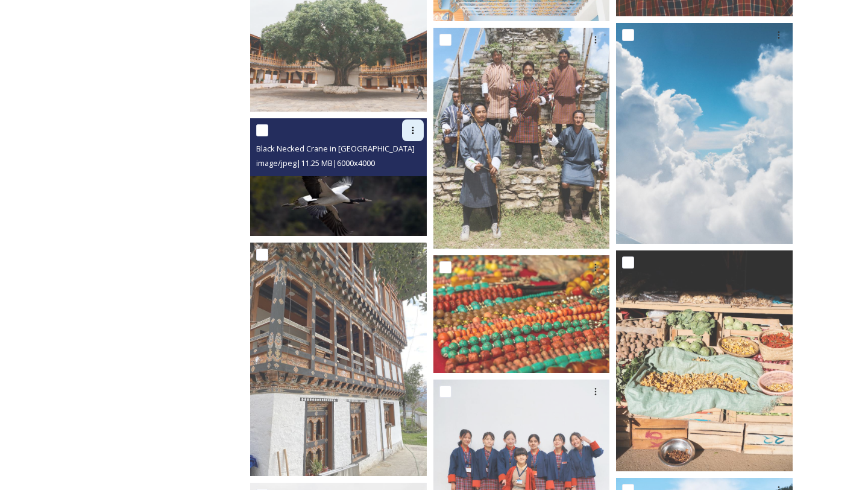
click at [414, 125] on icon at bounding box center [413, 130] width 10 height 10
click at [408, 174] on span "Download" at bounding box center [399, 179] width 37 height 11
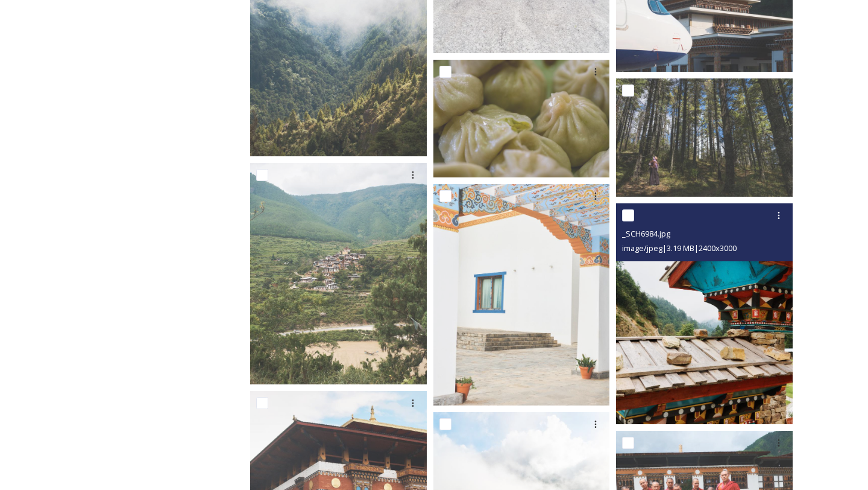
scroll to position [4218, 0]
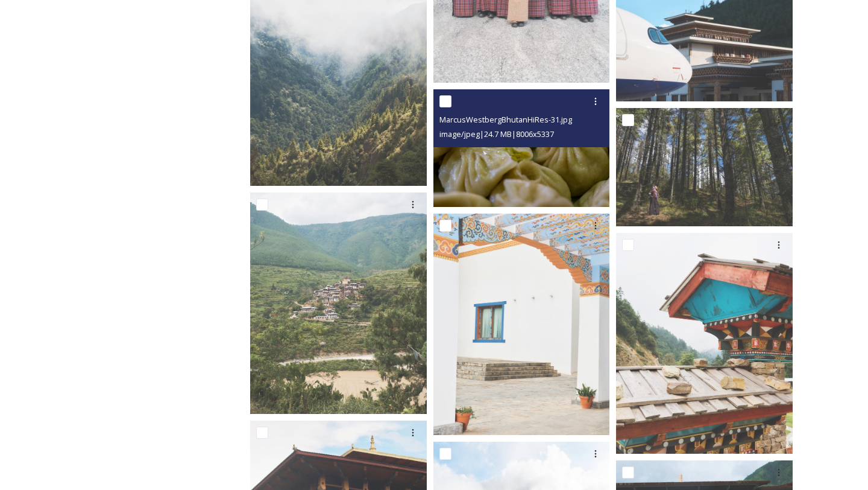
click at [571, 194] on img at bounding box center [522, 148] width 177 height 118
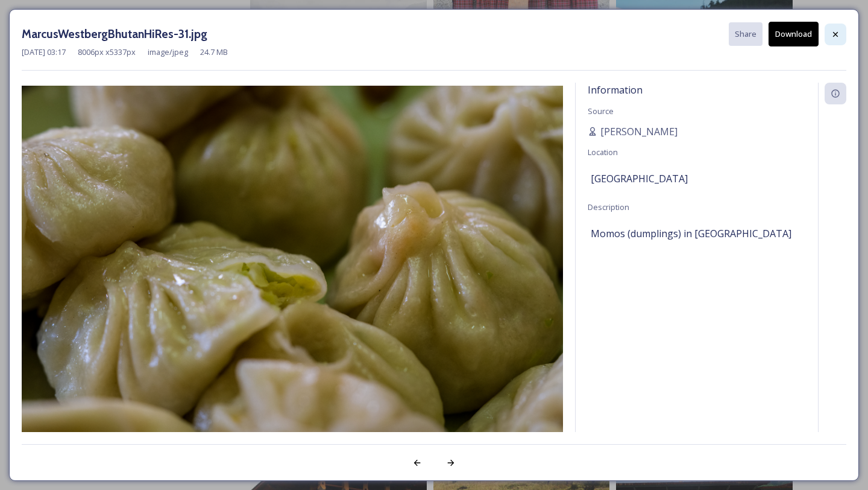
click at [832, 34] on icon at bounding box center [836, 35] width 10 height 10
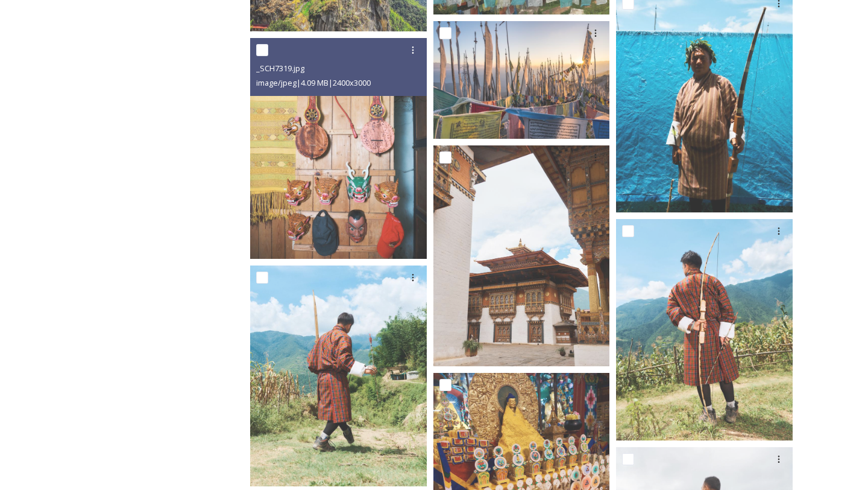
scroll to position [7472, 0]
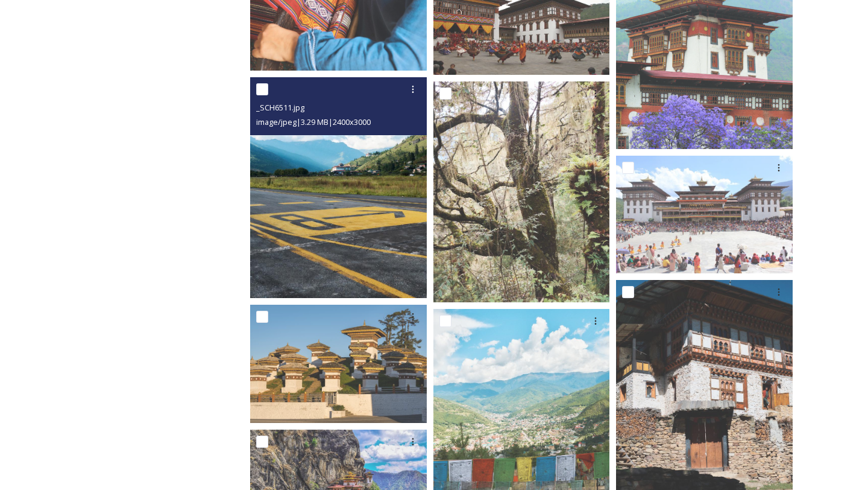
click at [353, 144] on img at bounding box center [338, 187] width 177 height 221
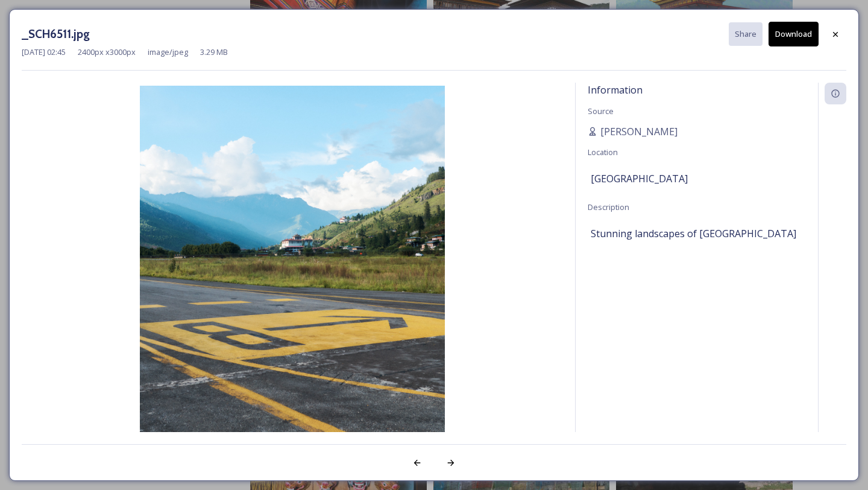
click at [772, 43] on button "Download" at bounding box center [794, 34] width 50 height 25
click at [836, 36] on icon at bounding box center [836, 35] width 10 height 10
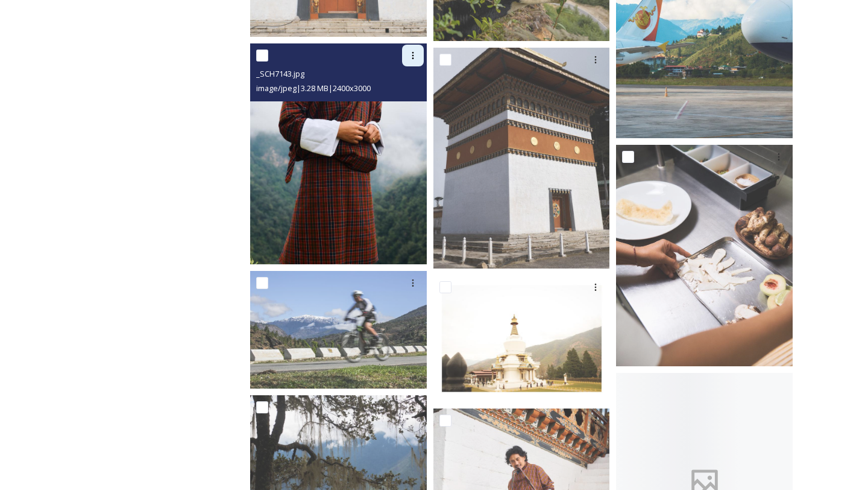
scroll to position [8895, 0]
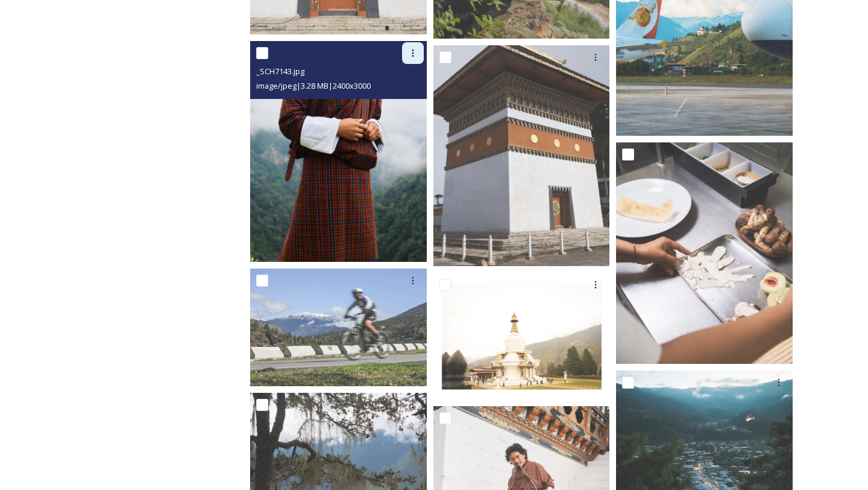
click at [416, 54] on icon at bounding box center [413, 53] width 10 height 10
click at [403, 100] on span "Download" at bounding box center [399, 102] width 37 height 11
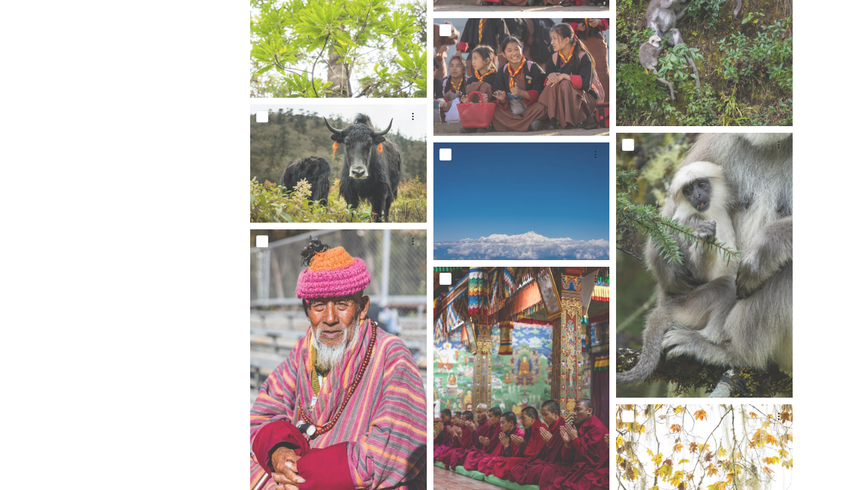
scroll to position [13197, 0]
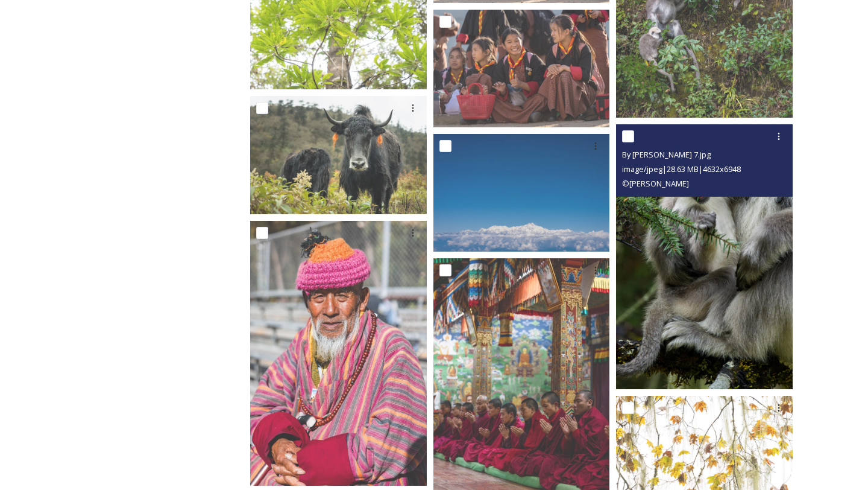
click at [657, 245] on img at bounding box center [704, 256] width 177 height 265
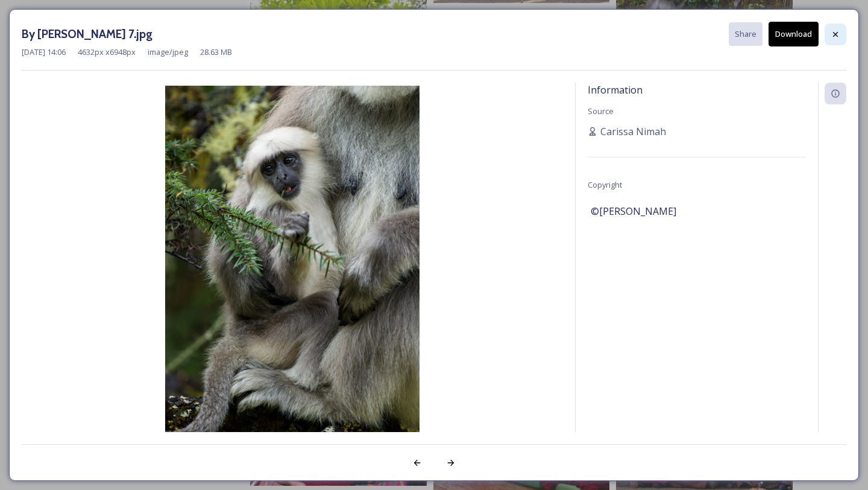
click at [833, 37] on icon at bounding box center [836, 35] width 10 height 10
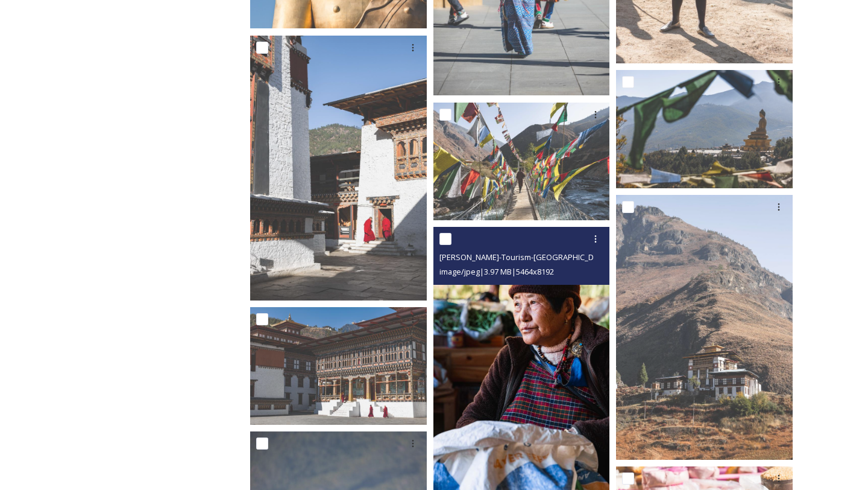
scroll to position [14540, 0]
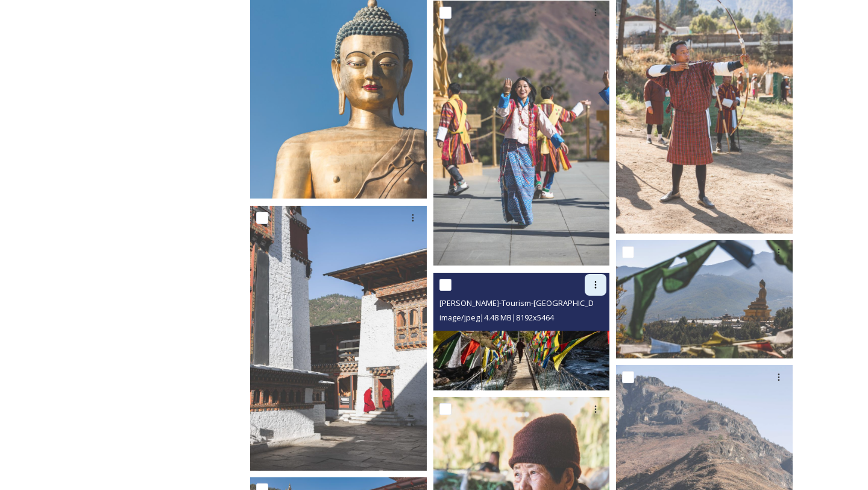
click at [597, 286] on icon at bounding box center [596, 285] width 10 height 10
click at [569, 337] on span "Download" at bounding box center [581, 334] width 37 height 11
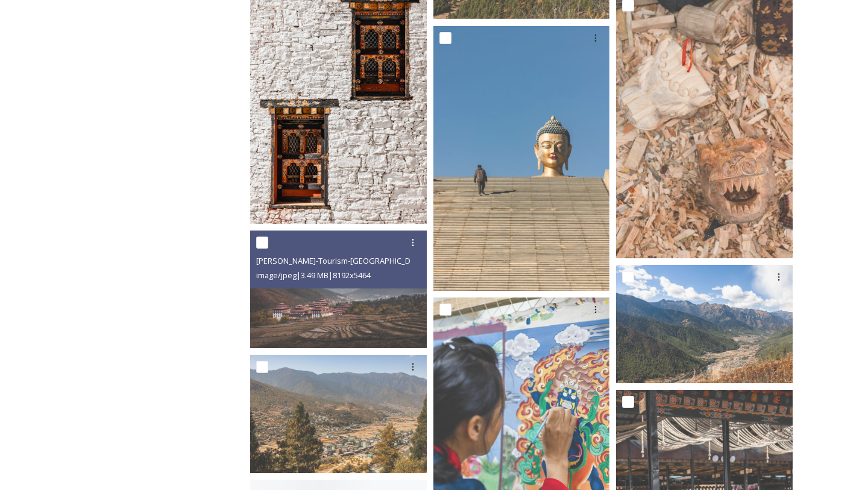
scroll to position [15473, 0]
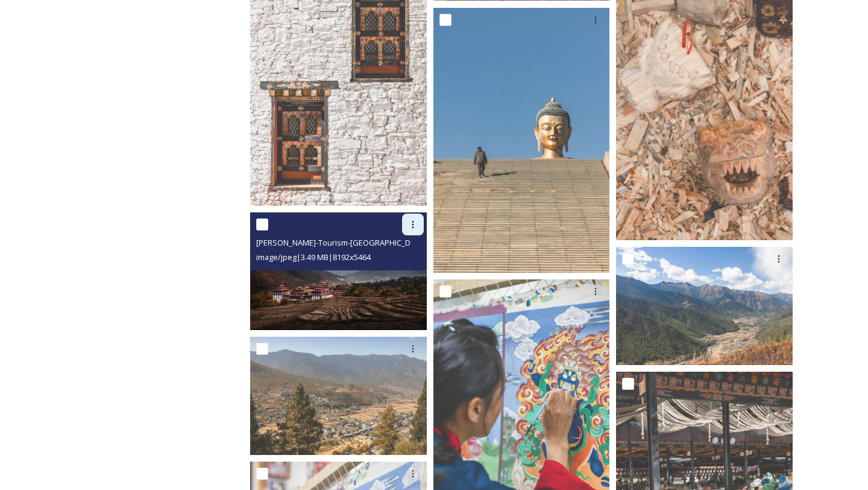
click at [408, 224] on icon at bounding box center [413, 225] width 10 height 10
click at [402, 267] on div "Download" at bounding box center [398, 274] width 49 height 24
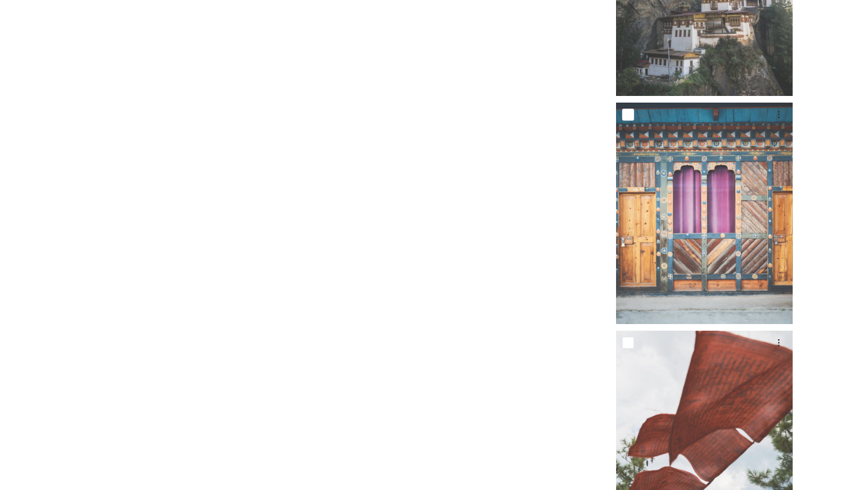
scroll to position [22478, 0]
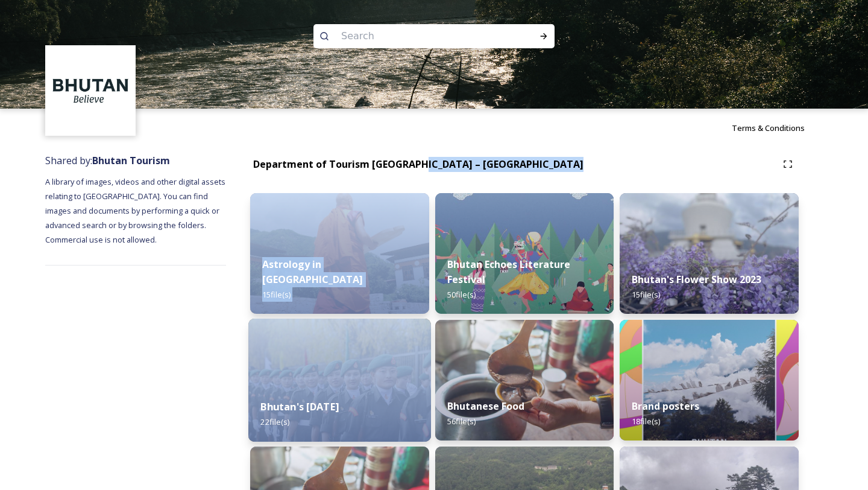
drag, startPoint x: 417, startPoint y: 169, endPoint x: 417, endPoint y: 364, distance: 194.2
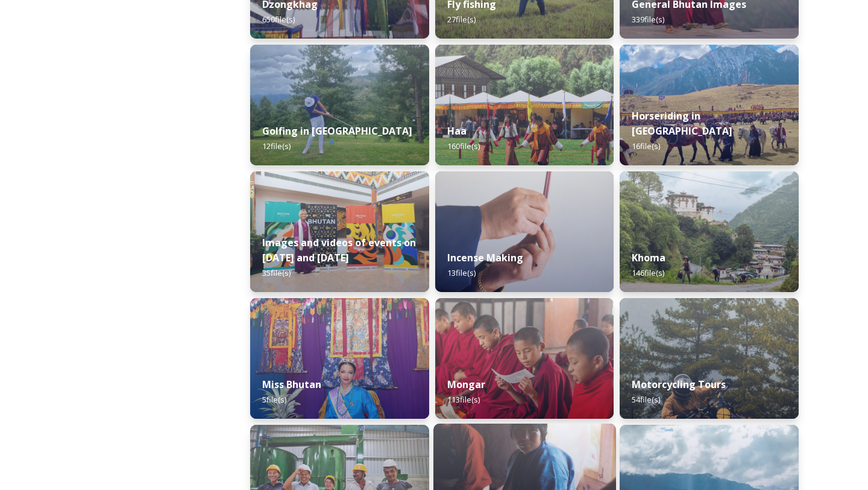
scroll to position [663, 0]
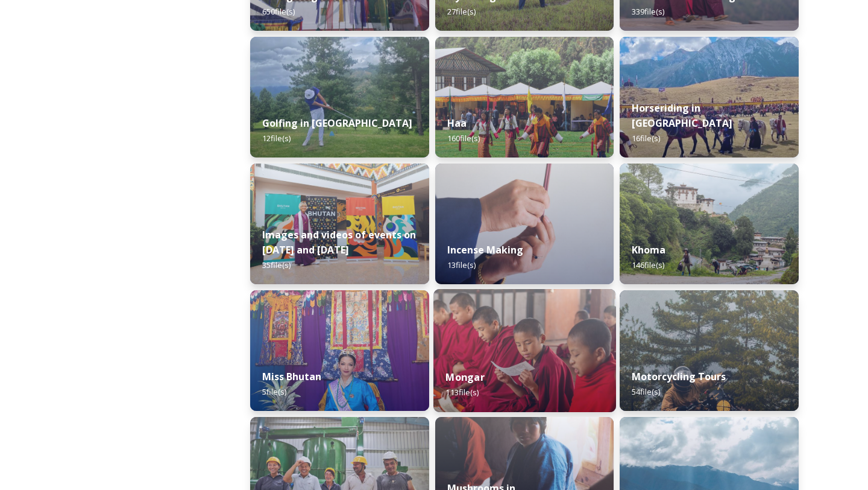
click at [602, 335] on img at bounding box center [525, 350] width 183 height 123
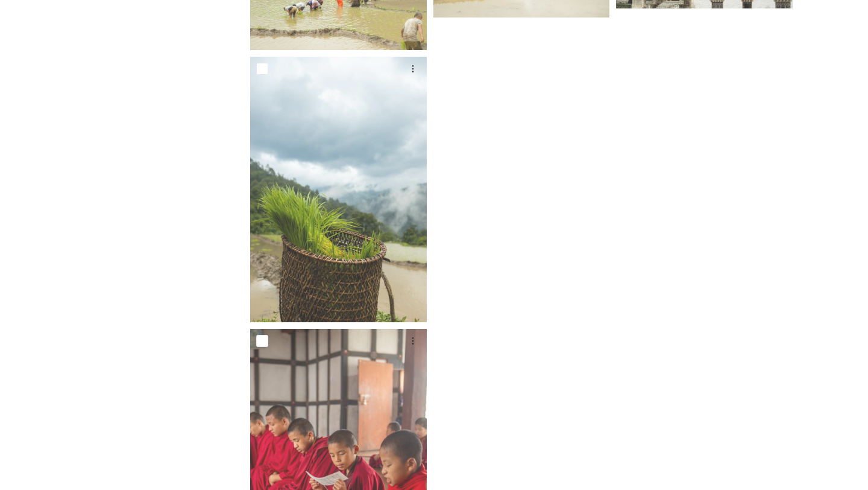
scroll to position [6233, 0]
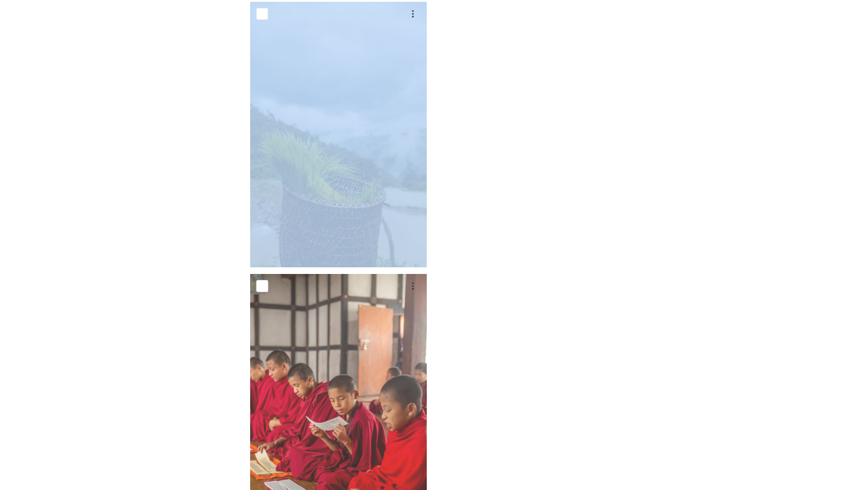
drag, startPoint x: 425, startPoint y: 270, endPoint x: 224, endPoint y: 287, distance: 201.6
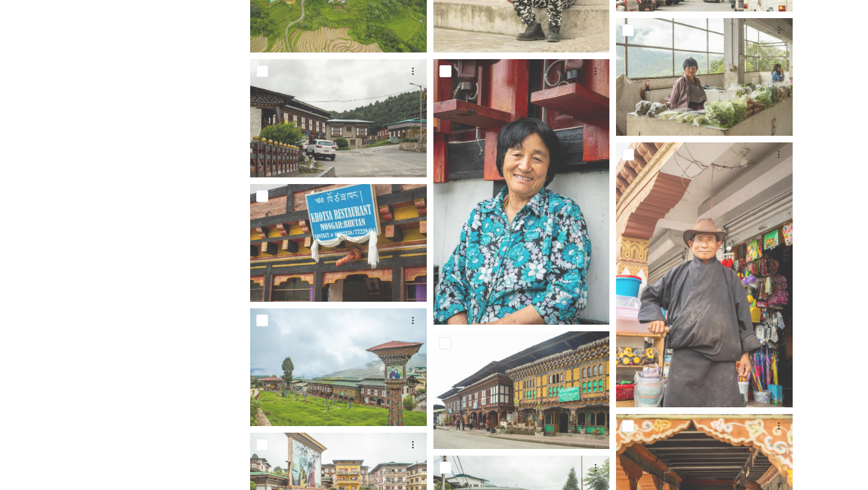
scroll to position [924, 0]
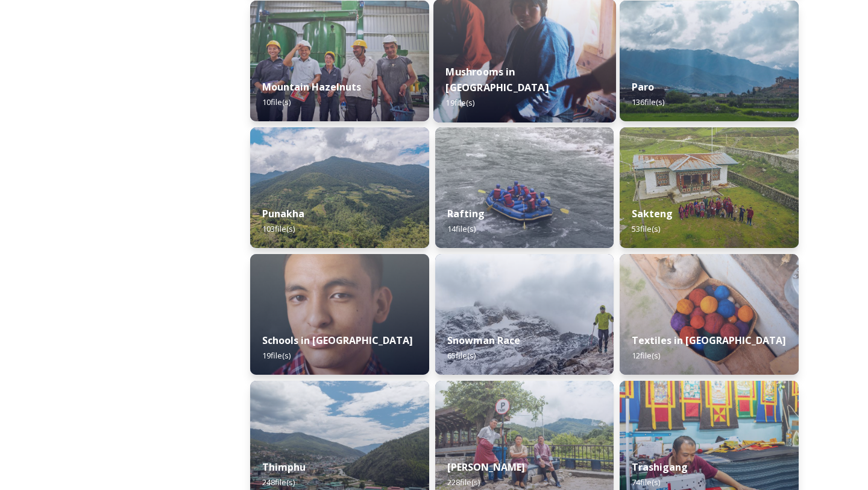
scroll to position [1083, 0]
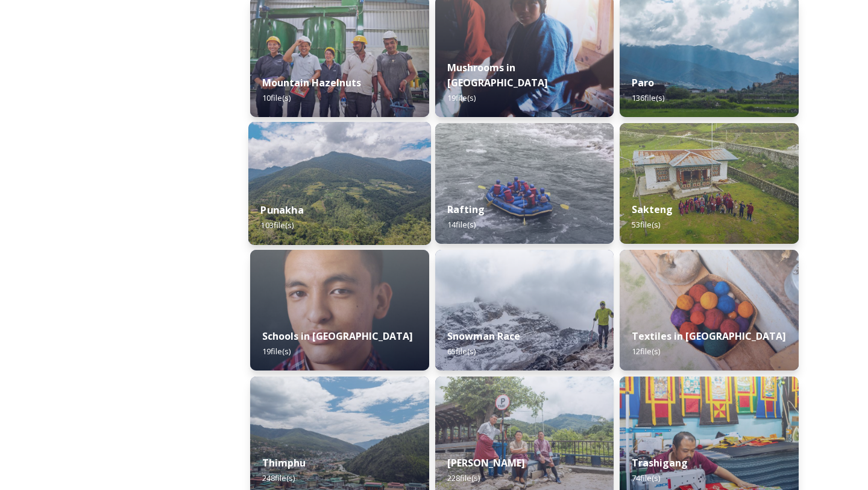
click at [327, 172] on img at bounding box center [339, 183] width 183 height 123
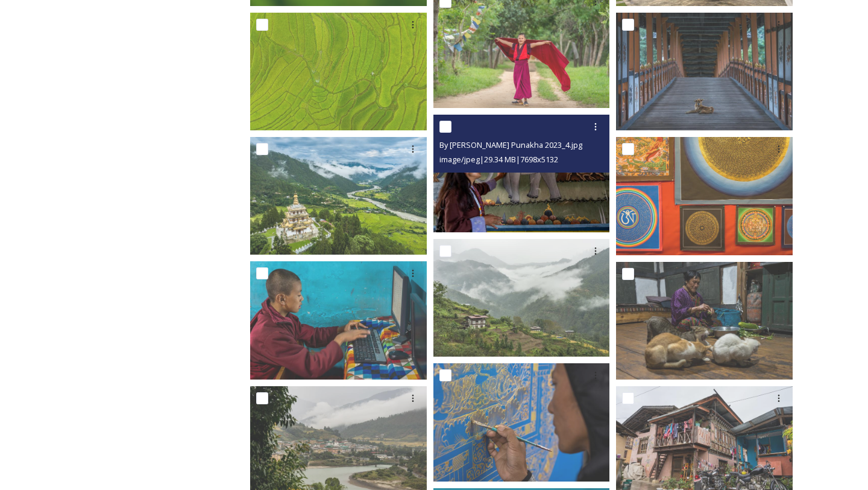
scroll to position [2528, 0]
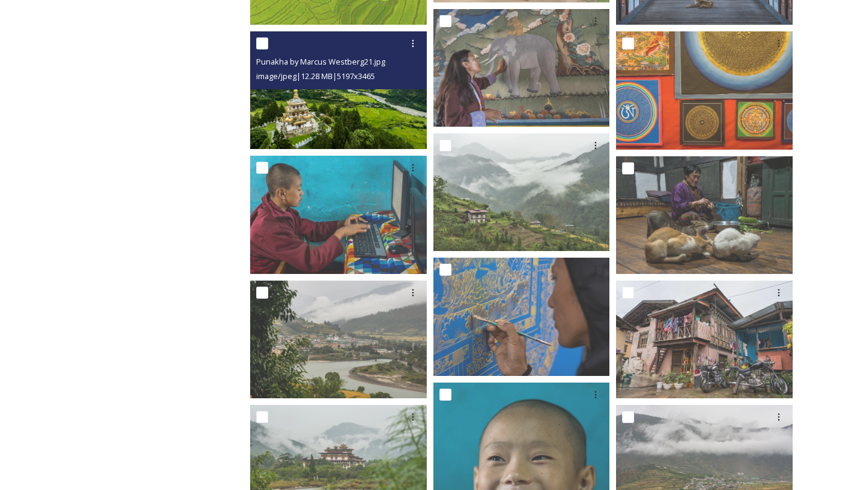
drag, startPoint x: 348, startPoint y: 89, endPoint x: 334, endPoint y: 63, distance: 29.4
click at [334, 63] on span "Punakha by Marcus Westberg21.jpg" at bounding box center [320, 61] width 129 height 11
click at [408, 46] on icon at bounding box center [413, 44] width 10 height 10
click at [388, 95] on span "Download" at bounding box center [399, 92] width 37 height 11
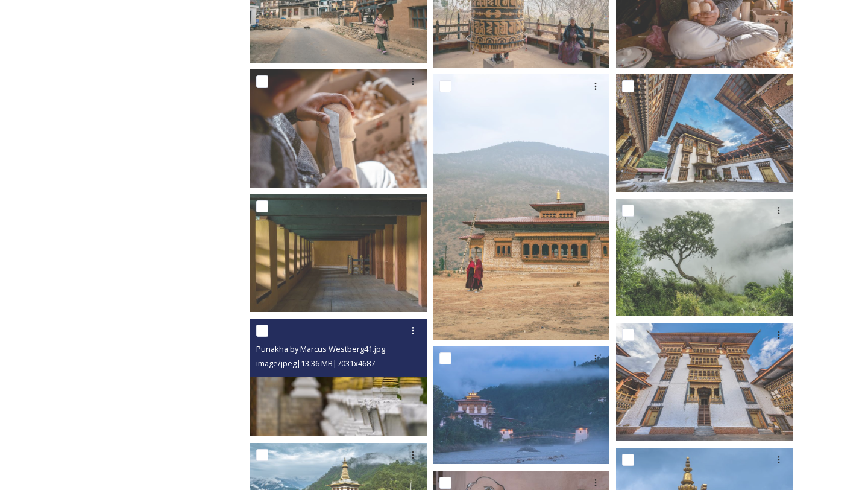
scroll to position [3259, 0]
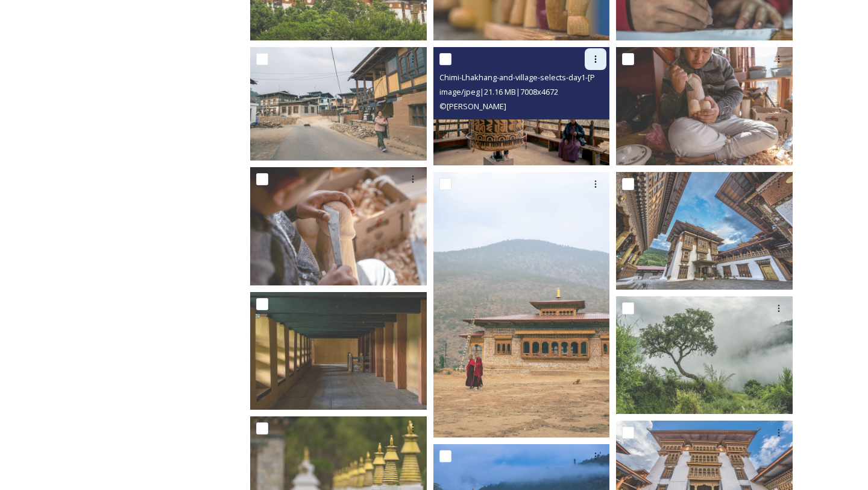
click at [602, 61] on div at bounding box center [596, 59] width 22 height 22
click at [578, 100] on div "Download" at bounding box center [581, 110] width 49 height 24
click at [596, 63] on icon at bounding box center [596, 59] width 10 height 10
click at [586, 112] on span "Download" at bounding box center [581, 109] width 37 height 11
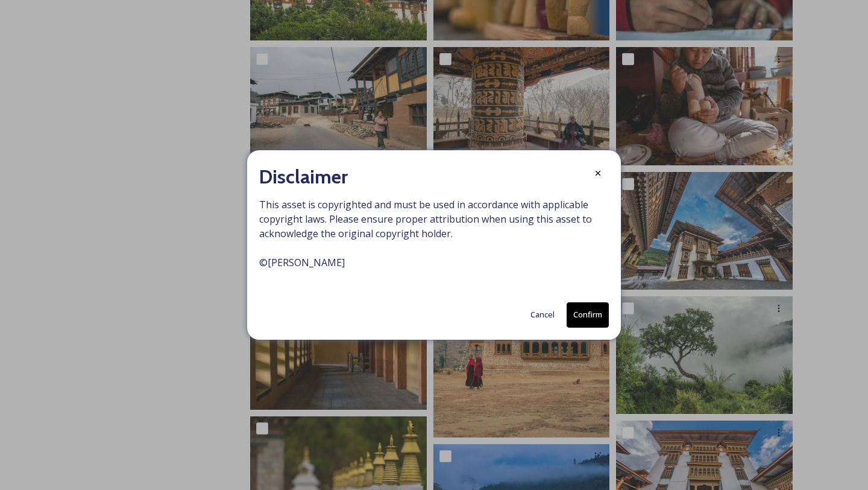
click at [585, 313] on button "Confirm" at bounding box center [588, 314] width 42 height 25
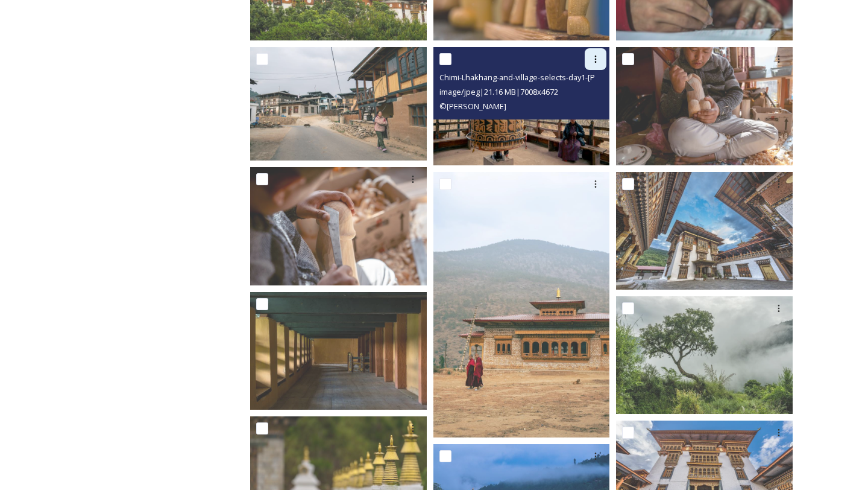
click at [600, 60] on icon at bounding box center [596, 59] width 10 height 10
click at [591, 99] on div "Download" at bounding box center [581, 110] width 49 height 24
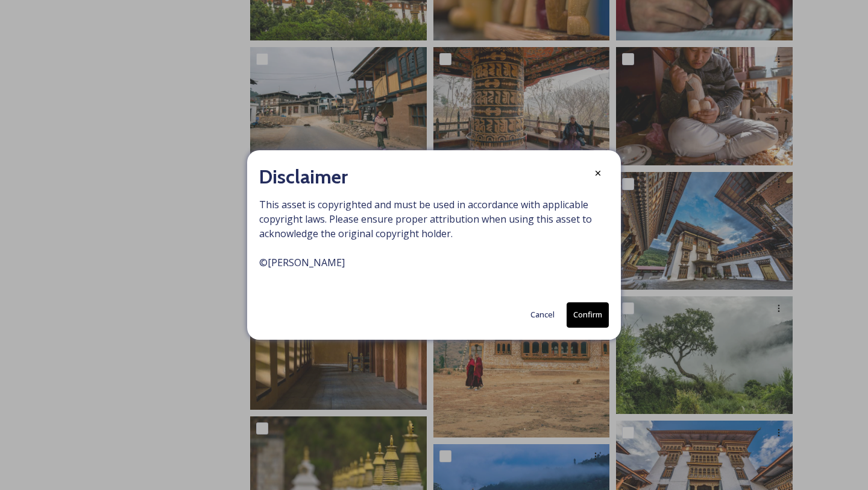
click at [618, 314] on div "Disclaimer This asset is copyrighted and must be used in accordance with applic…" at bounding box center [434, 244] width 374 height 189
click at [588, 314] on button "Confirm" at bounding box center [588, 314] width 42 height 25
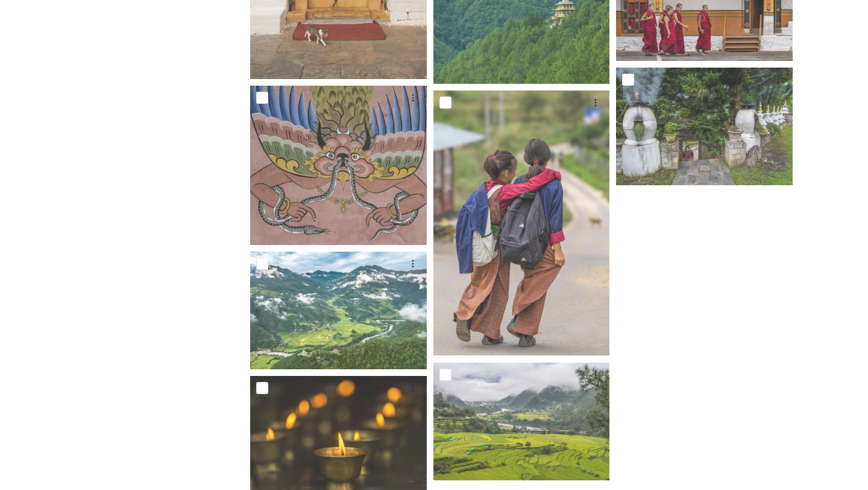
scroll to position [5022, 0]
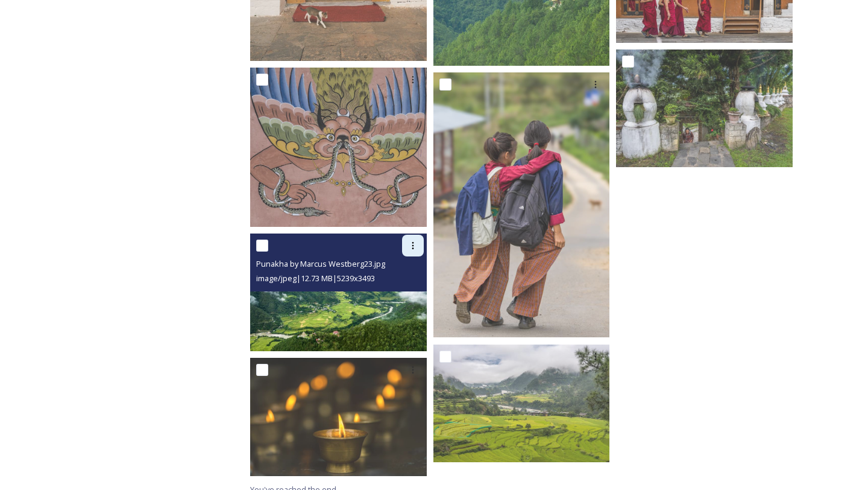
click at [411, 243] on icon at bounding box center [413, 246] width 10 height 10
click at [409, 297] on span "Download" at bounding box center [399, 294] width 37 height 11
click at [419, 247] on div at bounding box center [413, 246] width 22 height 22
click at [408, 292] on span "Download" at bounding box center [399, 294] width 37 height 11
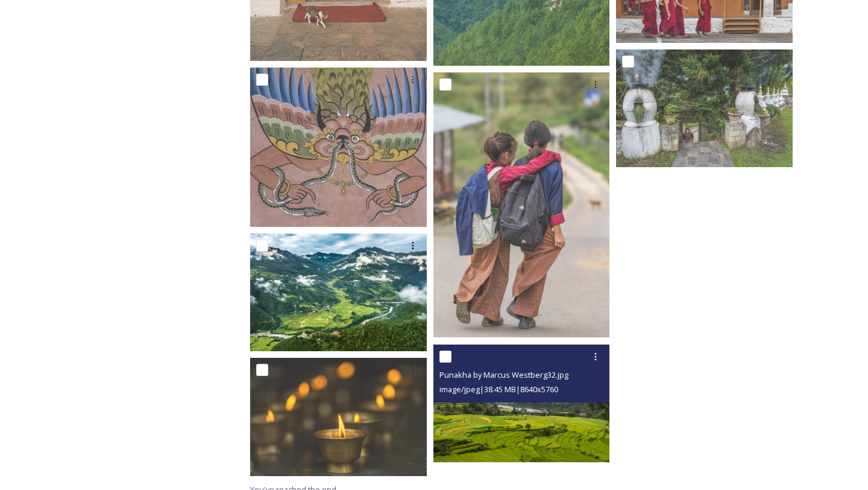
scroll to position [5034, 0]
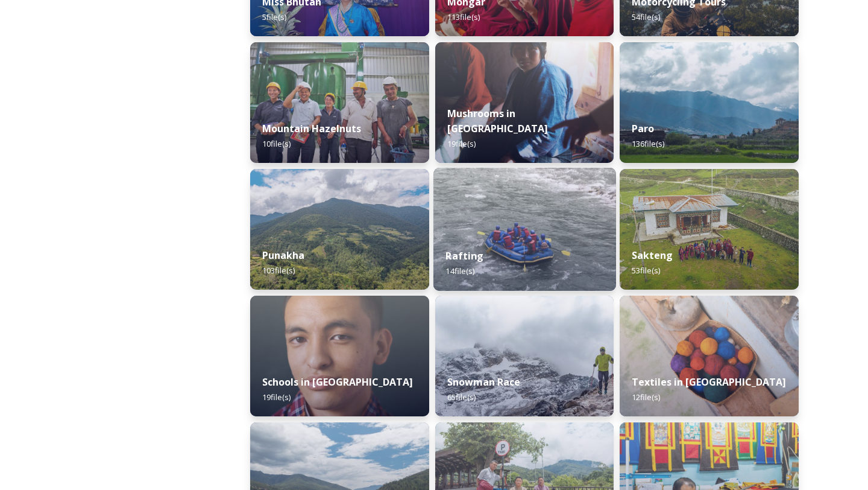
scroll to position [1061, 0]
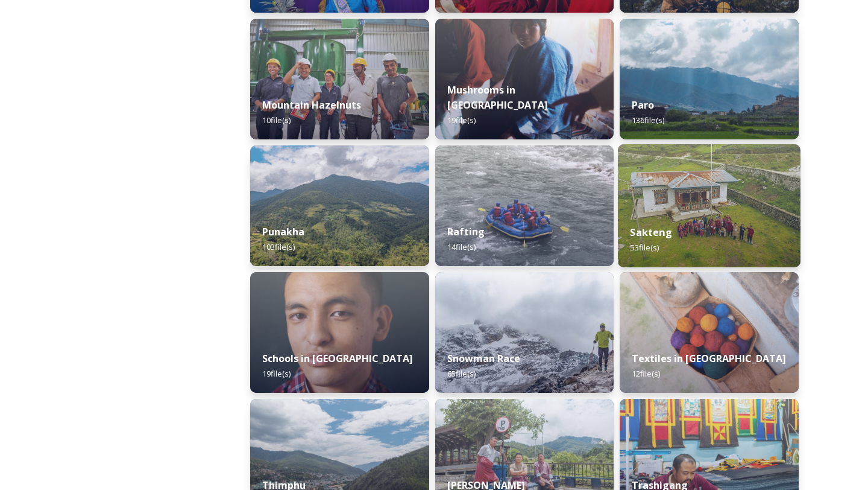
click at [687, 253] on div "Sakteng 53 file(s)" at bounding box center [709, 239] width 183 height 55
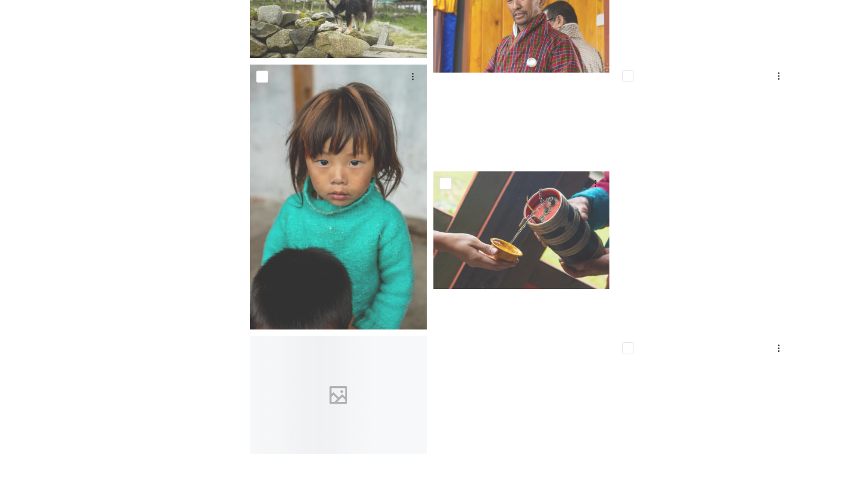
scroll to position [2580, 0]
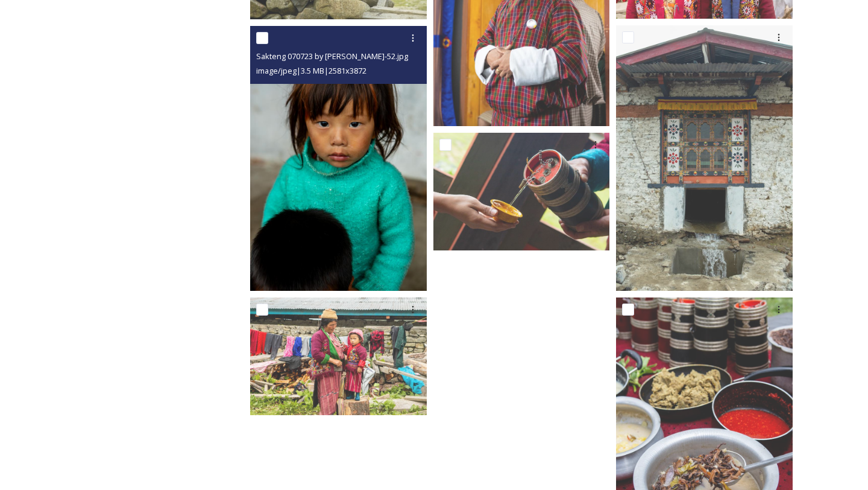
click at [367, 264] on img at bounding box center [338, 158] width 177 height 265
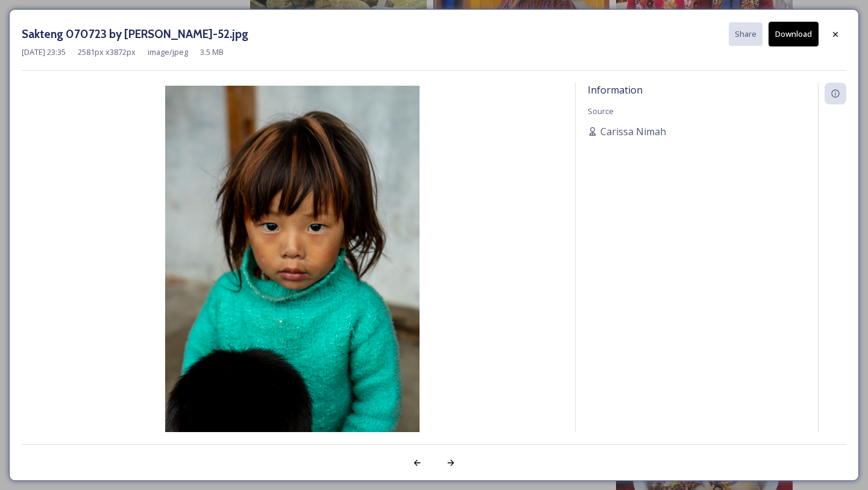
click at [823, 42] on div "Sakteng 070723 by [PERSON_NAME]-52.jpg Share Download" at bounding box center [434, 34] width 825 height 25
click at [829, 41] on div at bounding box center [836, 35] width 22 height 22
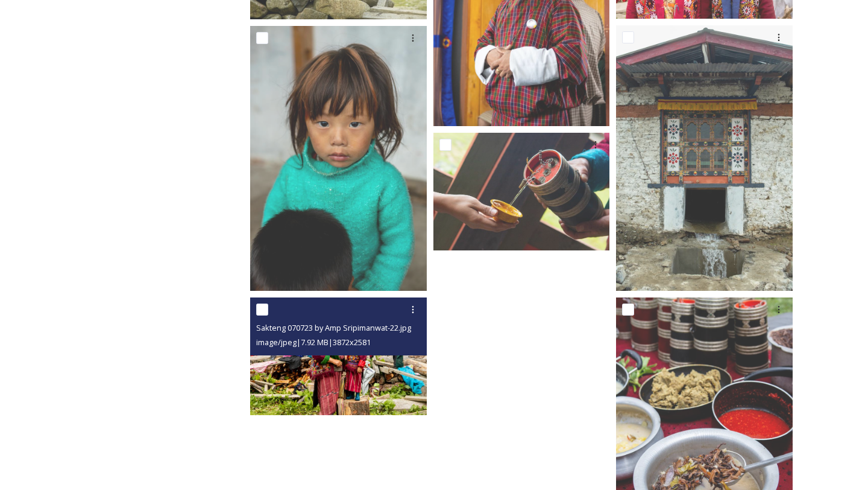
scroll to position [3199, 0]
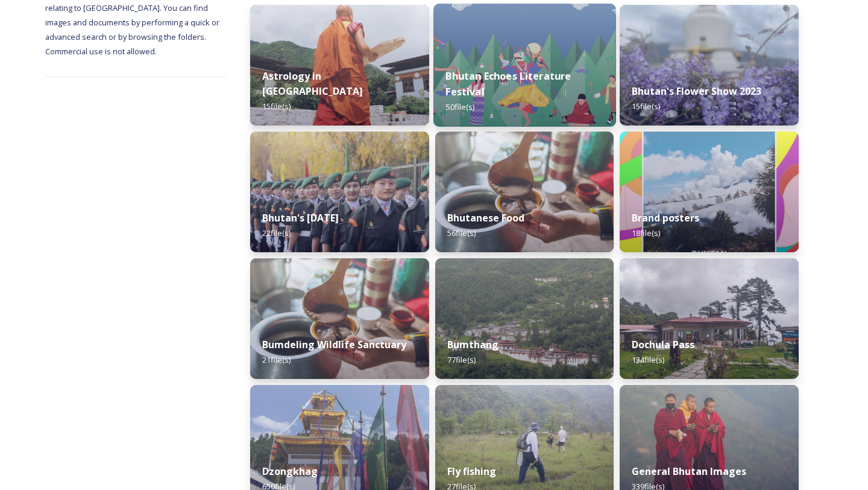
scroll to position [596, 0]
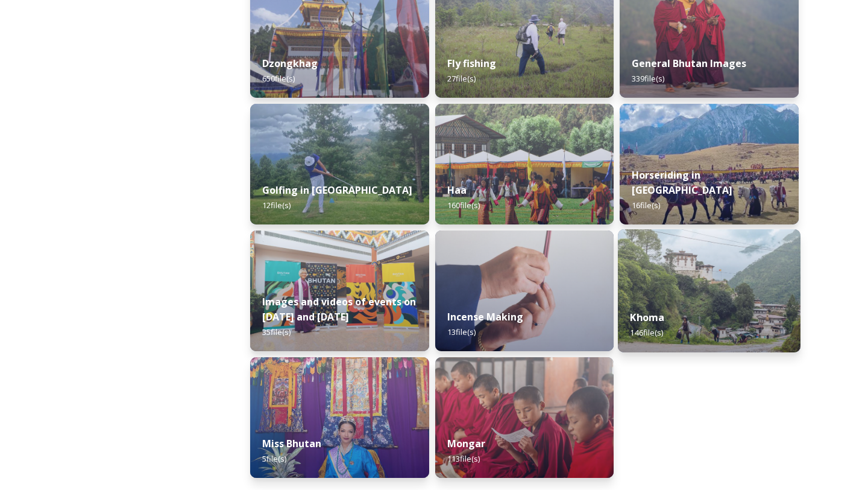
click at [741, 319] on div "Khoma 146 file(s)" at bounding box center [709, 324] width 183 height 55
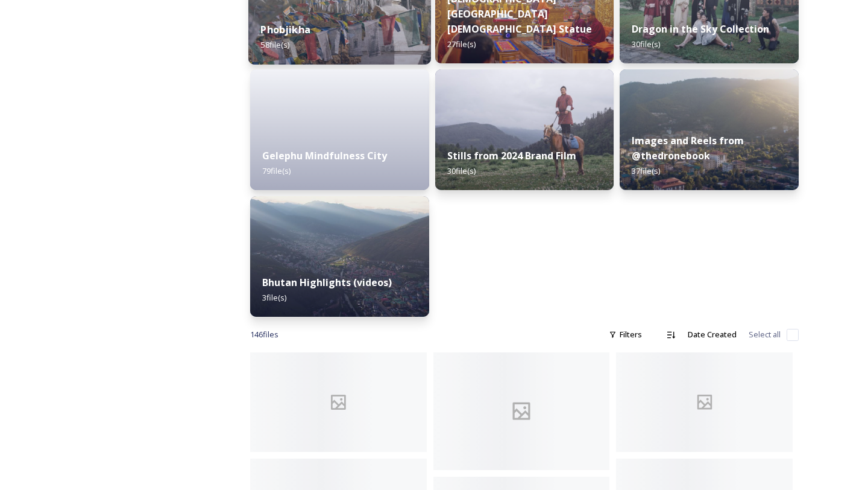
scroll to position [850, 0]
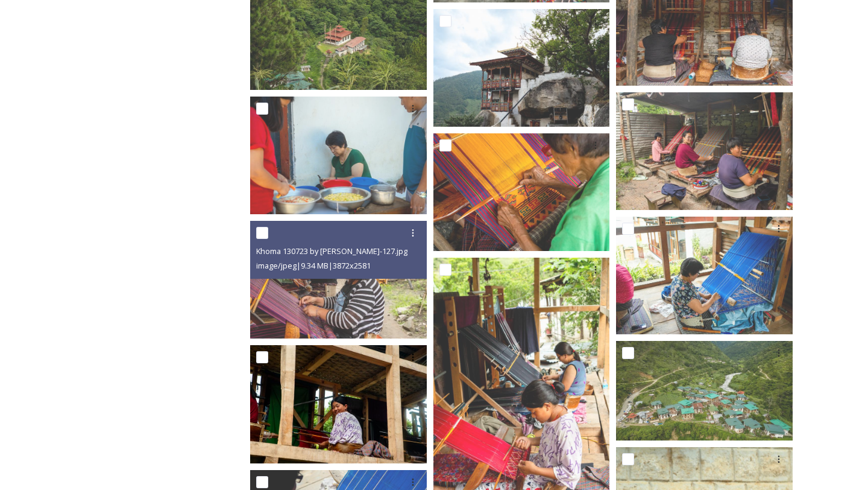
scroll to position [2389, 0]
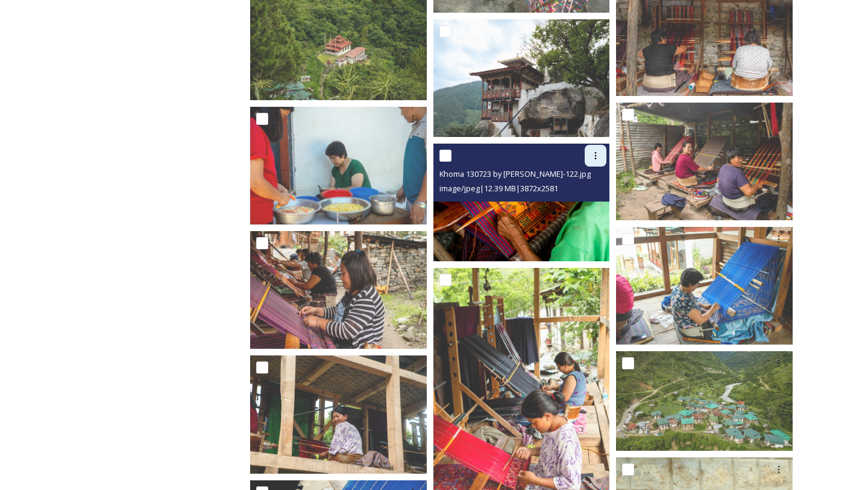
click at [601, 157] on div at bounding box center [596, 156] width 22 height 22
click at [580, 203] on span "Download" at bounding box center [581, 205] width 37 height 11
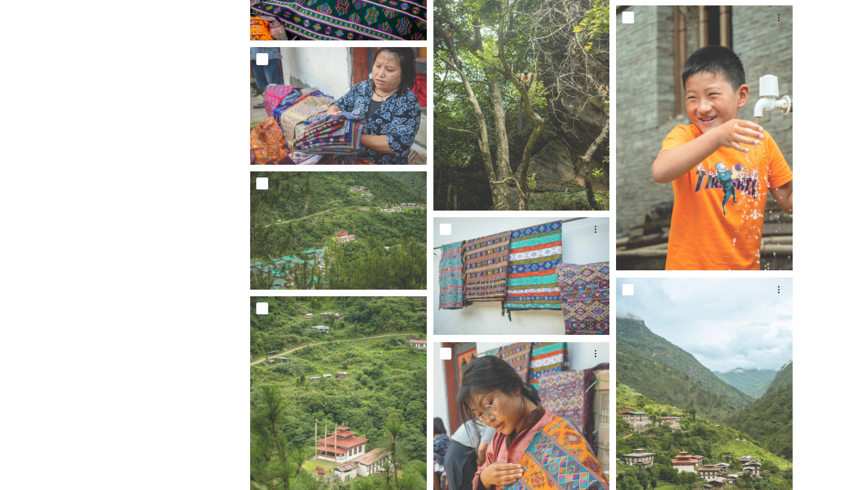
scroll to position [5551, 0]
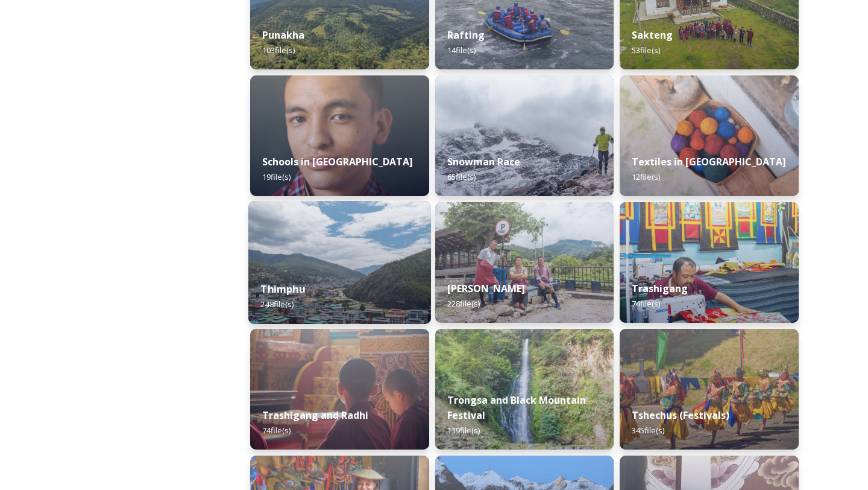
scroll to position [1276, 0]
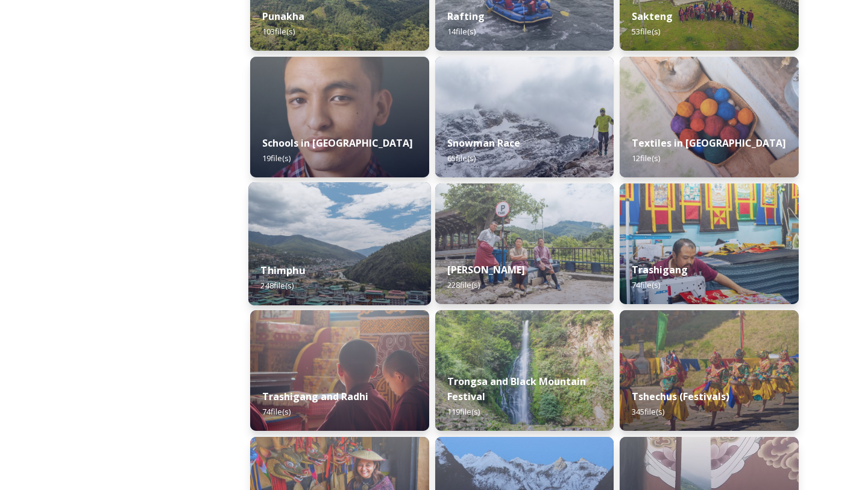
click at [328, 184] on img at bounding box center [339, 243] width 183 height 123
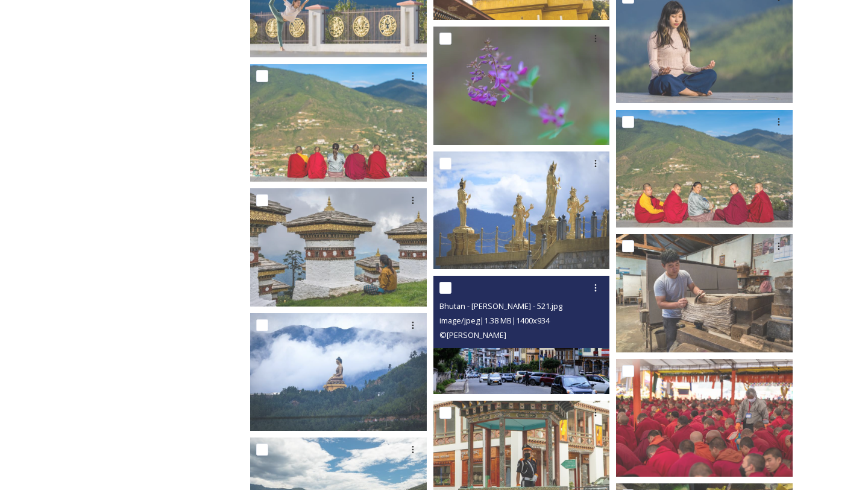
scroll to position [2829, 0]
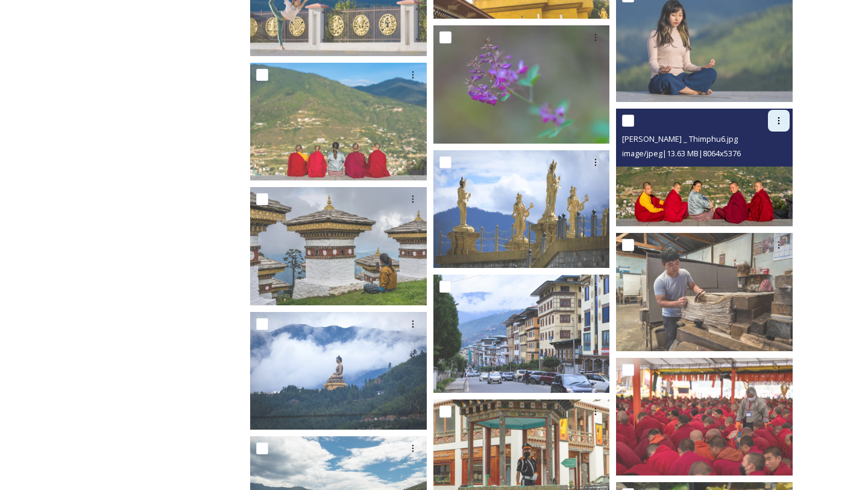
click at [772, 115] on div at bounding box center [779, 121] width 22 height 22
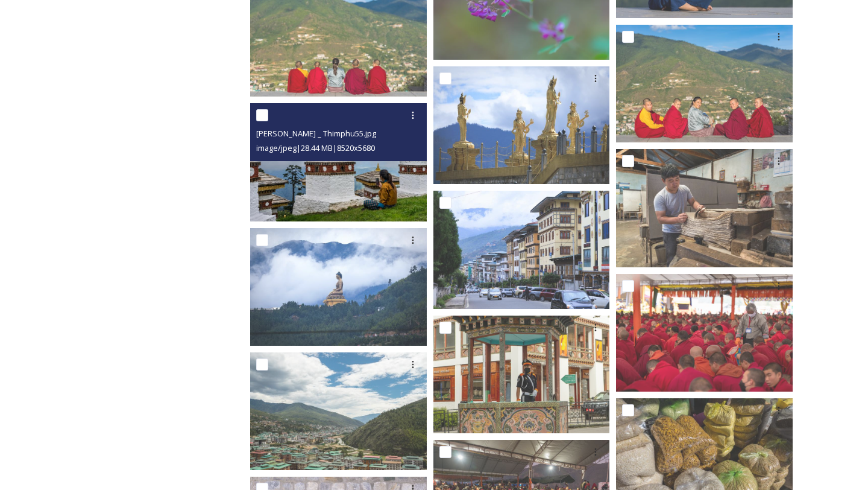
click at [267, 109] on input "checkbox" at bounding box center [262, 115] width 12 height 12
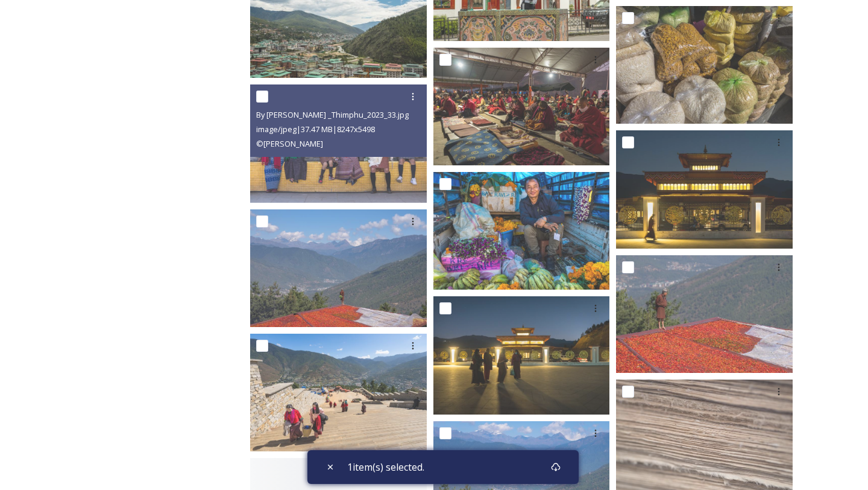
scroll to position [3307, 0]
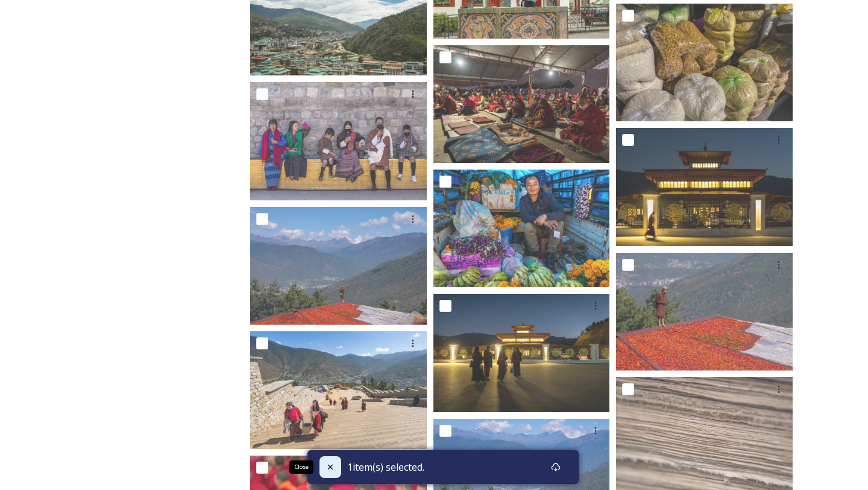
click at [331, 475] on div "Close" at bounding box center [331, 467] width 22 height 22
checkbox input "false"
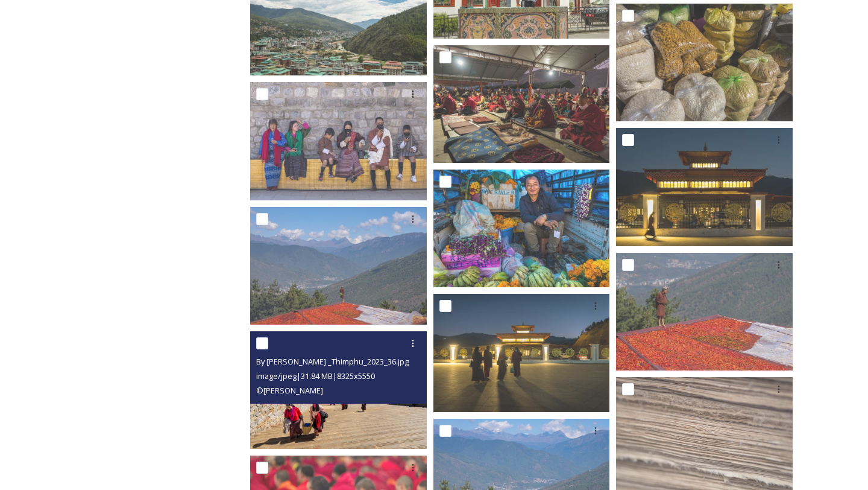
click at [257, 422] on img at bounding box center [338, 390] width 177 height 118
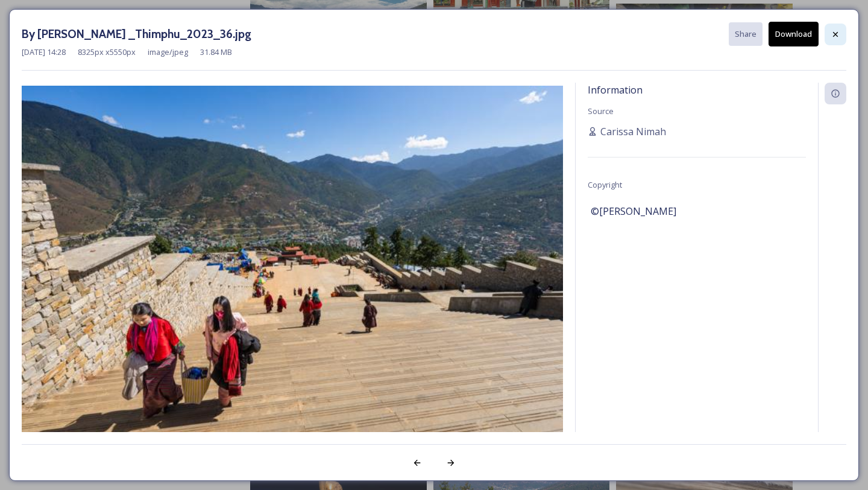
click at [833, 39] on div at bounding box center [836, 35] width 22 height 22
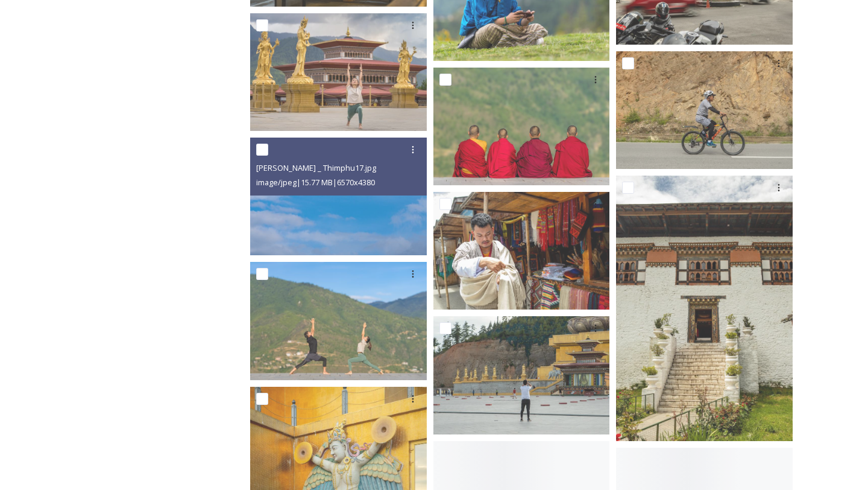
scroll to position [9695, 0]
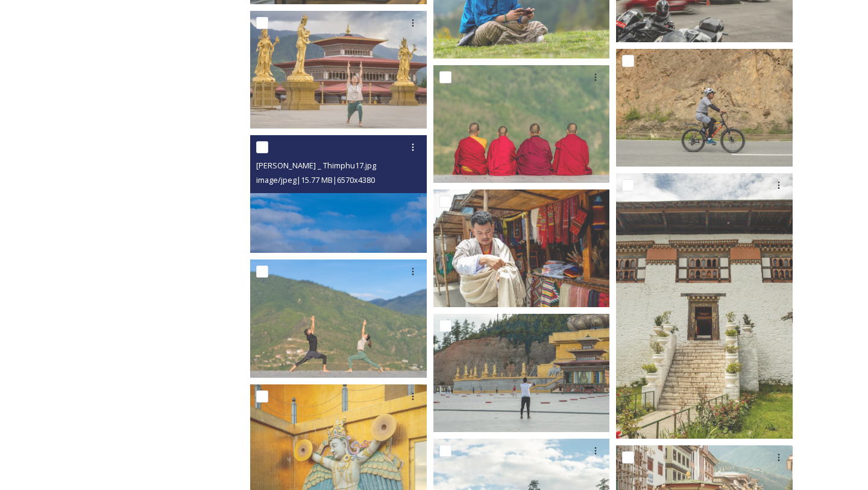
click at [362, 217] on img at bounding box center [338, 194] width 177 height 118
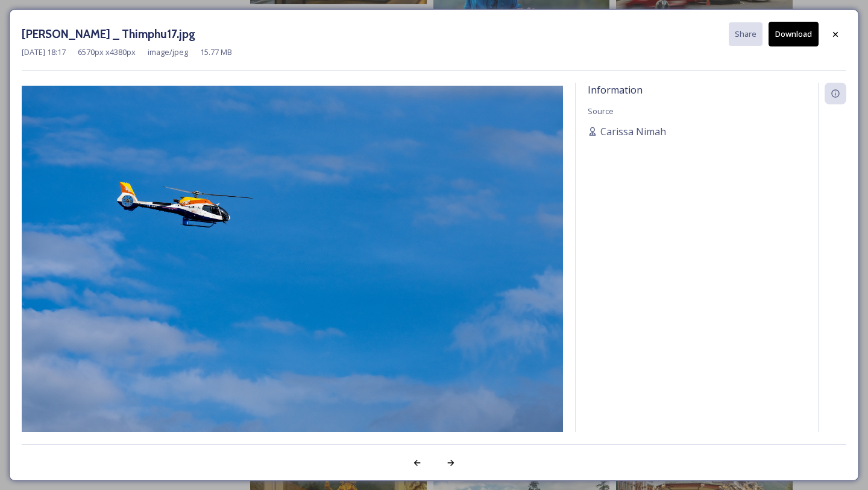
click at [821, 42] on div "[PERSON_NAME] _ Thimphu17.jpg Share Download" at bounding box center [434, 34] width 825 height 25
click at [799, 39] on button "Download" at bounding box center [794, 34] width 50 height 25
click at [772, 47] on div "[DATE] 18:17 6570 px x 4380 px image/jpeg 15.77 MB" at bounding box center [434, 51] width 825 height 11
click at [775, 44] on button "Download" at bounding box center [794, 34] width 50 height 25
click at [836, 39] on div at bounding box center [836, 35] width 22 height 22
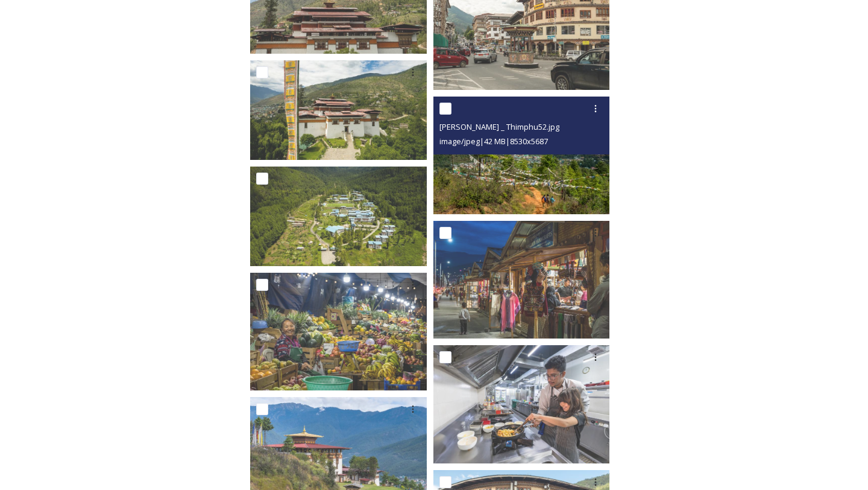
scroll to position [11337, 0]
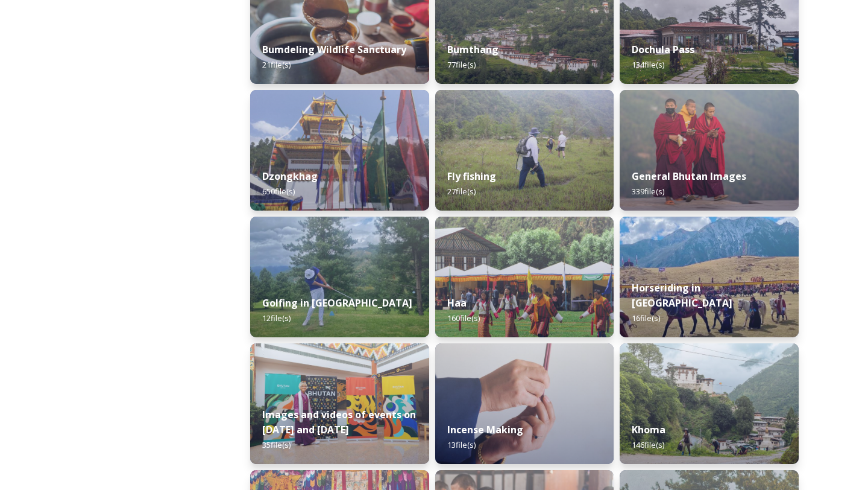
scroll to position [490, 0]
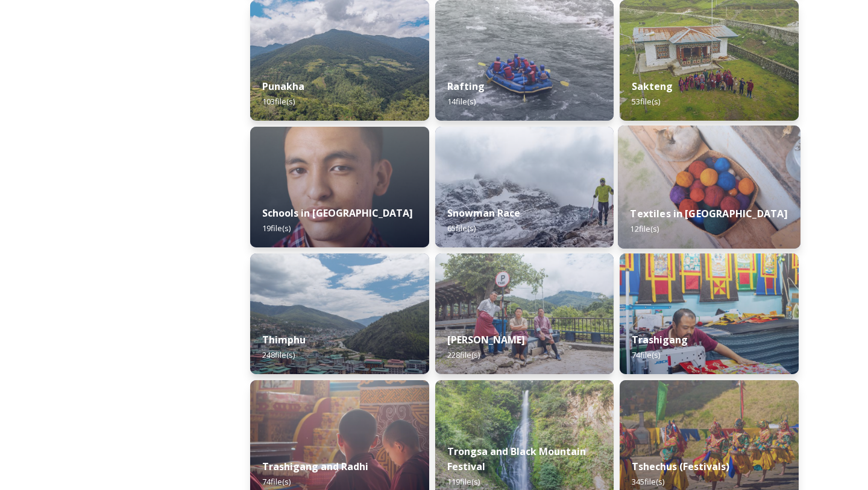
click at [756, 161] on img at bounding box center [709, 186] width 183 height 123
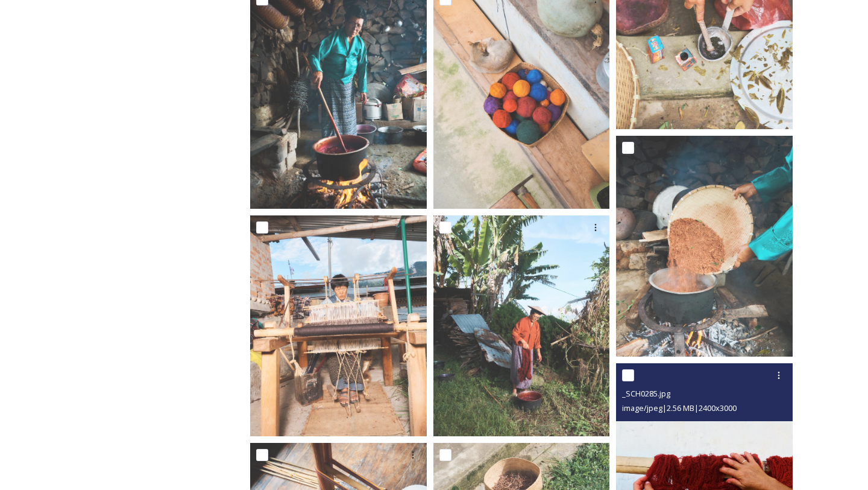
scroll to position [669, 0]
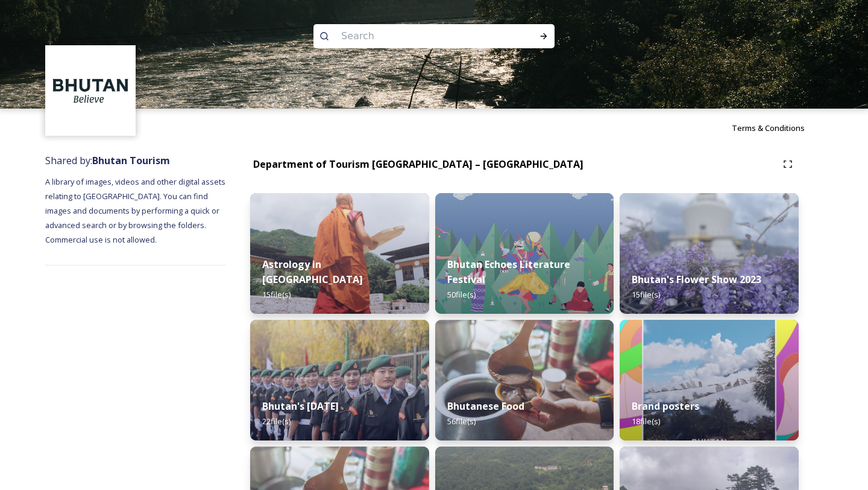
click at [394, 43] on input at bounding box center [417, 36] width 165 height 27
type input "happy"
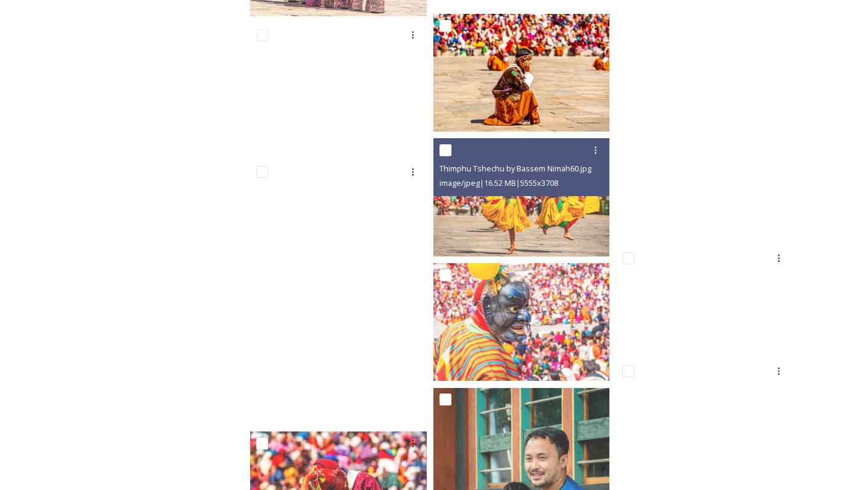
scroll to position [7142, 0]
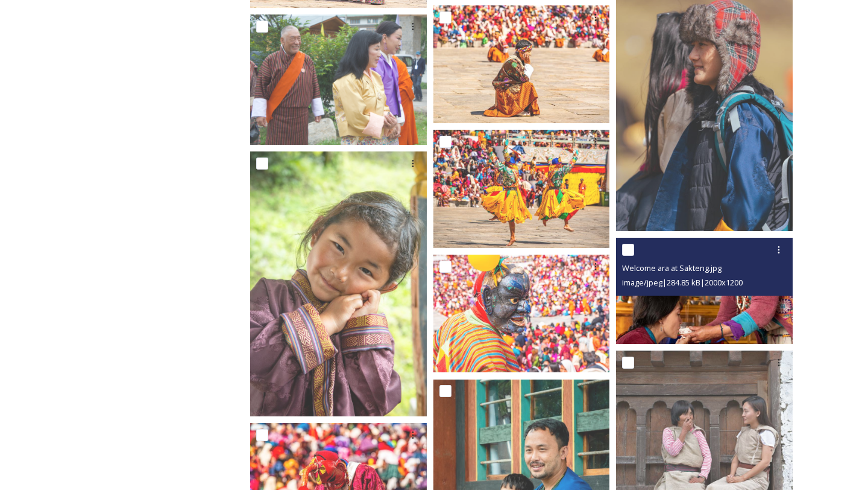
click at [709, 279] on span "image/jpeg | 284.85 kB | 2000 x 1200" at bounding box center [682, 282] width 121 height 11
click at [701, 310] on img at bounding box center [704, 291] width 177 height 106
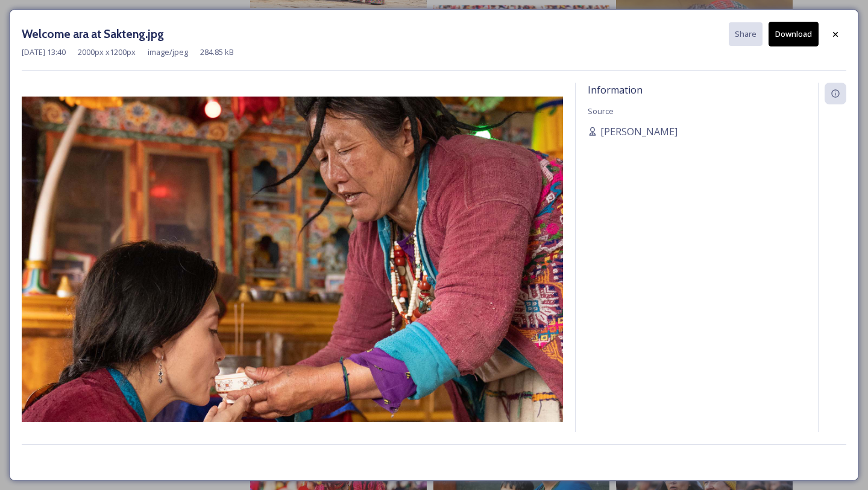
click at [790, 42] on button "Download" at bounding box center [794, 34] width 50 height 25
click at [842, 41] on div at bounding box center [836, 35] width 22 height 22
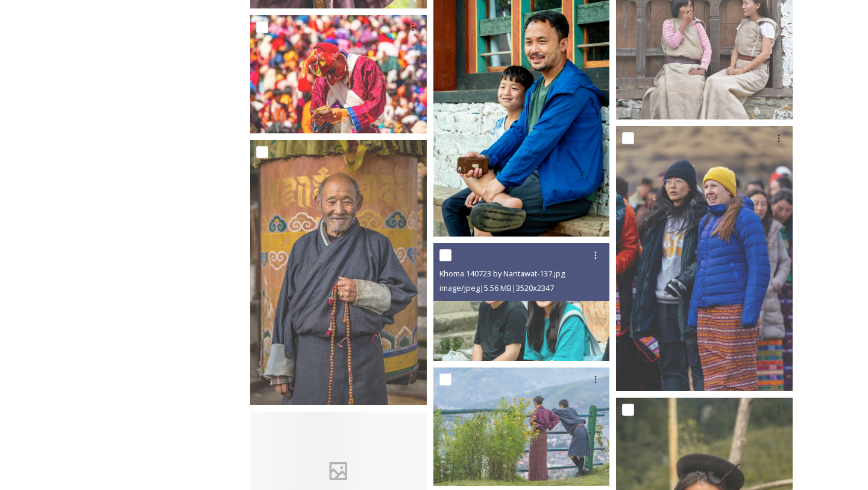
scroll to position [7598, 0]
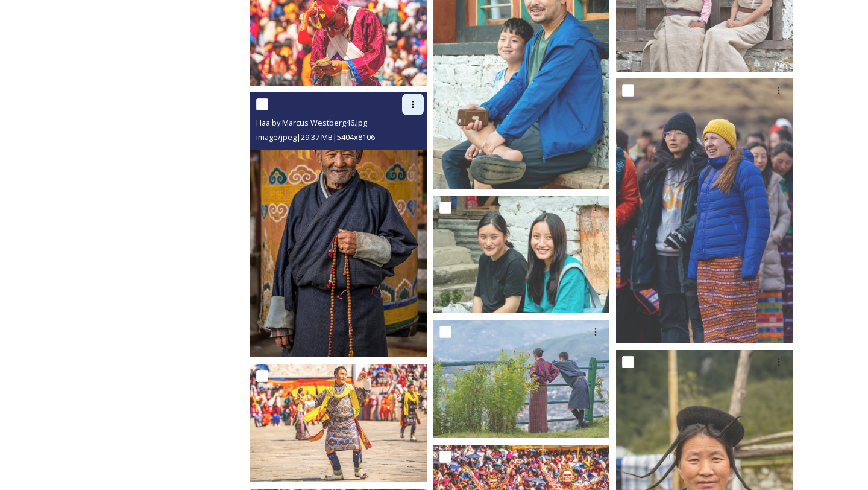
click at [419, 100] on div at bounding box center [413, 104] width 22 height 22
click at [406, 156] on span "Download" at bounding box center [399, 153] width 37 height 11
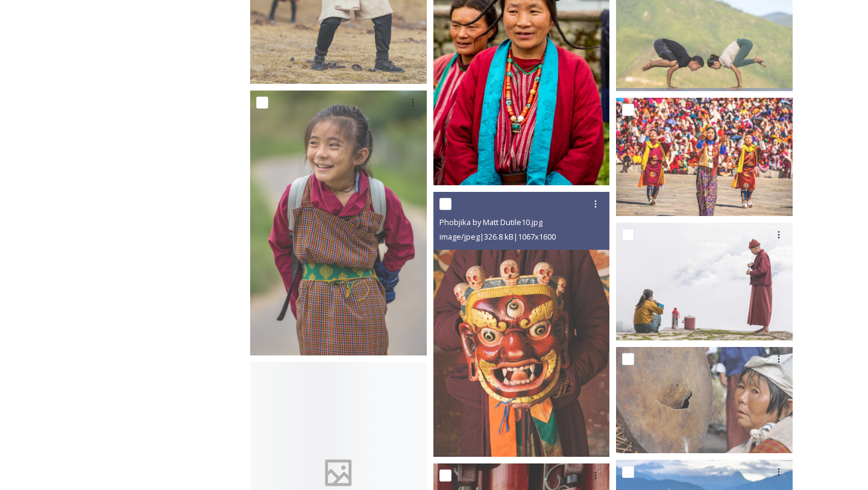
scroll to position [9097, 0]
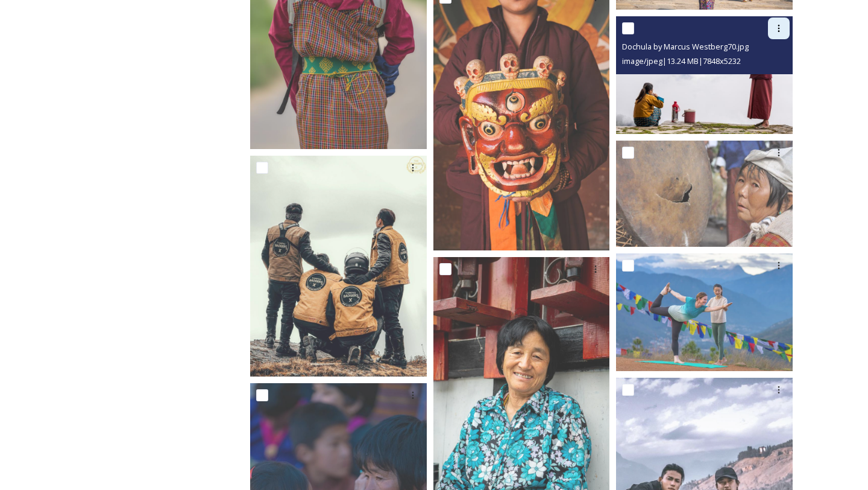
click at [775, 27] on icon at bounding box center [779, 29] width 10 height 10
click at [748, 81] on span "Download" at bounding box center [765, 77] width 37 height 11
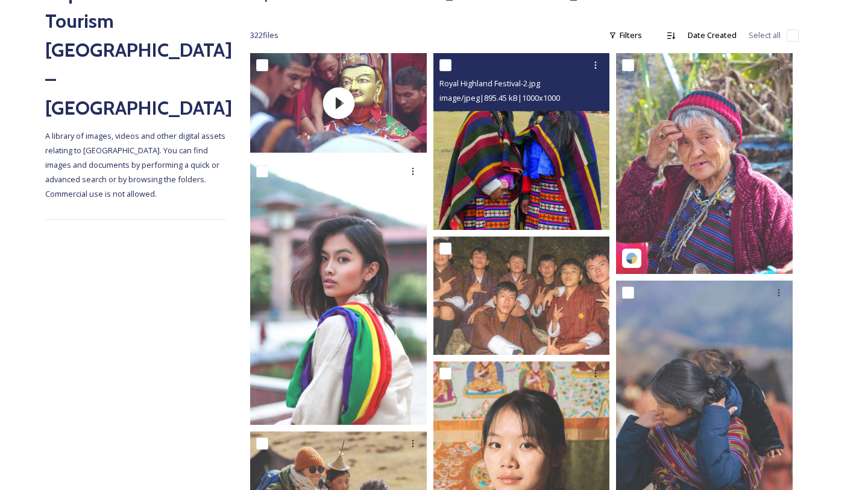
scroll to position [0, 0]
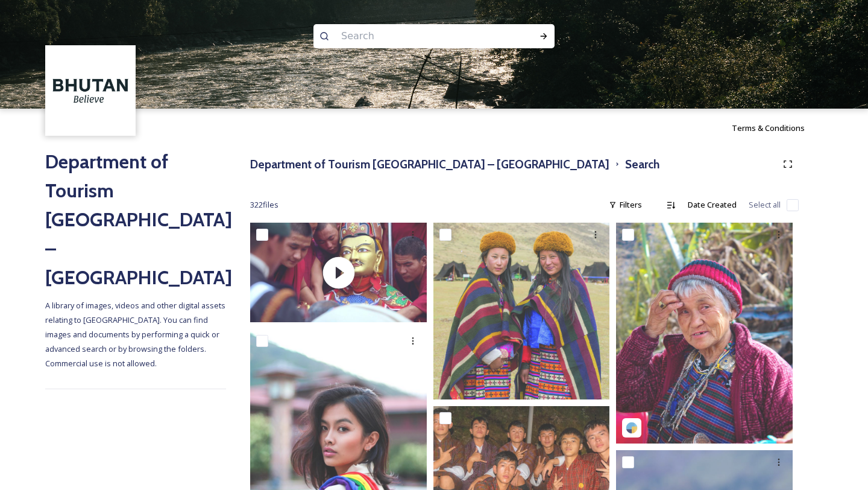
click at [368, 21] on img at bounding box center [434, 54] width 868 height 109
click at [353, 47] on input at bounding box center [417, 36] width 165 height 27
paste input "Sakteng"
type input "Sakteng"
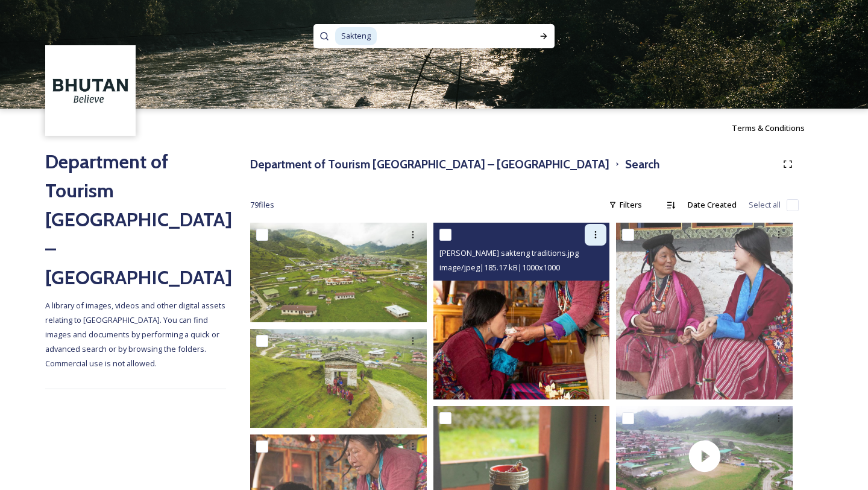
click at [597, 237] on icon at bounding box center [596, 235] width 10 height 10
click at [592, 280] on span "Download" at bounding box center [581, 284] width 37 height 11
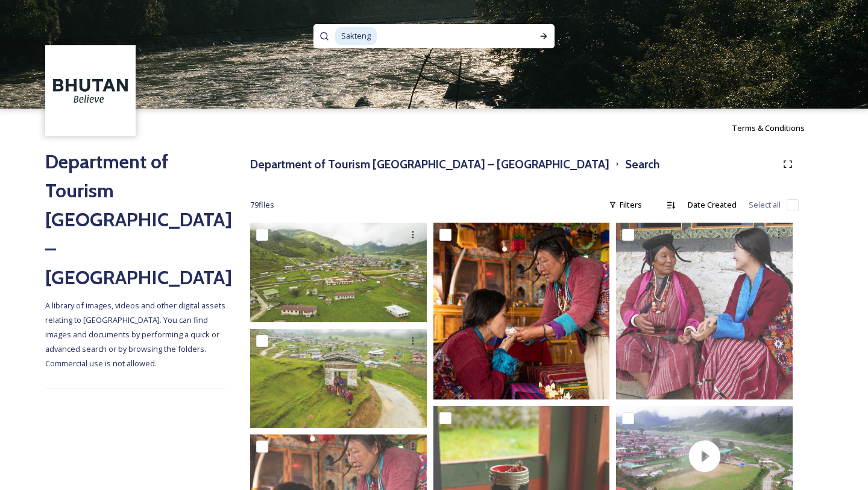
click at [353, 37] on span "Sakteng" at bounding box center [356, 35] width 42 height 17
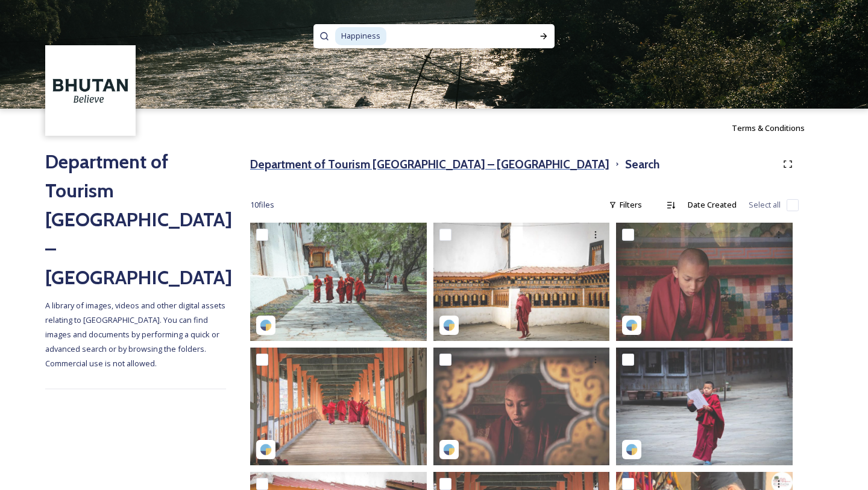
click at [381, 159] on h3 "Department of Tourism [GEOGRAPHIC_DATA] – [GEOGRAPHIC_DATA]" at bounding box center [429, 164] width 359 height 17
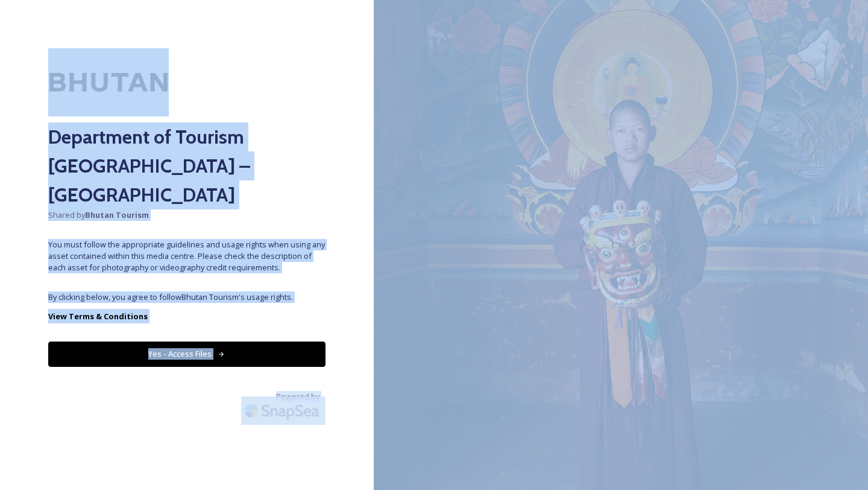
click at [230, 341] on button "Yes - Access Files" at bounding box center [186, 353] width 277 height 25
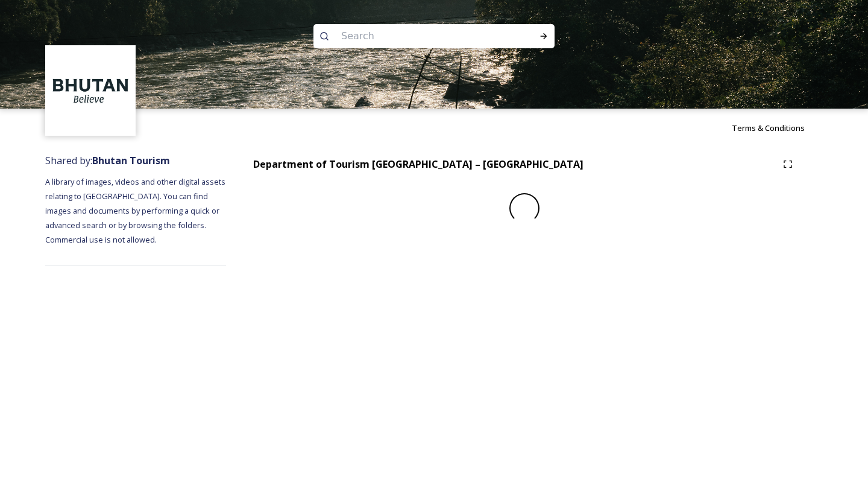
click at [381, 35] on input at bounding box center [417, 36] width 165 height 27
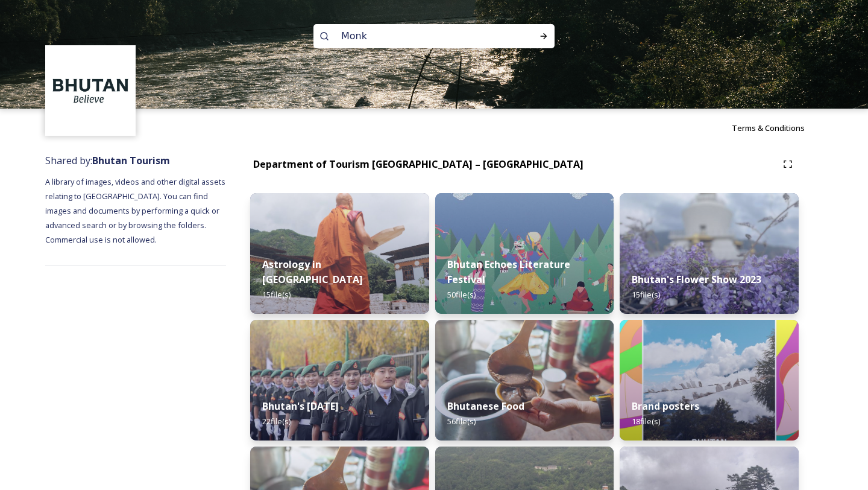
type input "Monka"
type input "Monks"
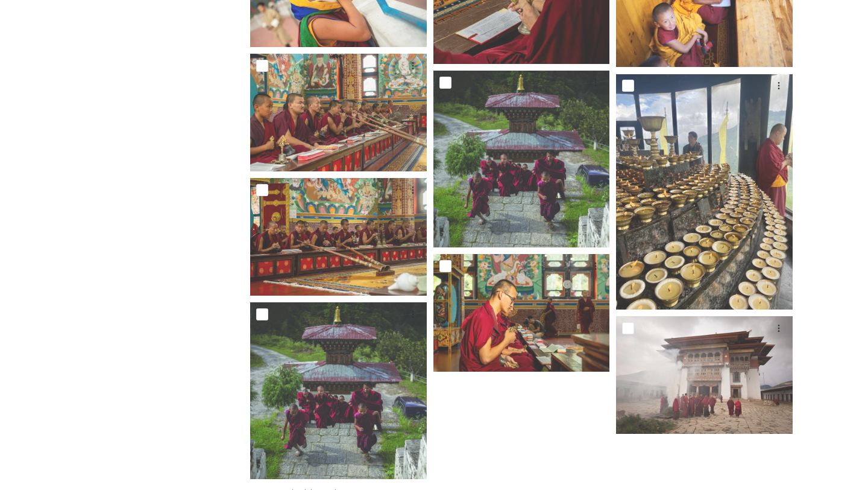
scroll to position [1438, 0]
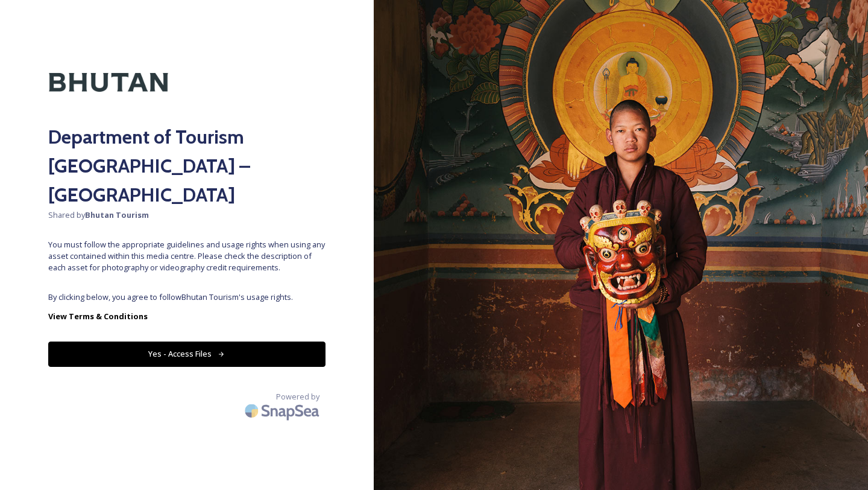
click at [191, 337] on div "Department of Tourism [GEOGRAPHIC_DATA] – Brand Centre Shared by Bhutan Tourism…" at bounding box center [187, 244] width 374 height 393
click at [191, 341] on button "Yes - Access Files" at bounding box center [186, 353] width 277 height 25
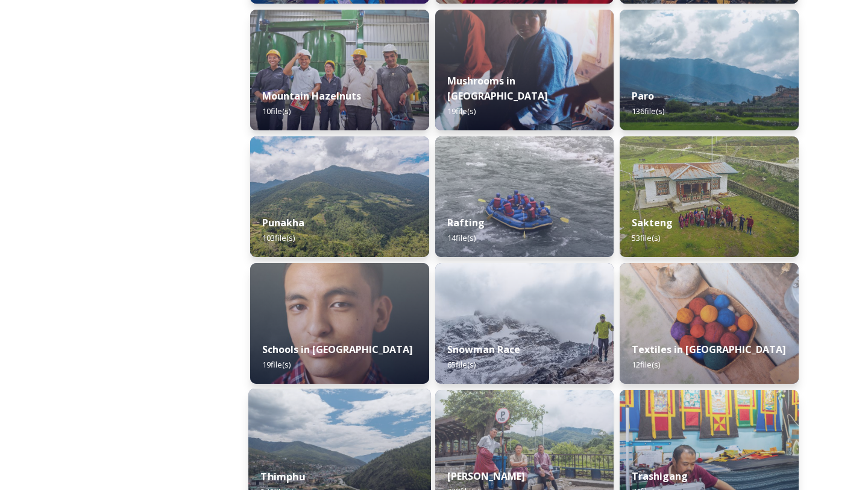
scroll to position [1021, 0]
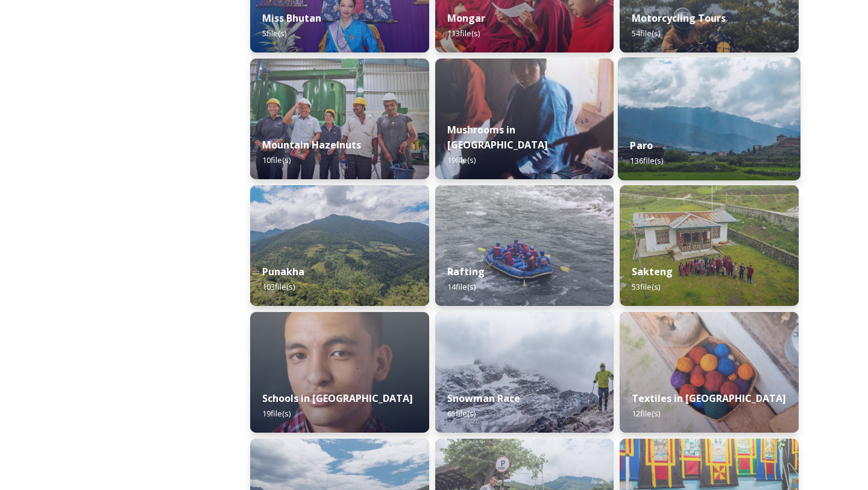
click at [679, 124] on img at bounding box center [709, 118] width 183 height 123
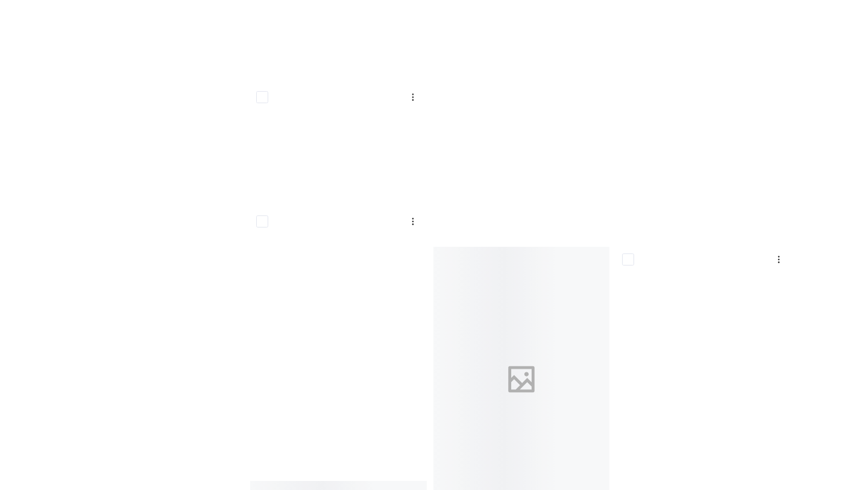
scroll to position [4724, 0]
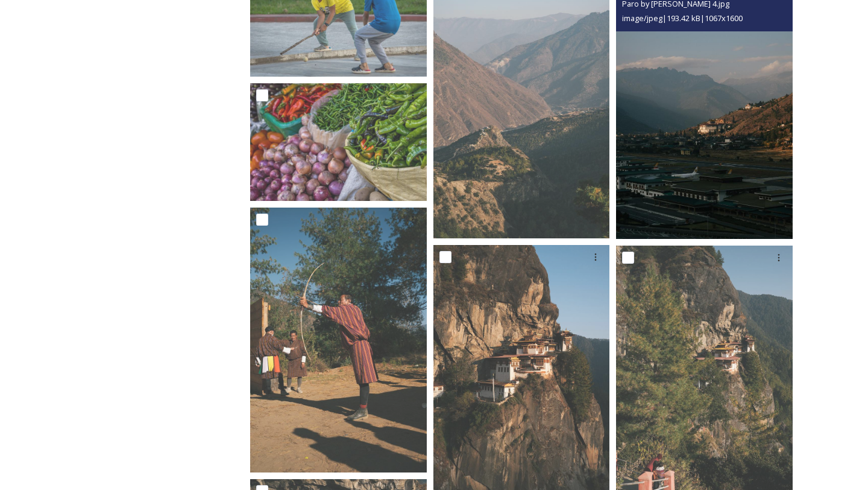
click at [713, 223] on img at bounding box center [704, 106] width 177 height 265
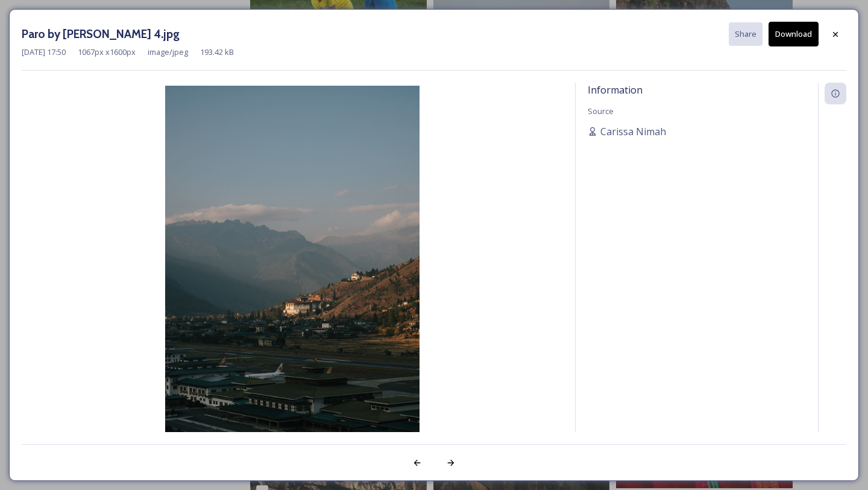
click at [774, 41] on button "Download" at bounding box center [794, 34] width 50 height 25
click at [836, 38] on icon at bounding box center [836, 35] width 10 height 10
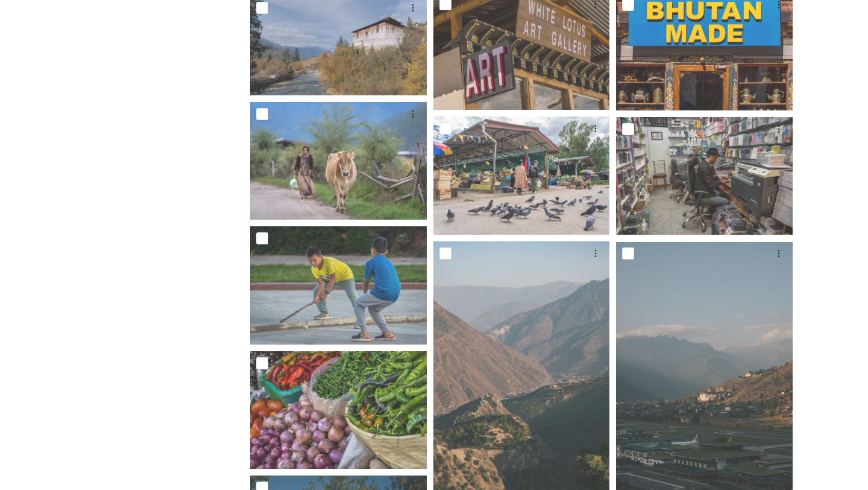
scroll to position [3774, 0]
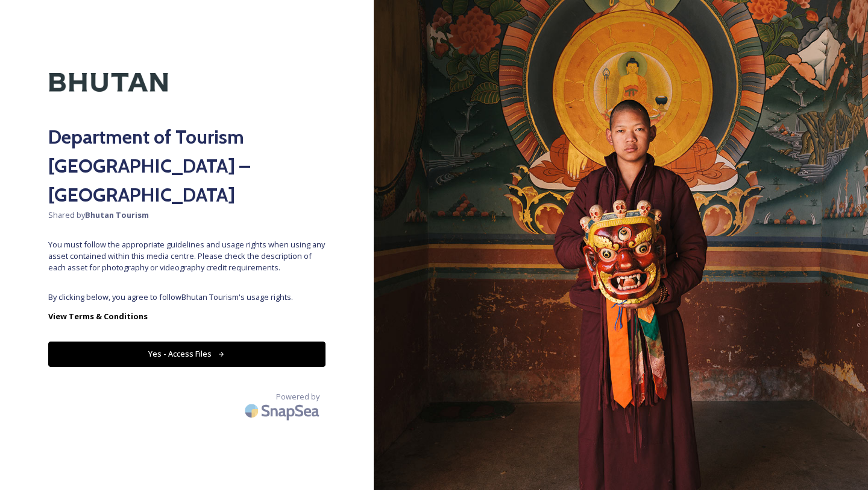
click at [276, 341] on button "Yes - Access Files" at bounding box center [186, 353] width 277 height 25
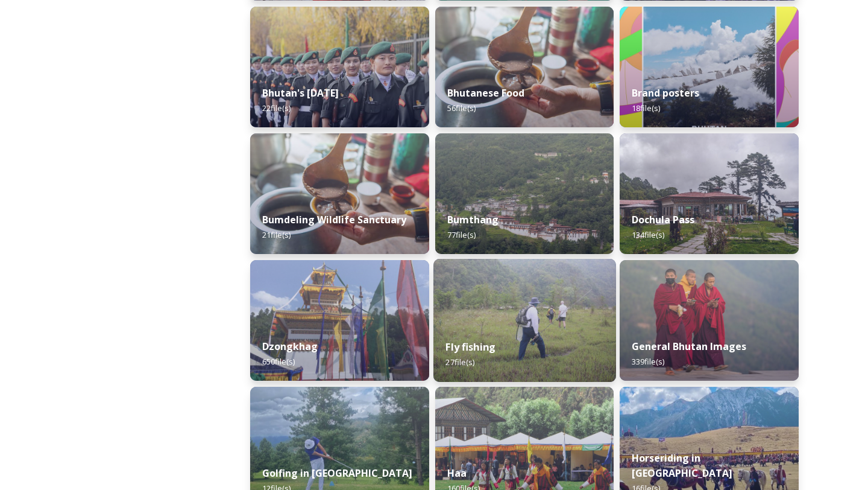
scroll to position [378, 0]
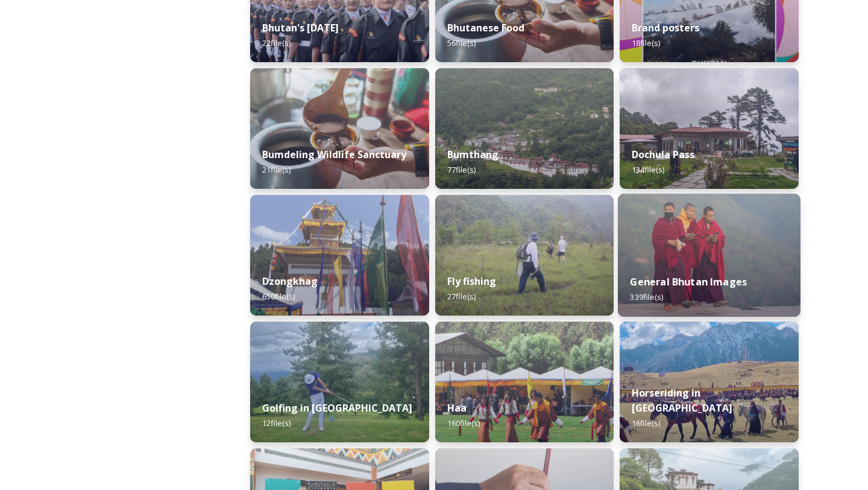
click at [718, 228] on img at bounding box center [709, 255] width 183 height 123
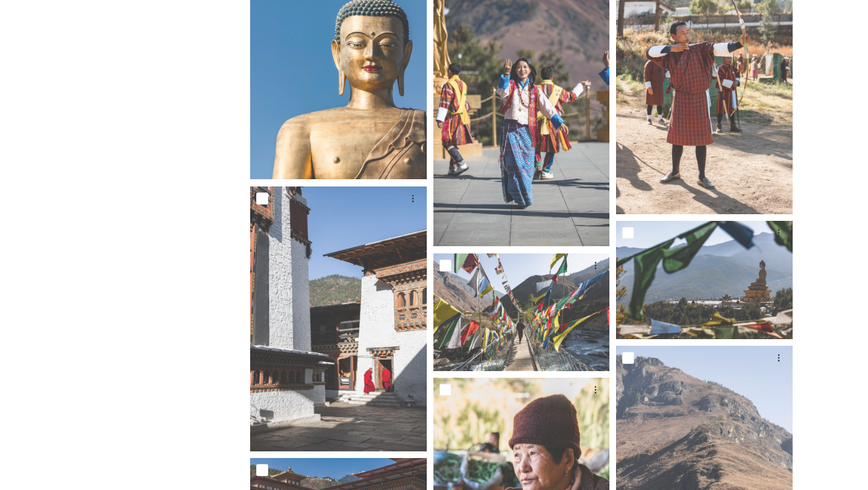
scroll to position [14917, 0]
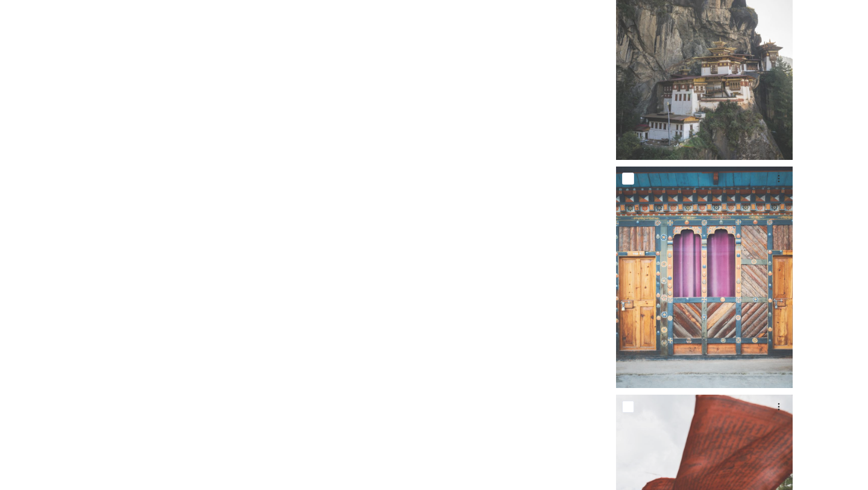
scroll to position [22478, 0]
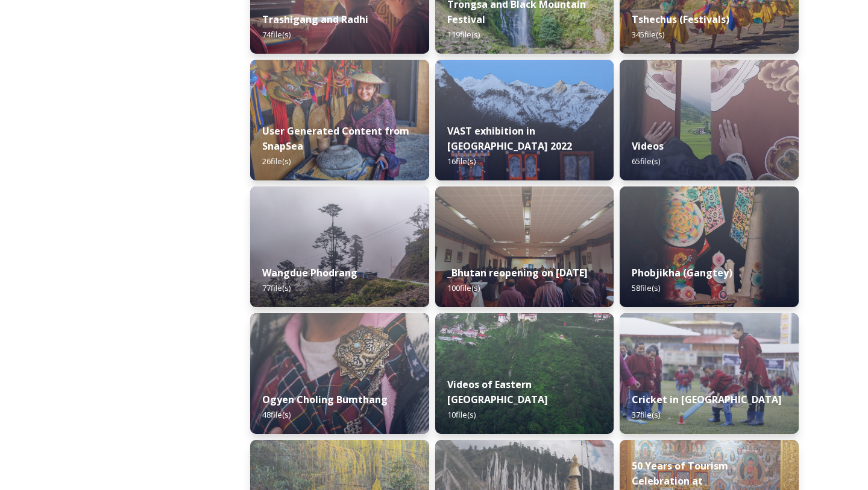
scroll to position [1655, 0]
